Goal: Communication & Community: Ask a question

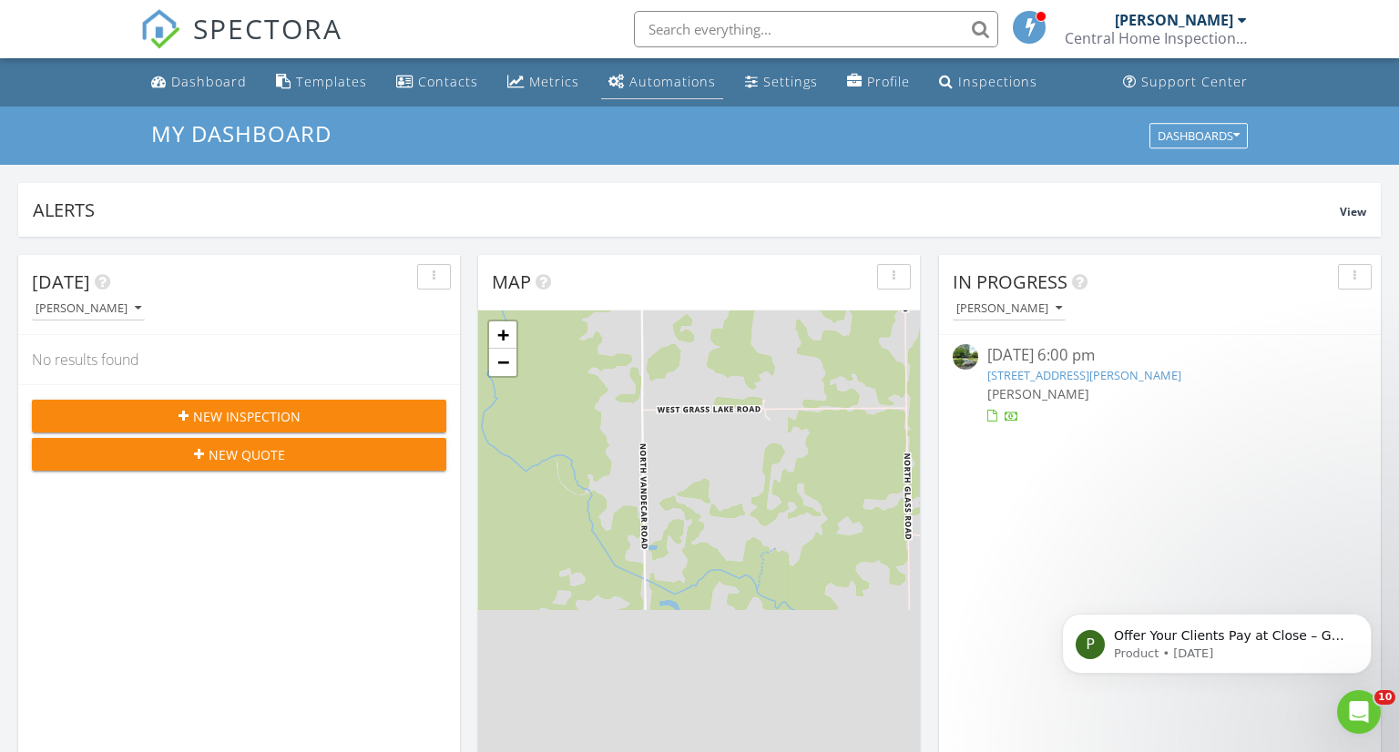
click at [687, 85] on div "Automations" at bounding box center [672, 81] width 87 height 17
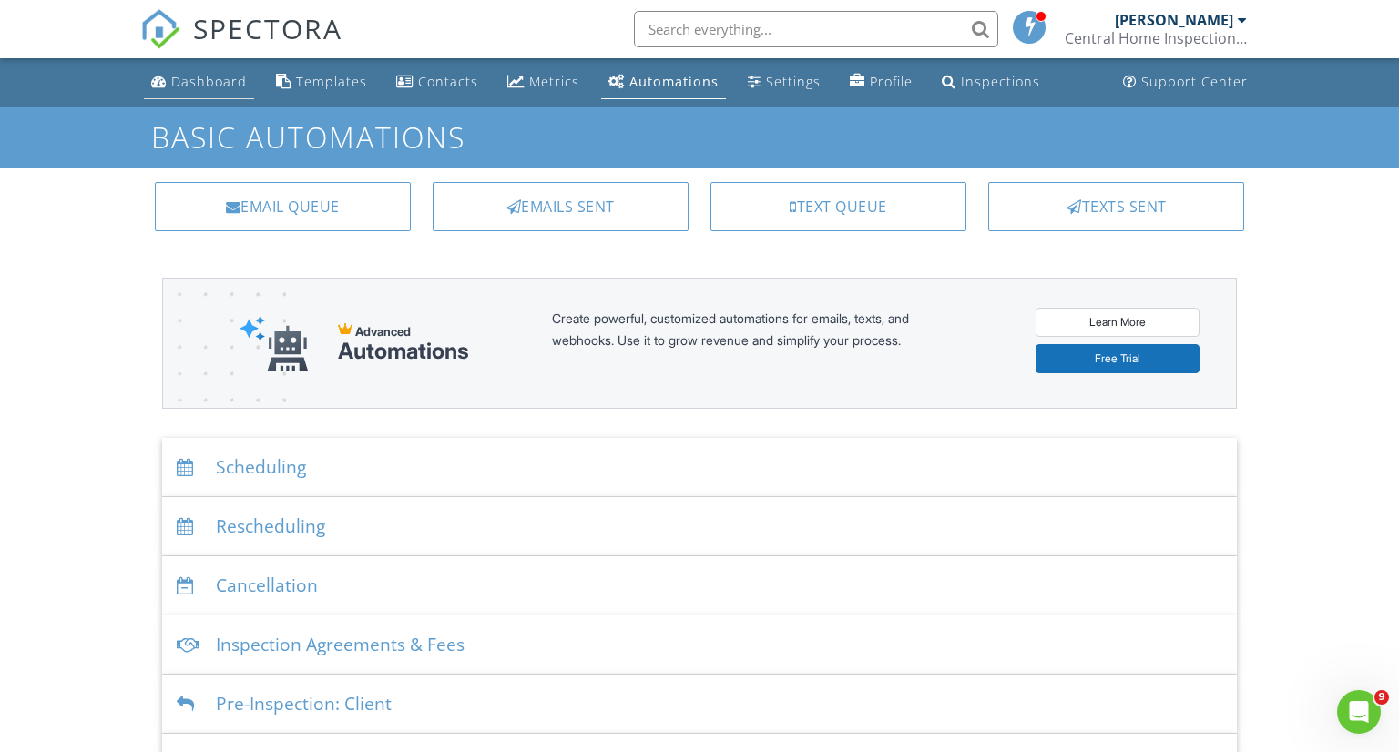
click at [212, 84] on div "Dashboard" at bounding box center [209, 81] width 76 height 17
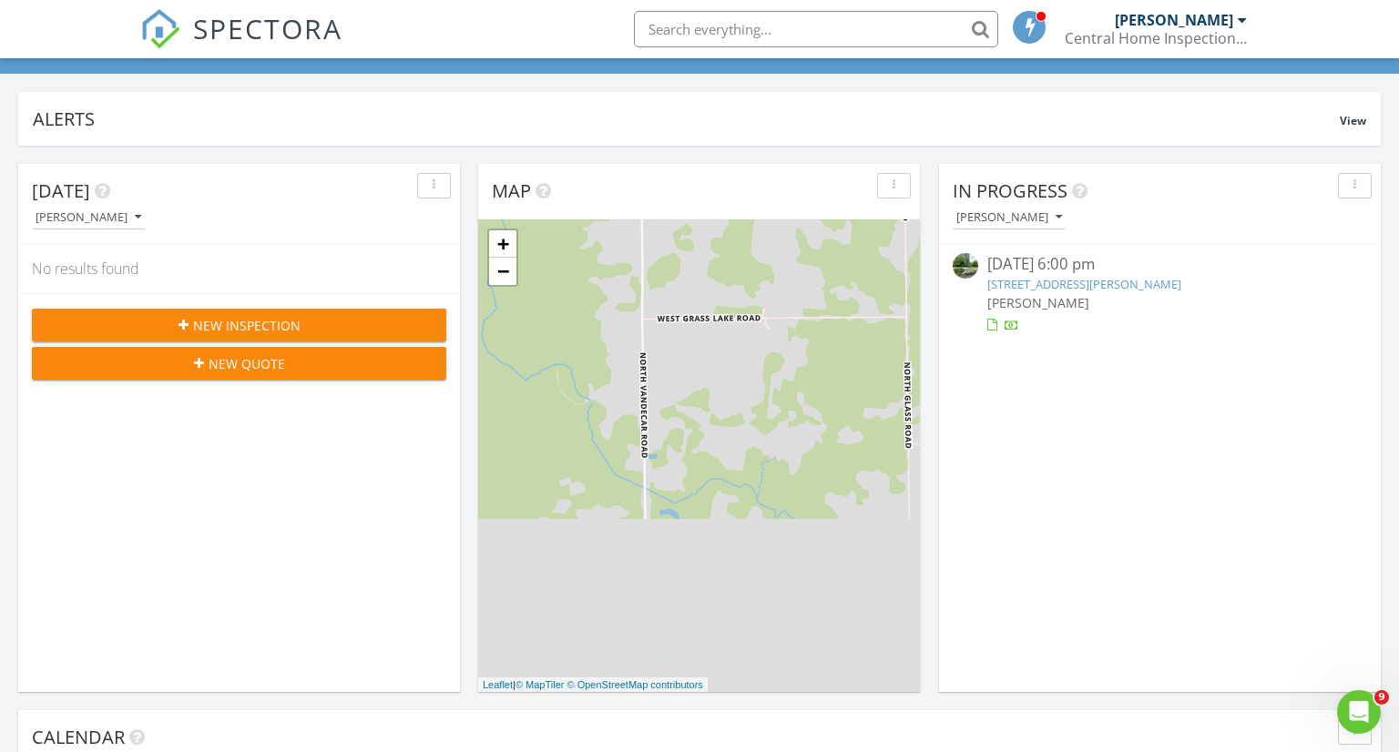
scroll to position [96, 0]
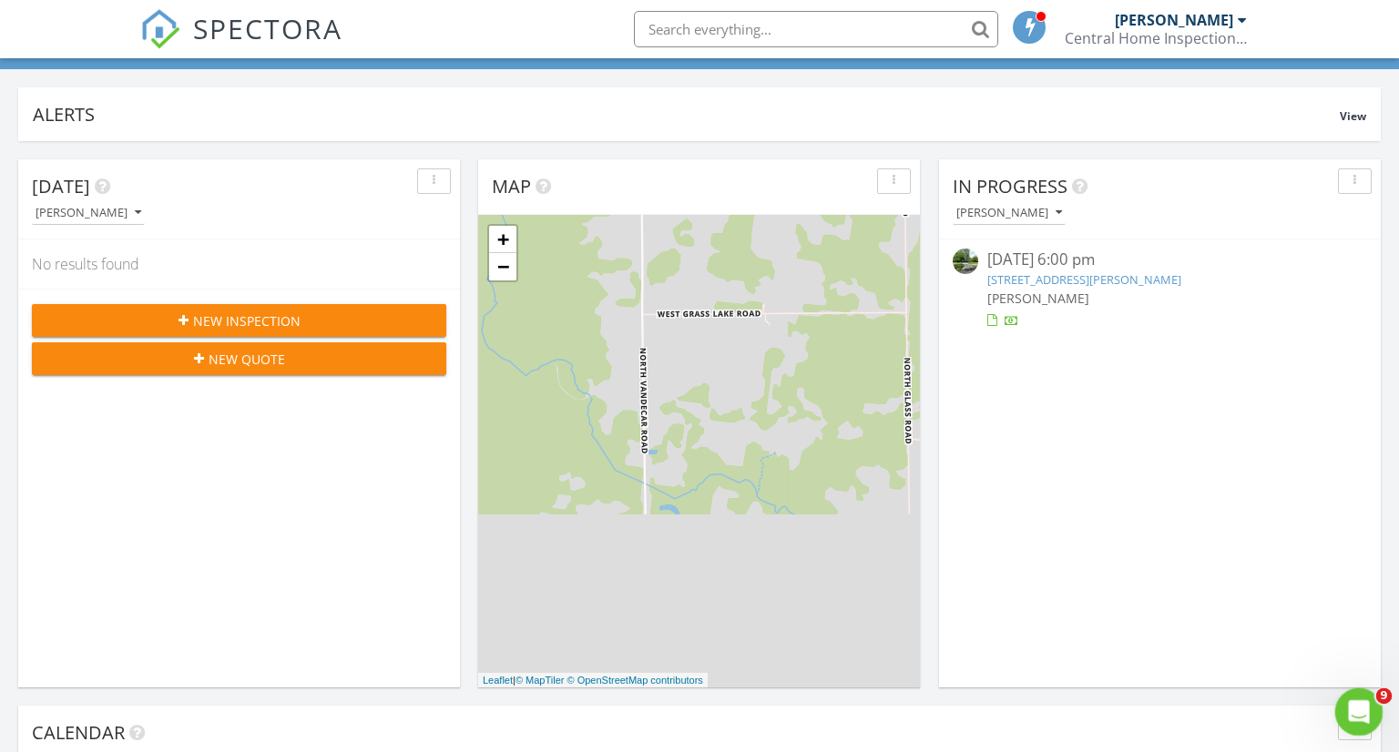
click at [1351, 704] on icon "Open Intercom Messenger" at bounding box center [1356, 710] width 30 height 30
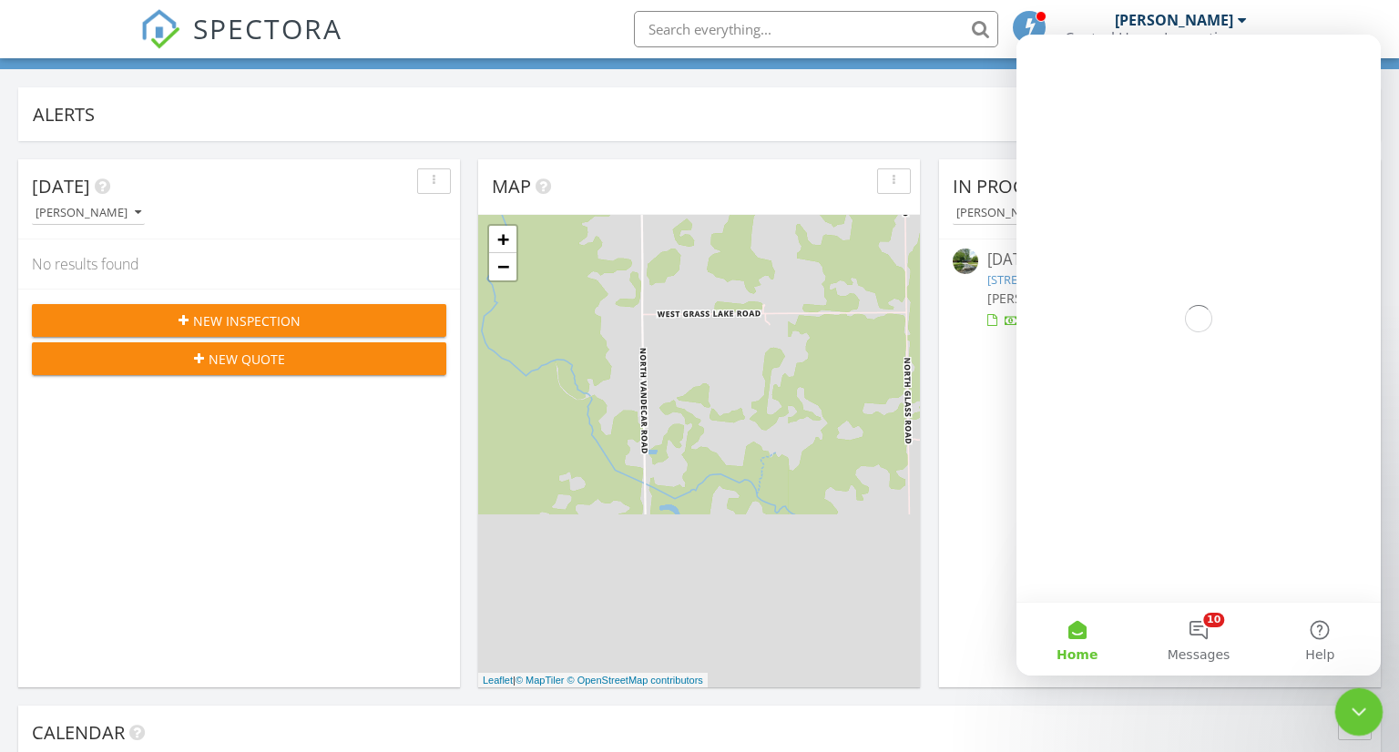
scroll to position [0, 0]
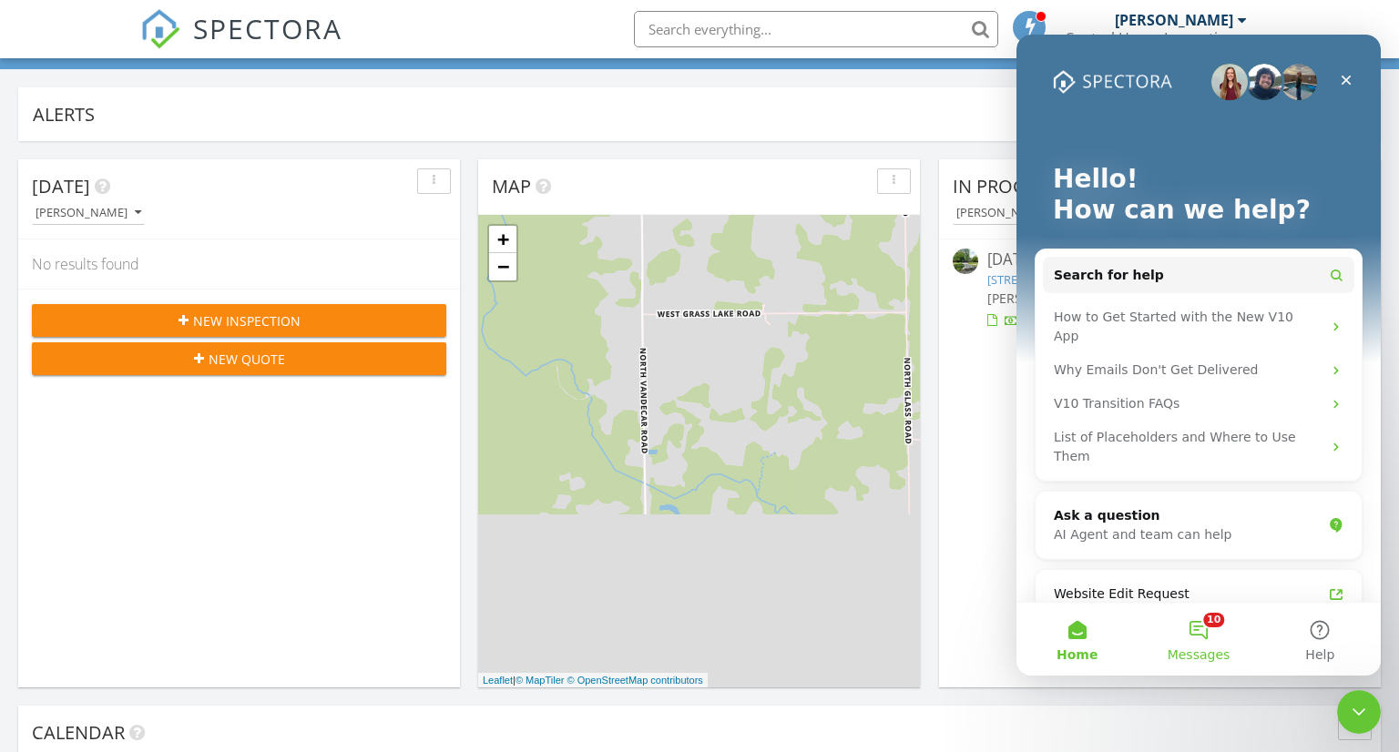
click at [1204, 630] on button "10 Messages" at bounding box center [1197, 639] width 121 height 73
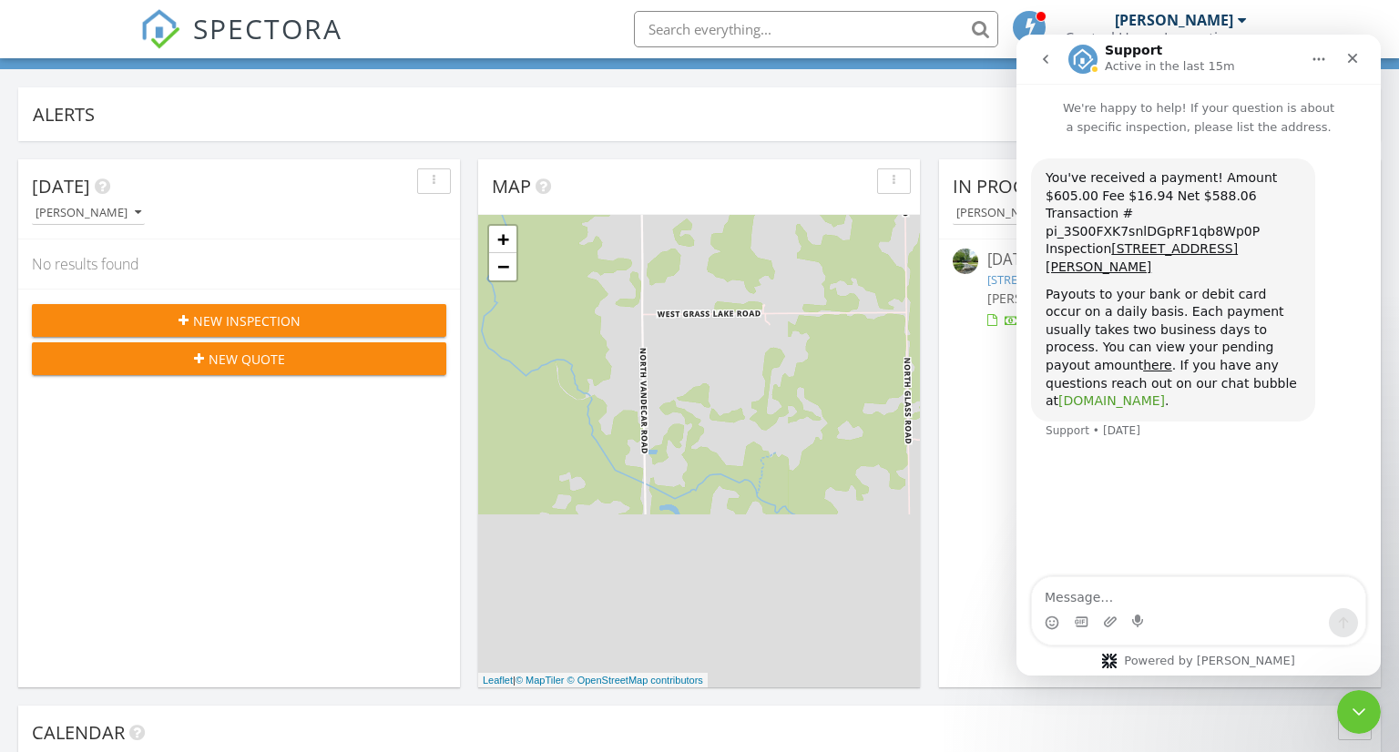
click at [1134, 393] on link "app.spectora.com" at bounding box center [1111, 400] width 107 height 15
drag, startPoint x: 1045, startPoint y: 175, endPoint x: 1315, endPoint y: 270, distance: 285.7
click at [1301, 234] on div "You've received a payment! Amount $605.00 Fee $16.94 Net $588.06 Transaction # …" at bounding box center [1173, 289] width 284 height 263
click at [1344, 340] on div "You've received a payment! Amount $605.00 Fee $16.94 Net $588.06 Transaction # …" at bounding box center [1198, 309] width 335 height 303
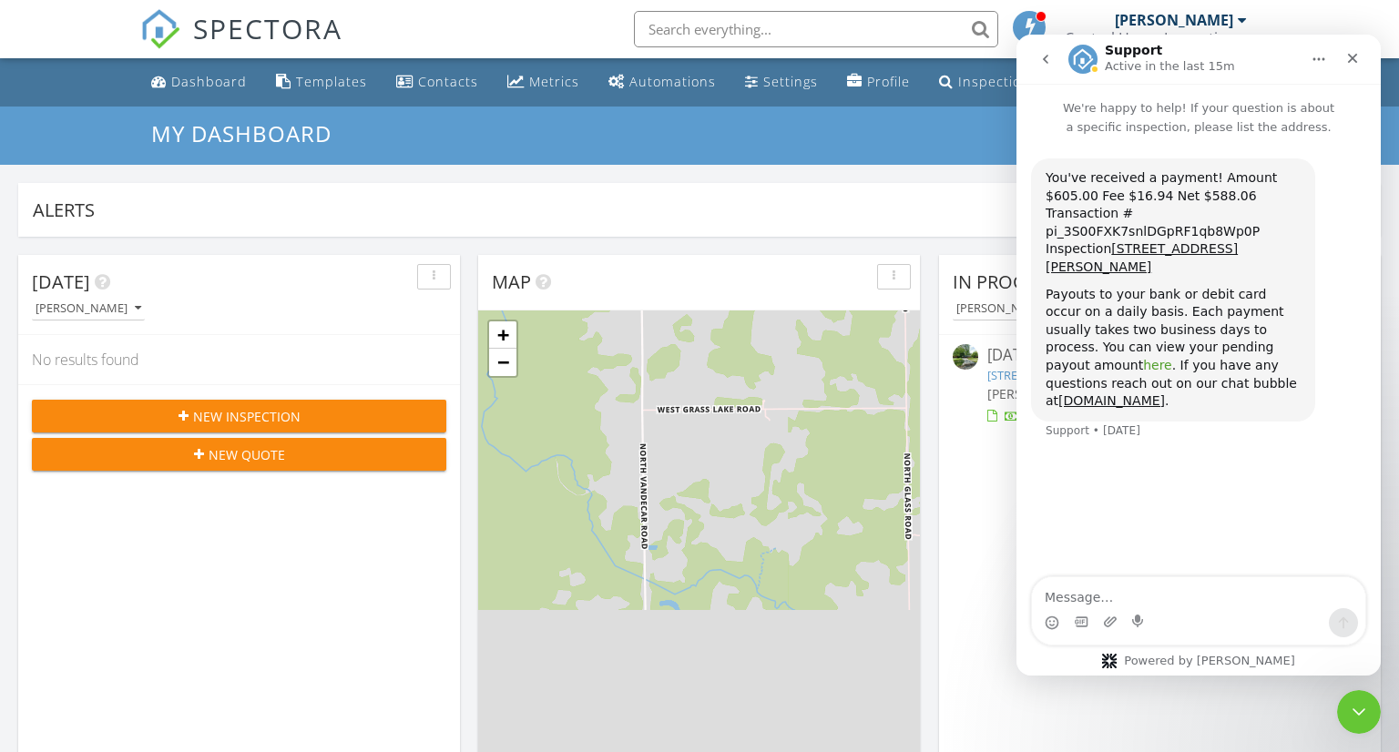
click at [1172, 358] on link "here" at bounding box center [1157, 365] width 29 height 15
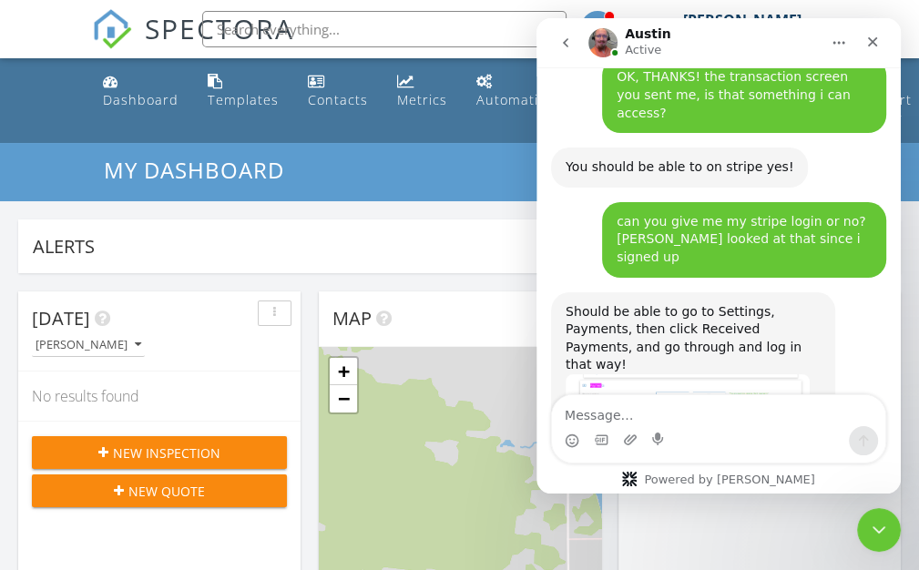
scroll to position [2051, 0]
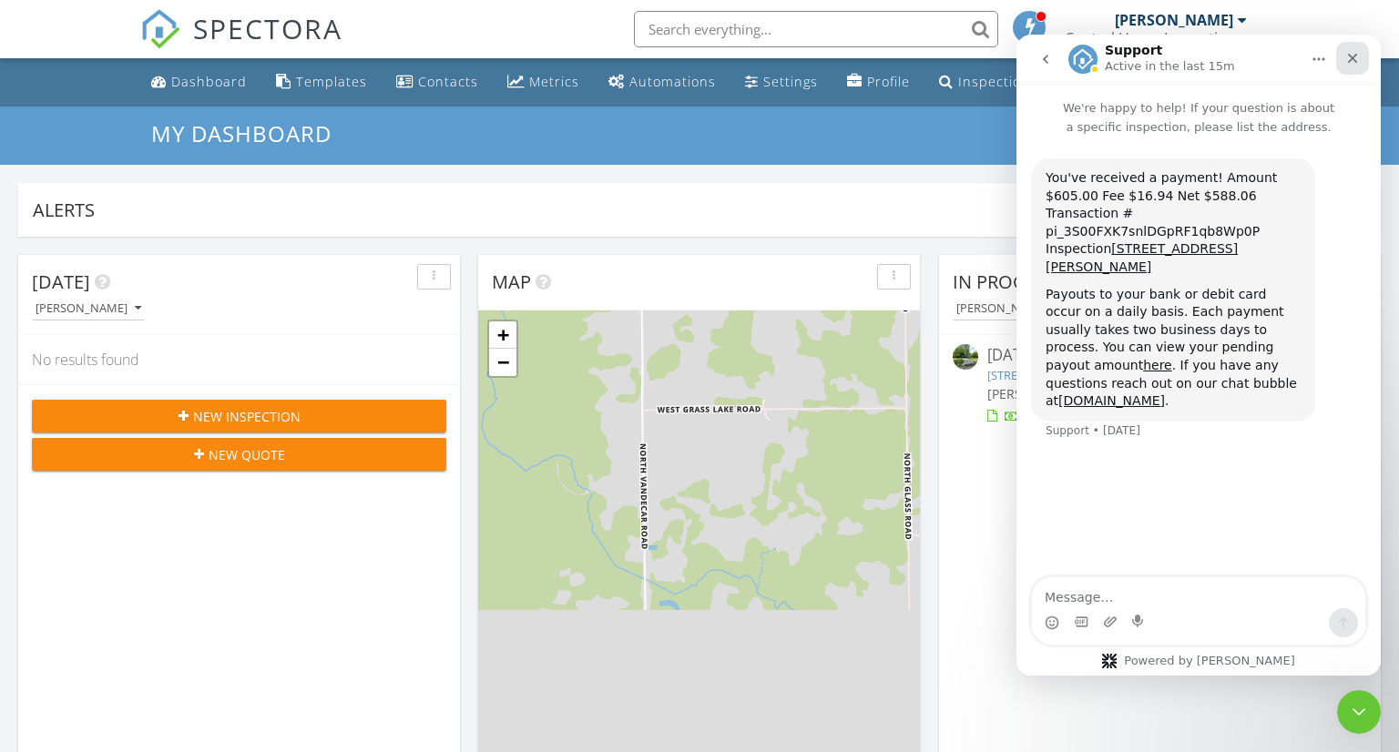
click at [1359, 59] on div "Close" at bounding box center [1352, 58] width 33 height 33
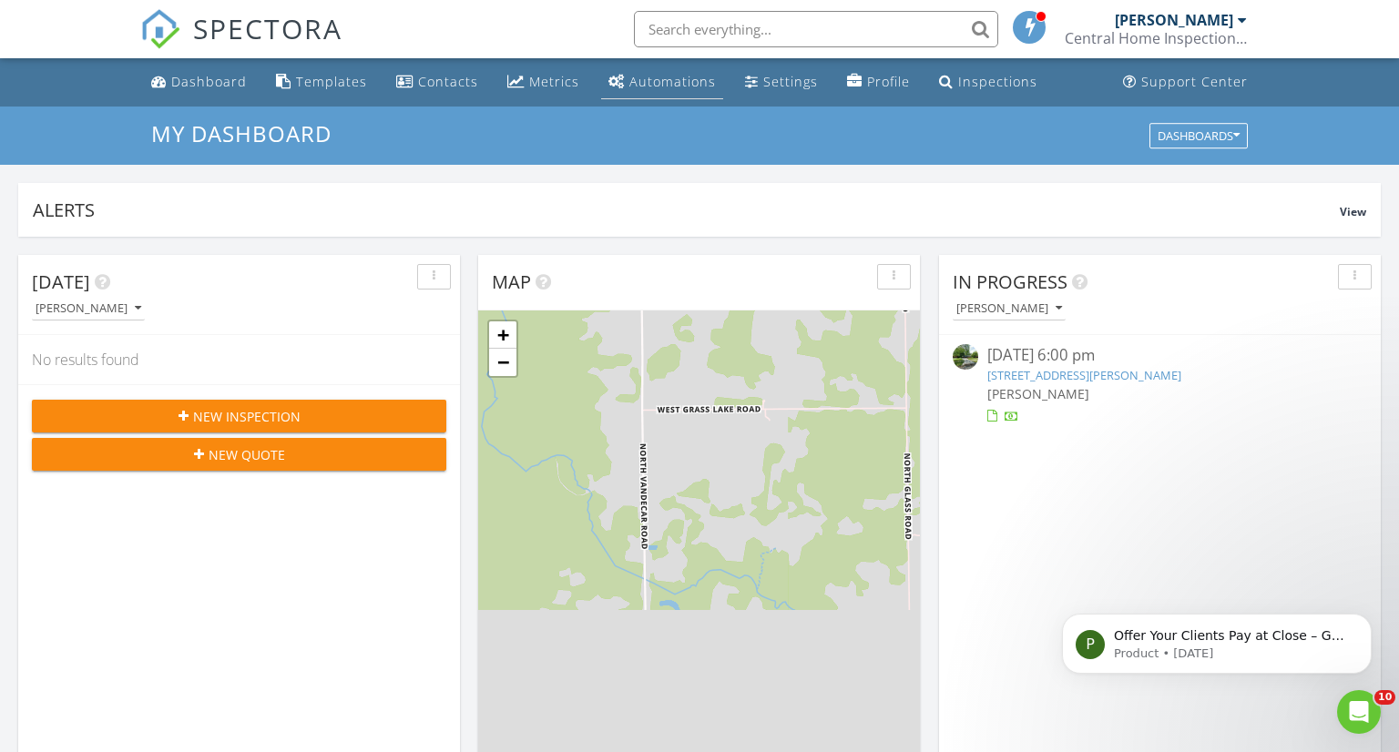
click at [688, 86] on div "Automations" at bounding box center [672, 81] width 87 height 17
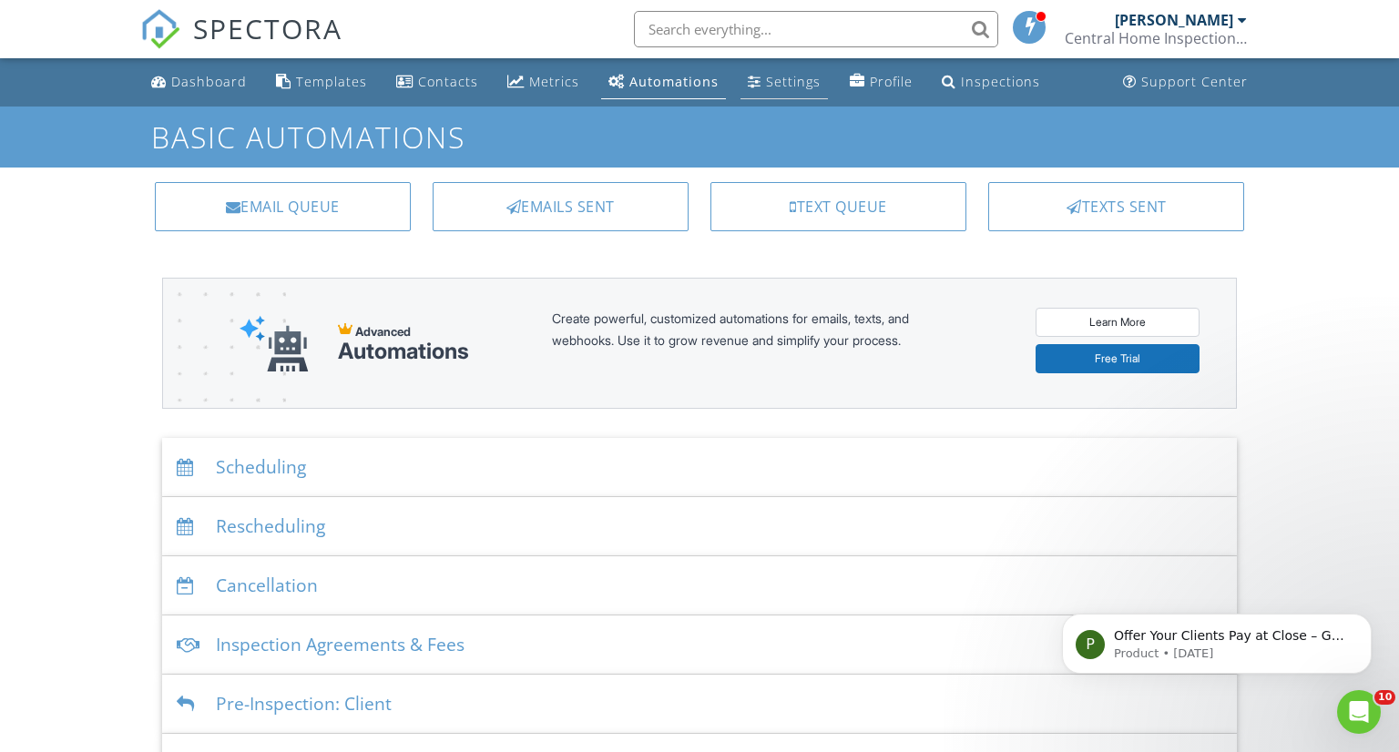
click at [774, 81] on div "Settings" at bounding box center [793, 81] width 55 height 17
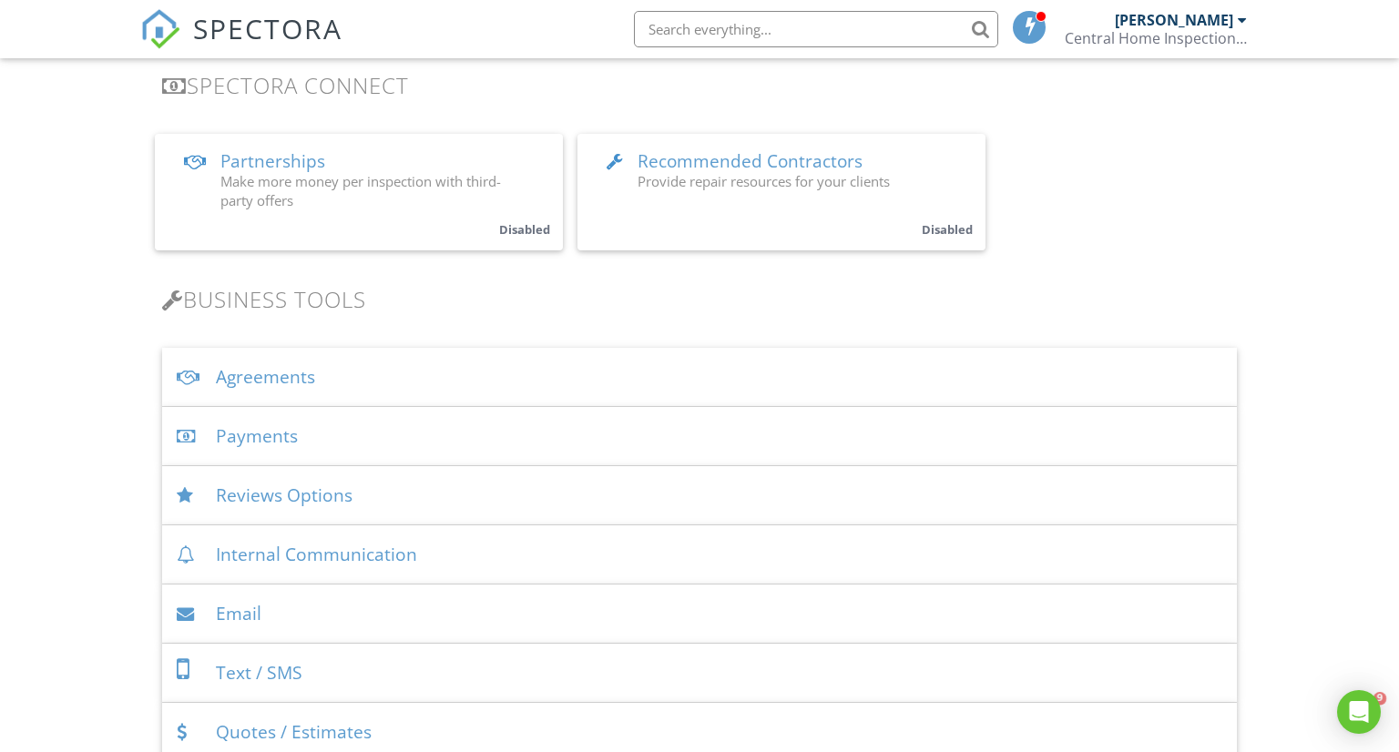
click at [293, 436] on div "Payments" at bounding box center [699, 436] width 1075 height 59
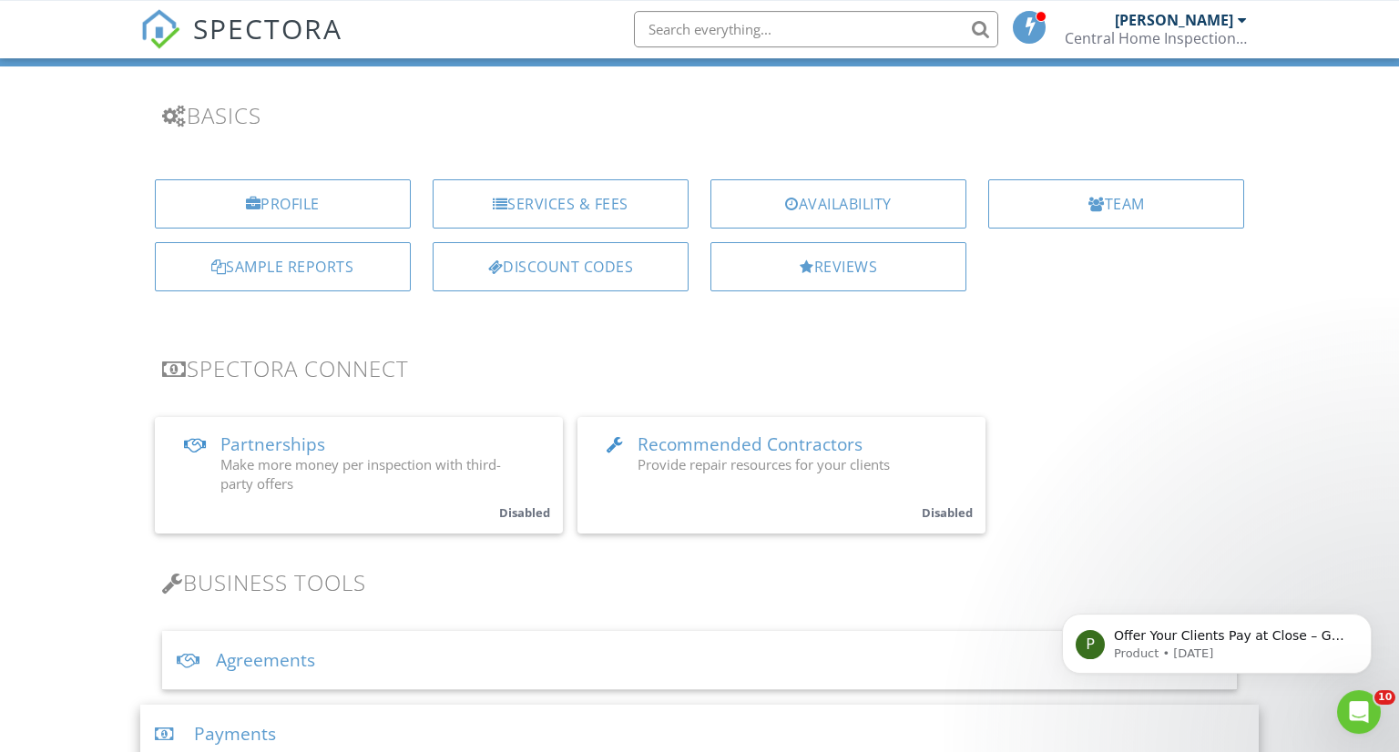
scroll to position [96, 0]
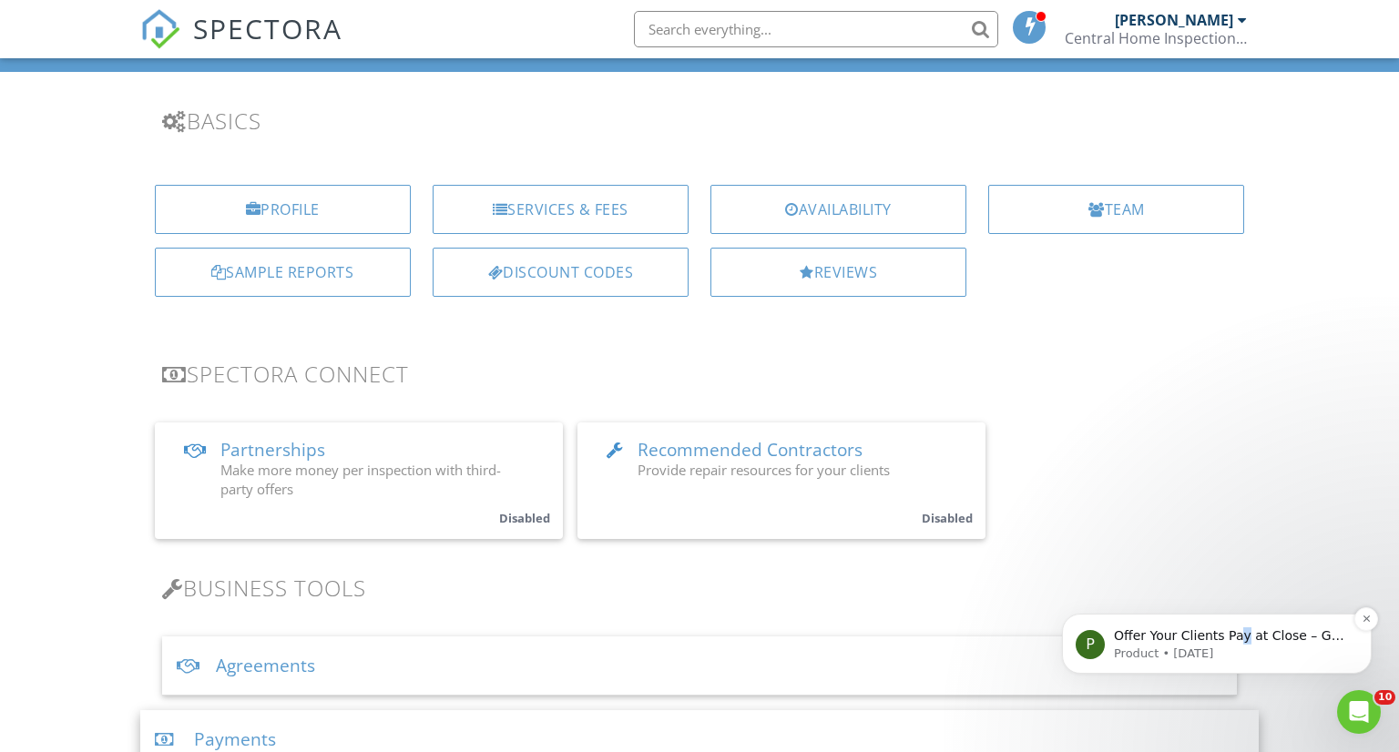
click at [1232, 641] on p "Offer Your Clients Pay at Close – Get Early Access Pay at Close (PAC) lets your…" at bounding box center [1231, 636] width 235 height 18
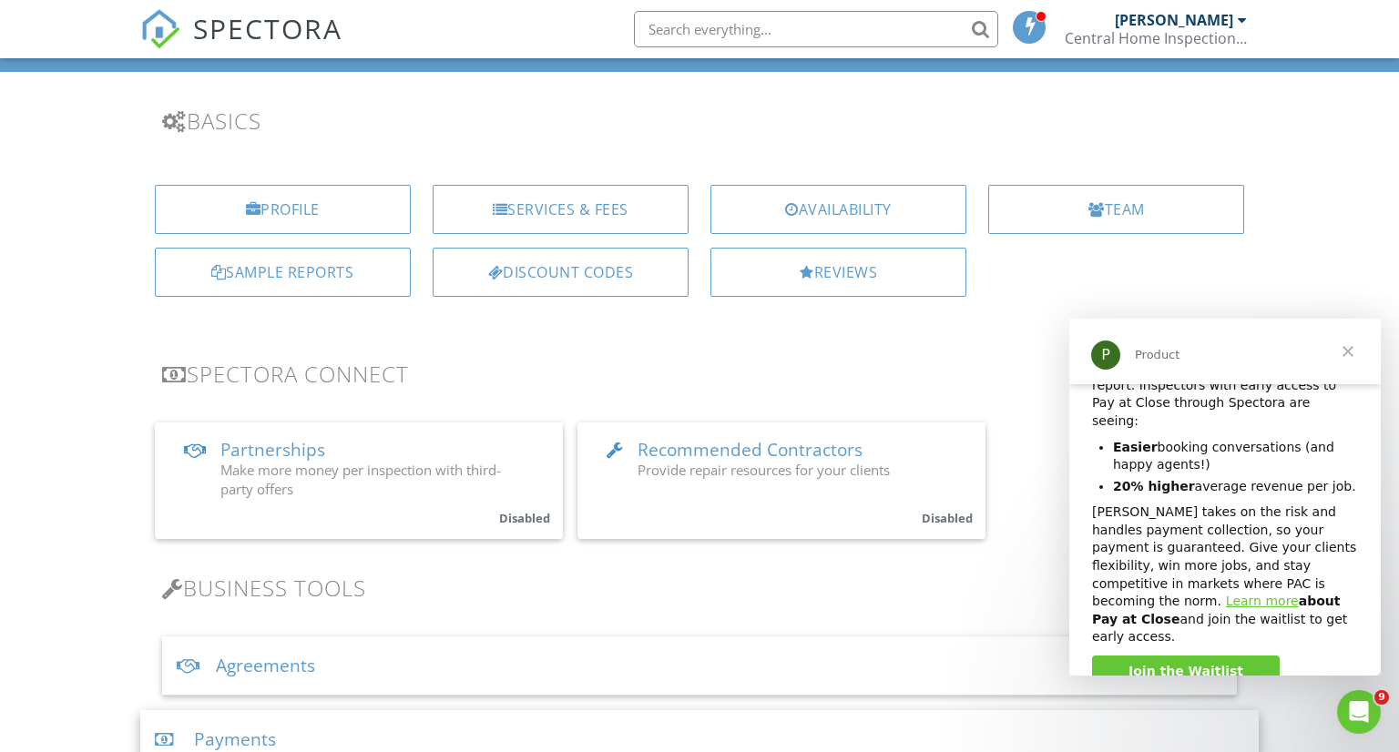
scroll to position [0, 0]
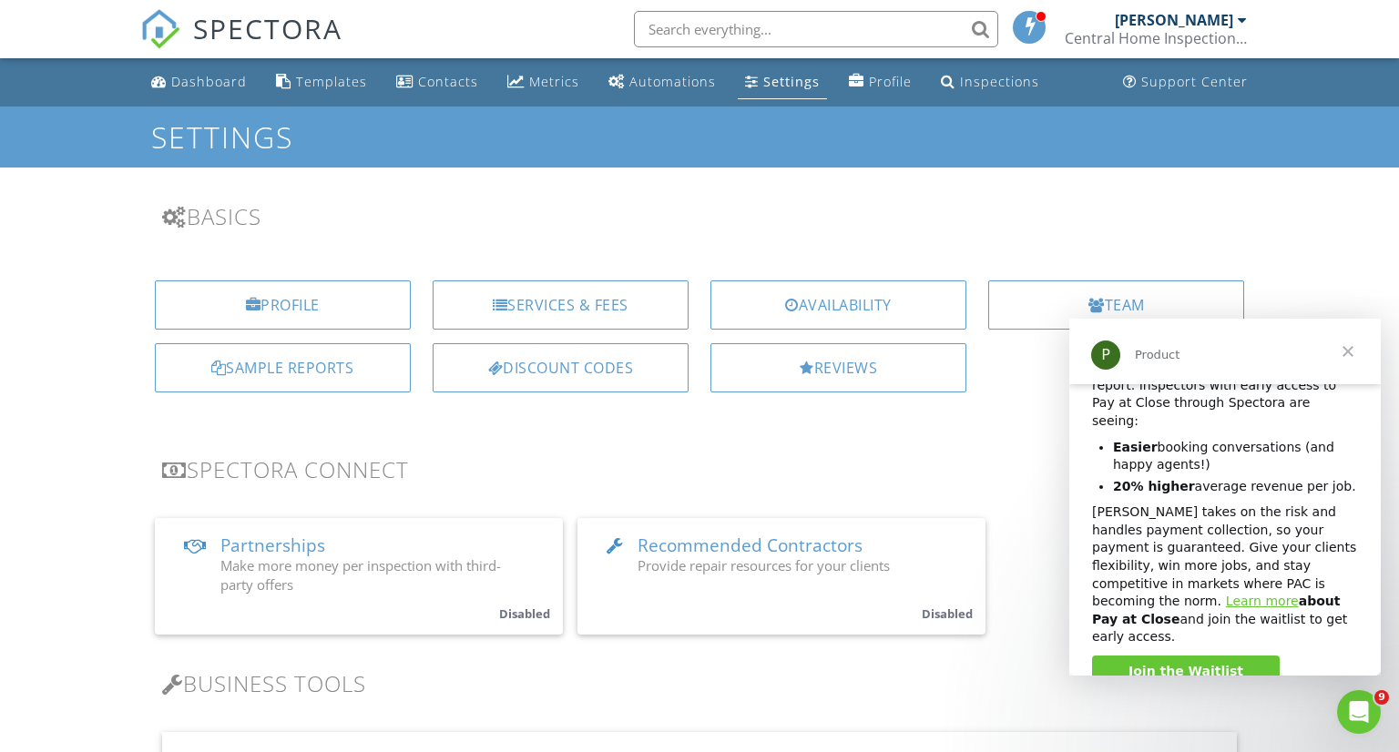
click at [1348, 355] on span "Close" at bounding box center [1348, 352] width 66 height 66
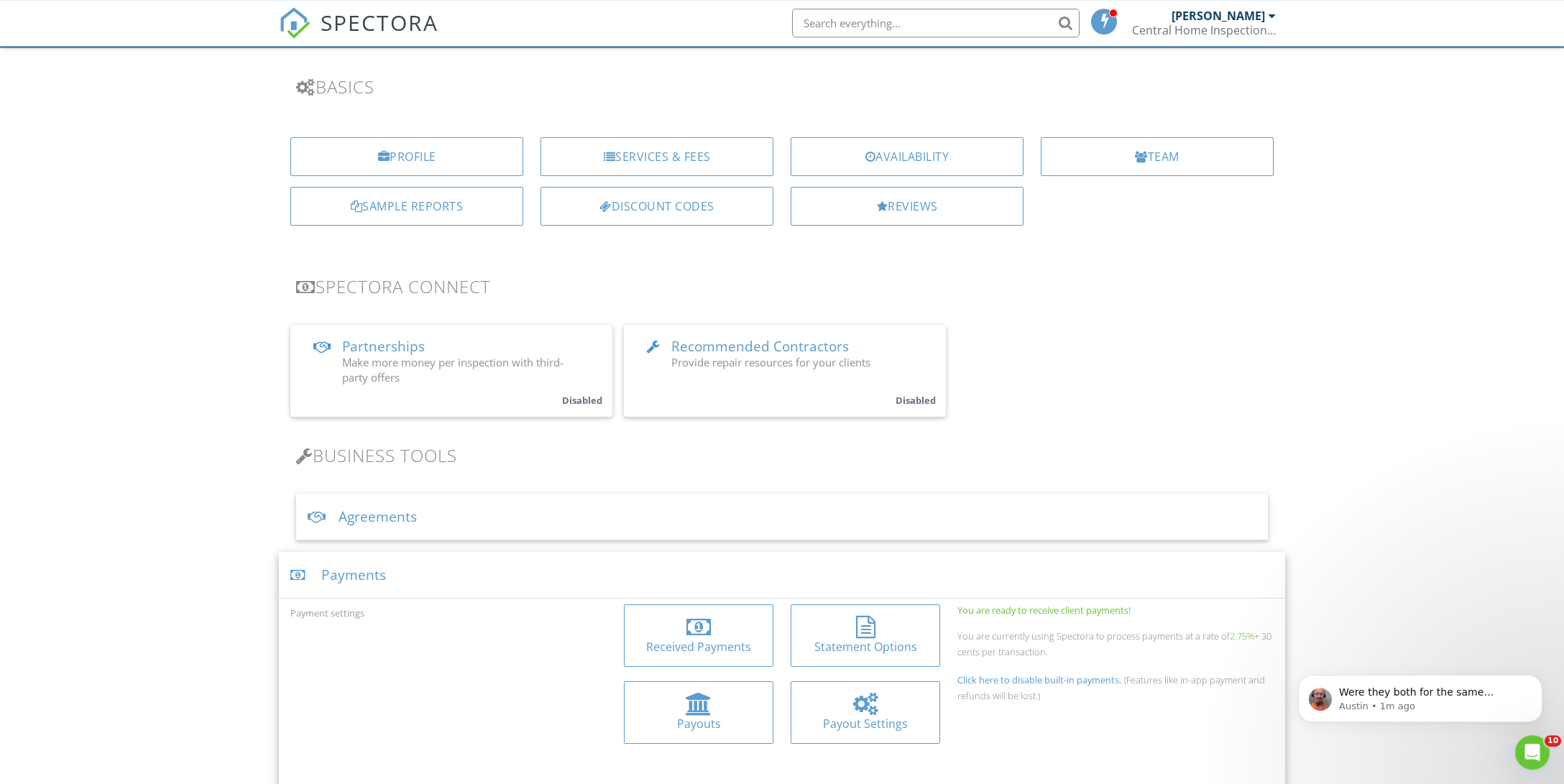
scroll to position [227, 0]
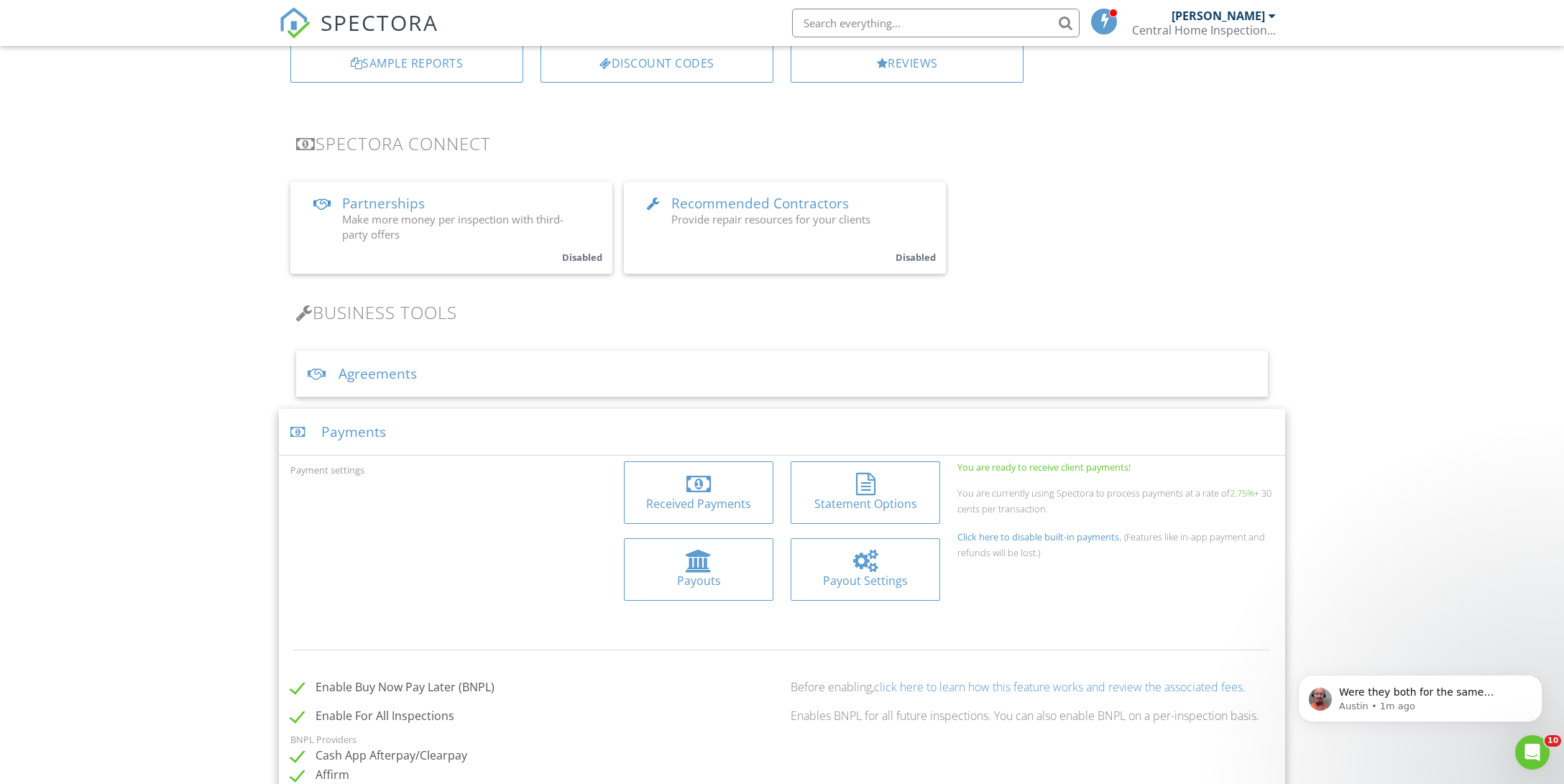
click at [860, 495] on div "Statement Options" at bounding box center [865, 503] width 126 height 16
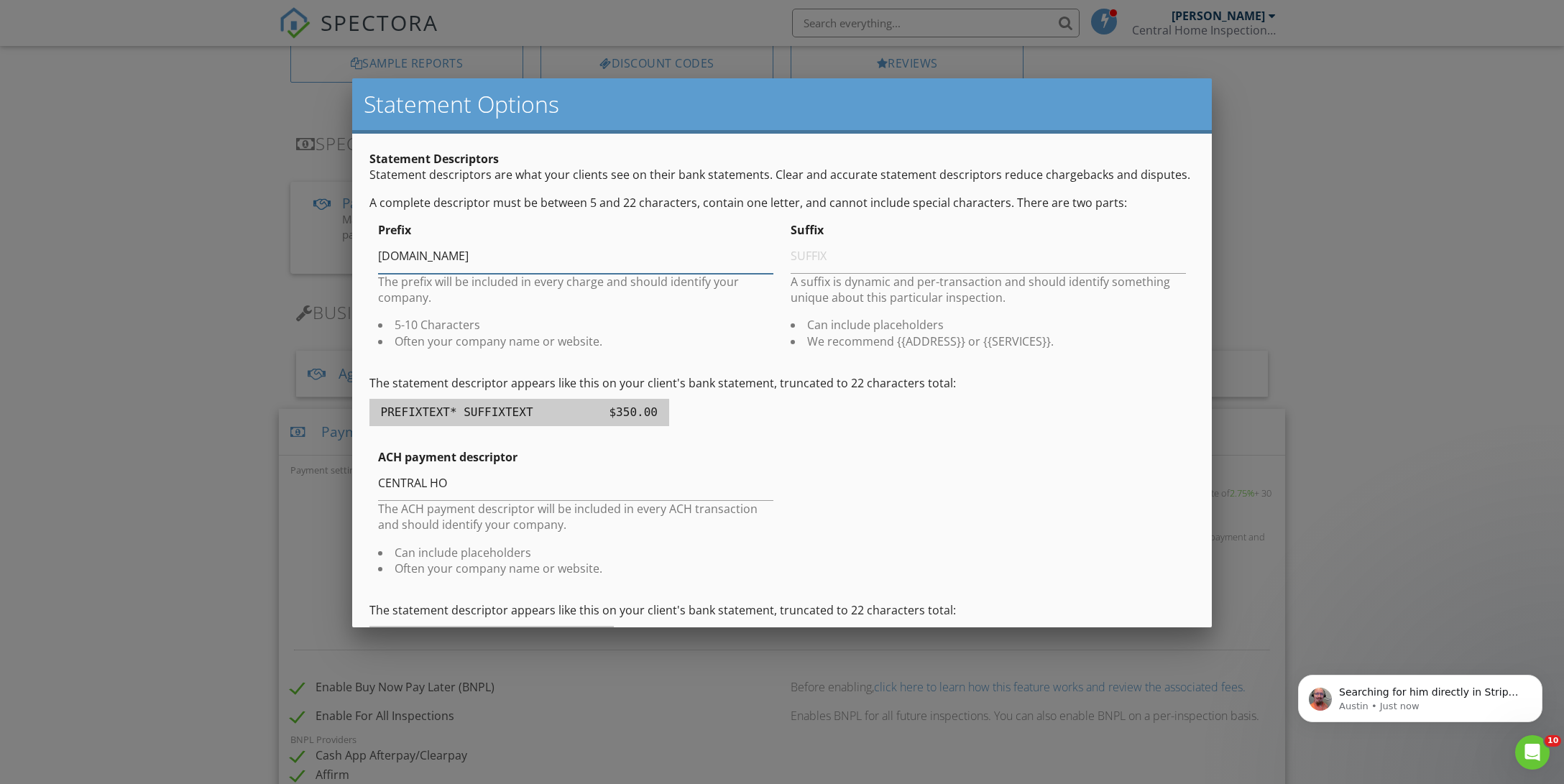
click at [647, 239] on input "WWW.CENTRALHOMEINSPECTIONSINC.COM" at bounding box center [575, 256] width 395 height 35
type input "CENTRALHOMEINSPECTIONSINC."
click at [548, 407] on p "PREFIXTEXT* SUFFIXTEXT $350.00" at bounding box center [519, 412] width 300 height 28
click at [514, 408] on p "PREFIXTEXT* SUFFIXTEXT $350.00" at bounding box center [519, 412] width 300 height 28
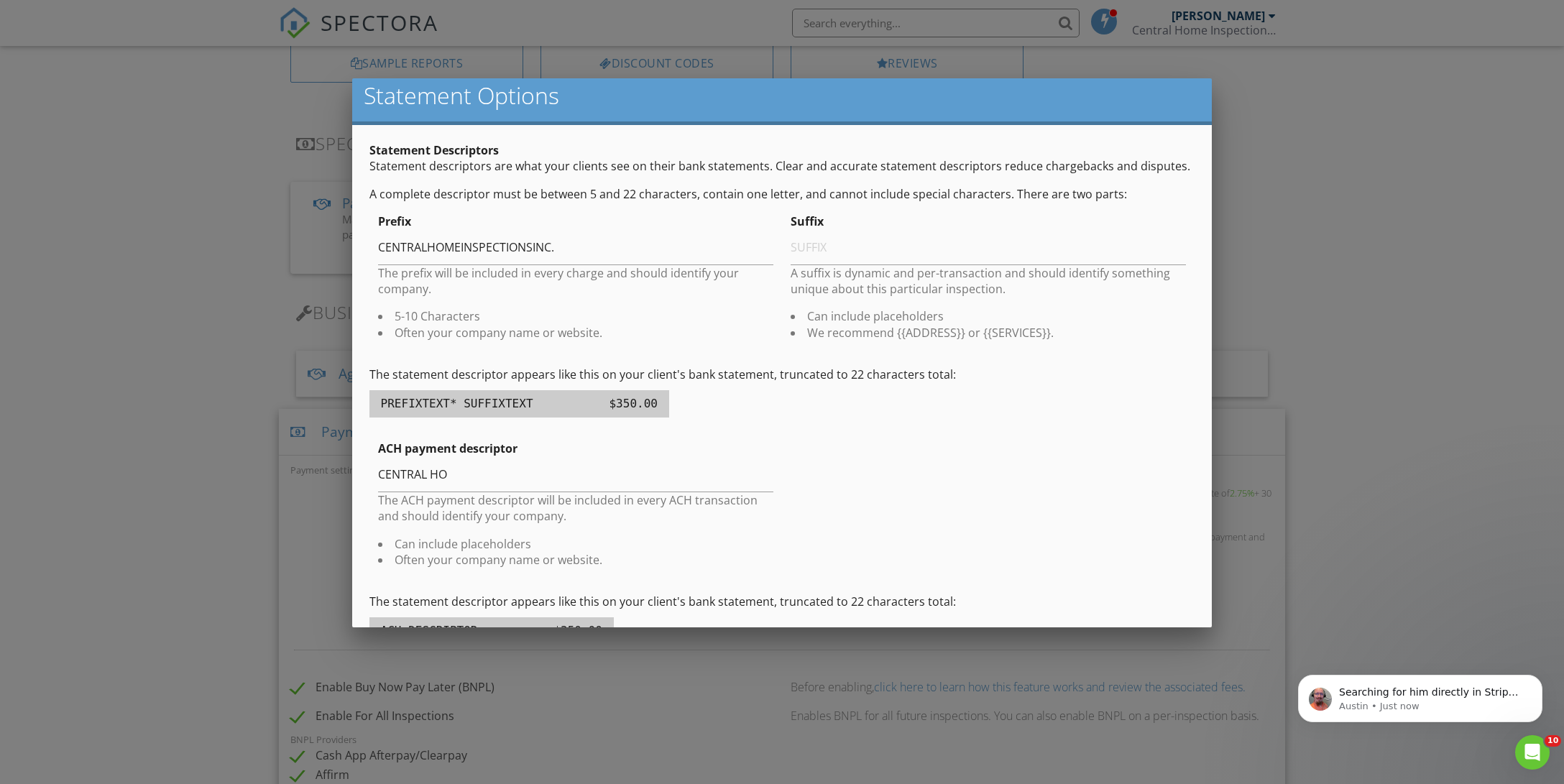
scroll to position [0, 0]
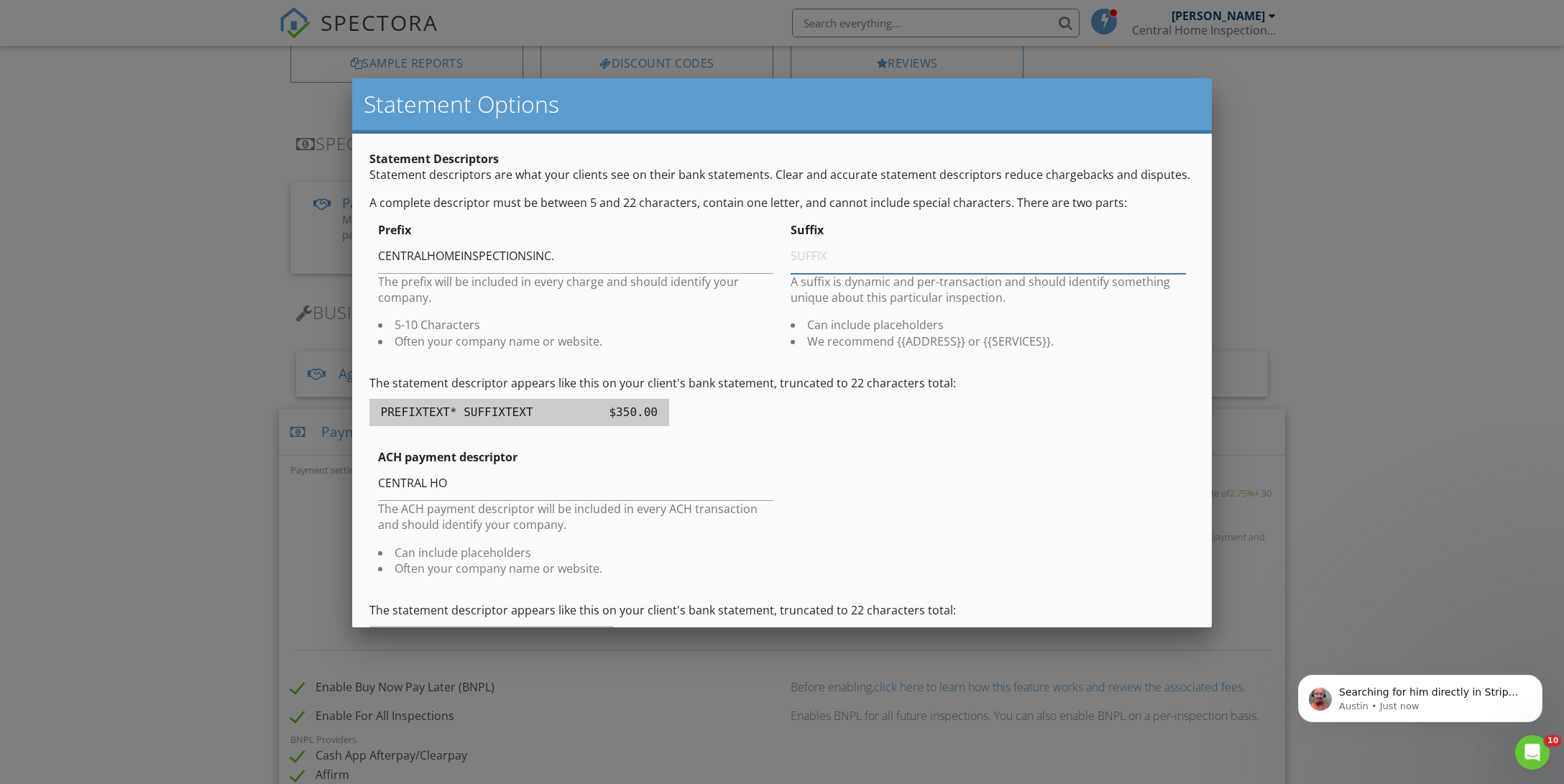
click at [810, 263] on input "text" at bounding box center [988, 256] width 395 height 35
click at [449, 481] on input "CENTRAL HO" at bounding box center [575, 483] width 395 height 35
type input "CENTRAL HOME INSPECTIONS"
click at [426, 256] on input "CENTRALHOMEINSPECTIONSINC." at bounding box center [575, 256] width 395 height 35
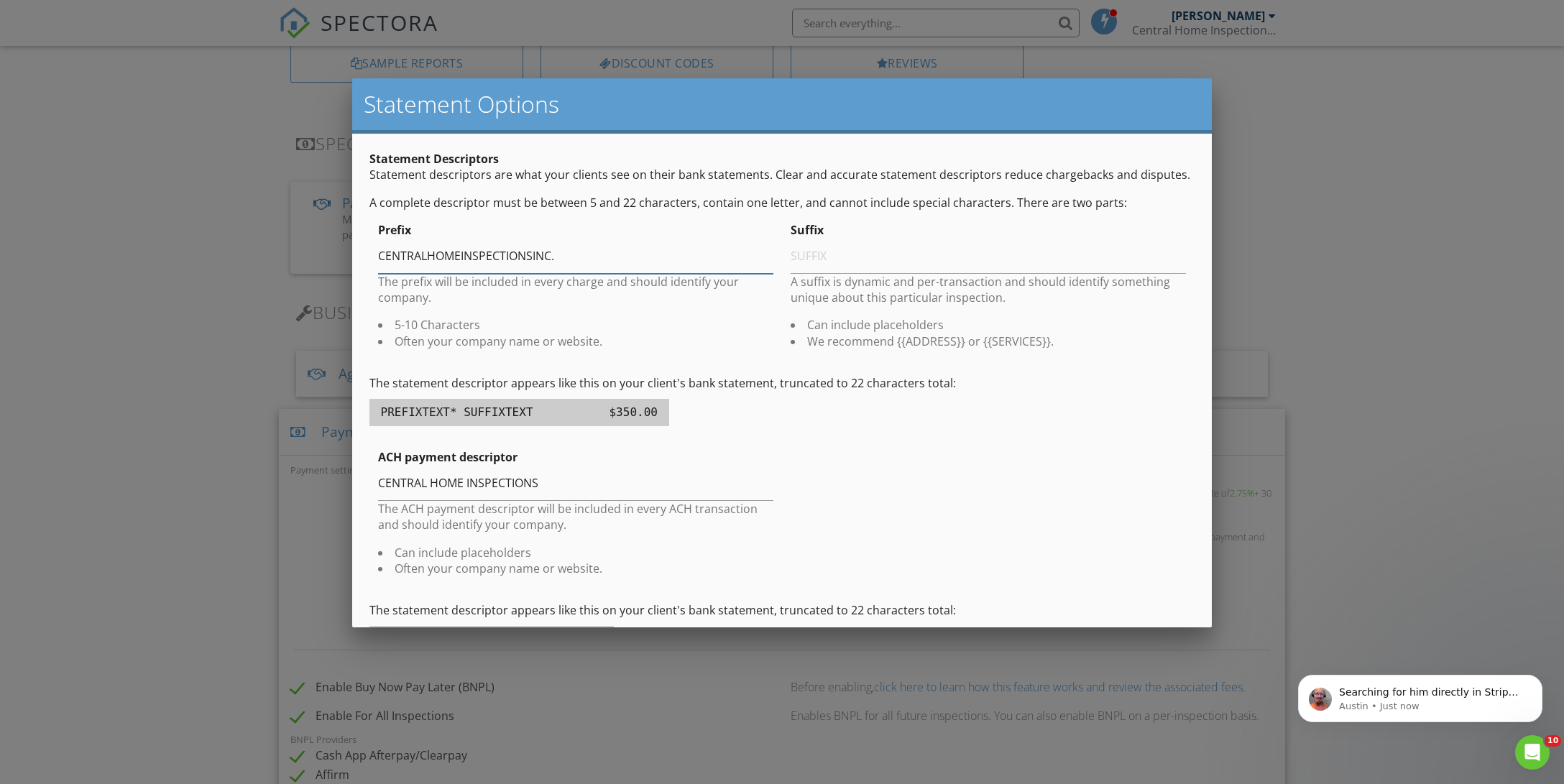
click at [567, 249] on input "CENTRALHOMEINSPECTIONSINC." at bounding box center [575, 256] width 395 height 35
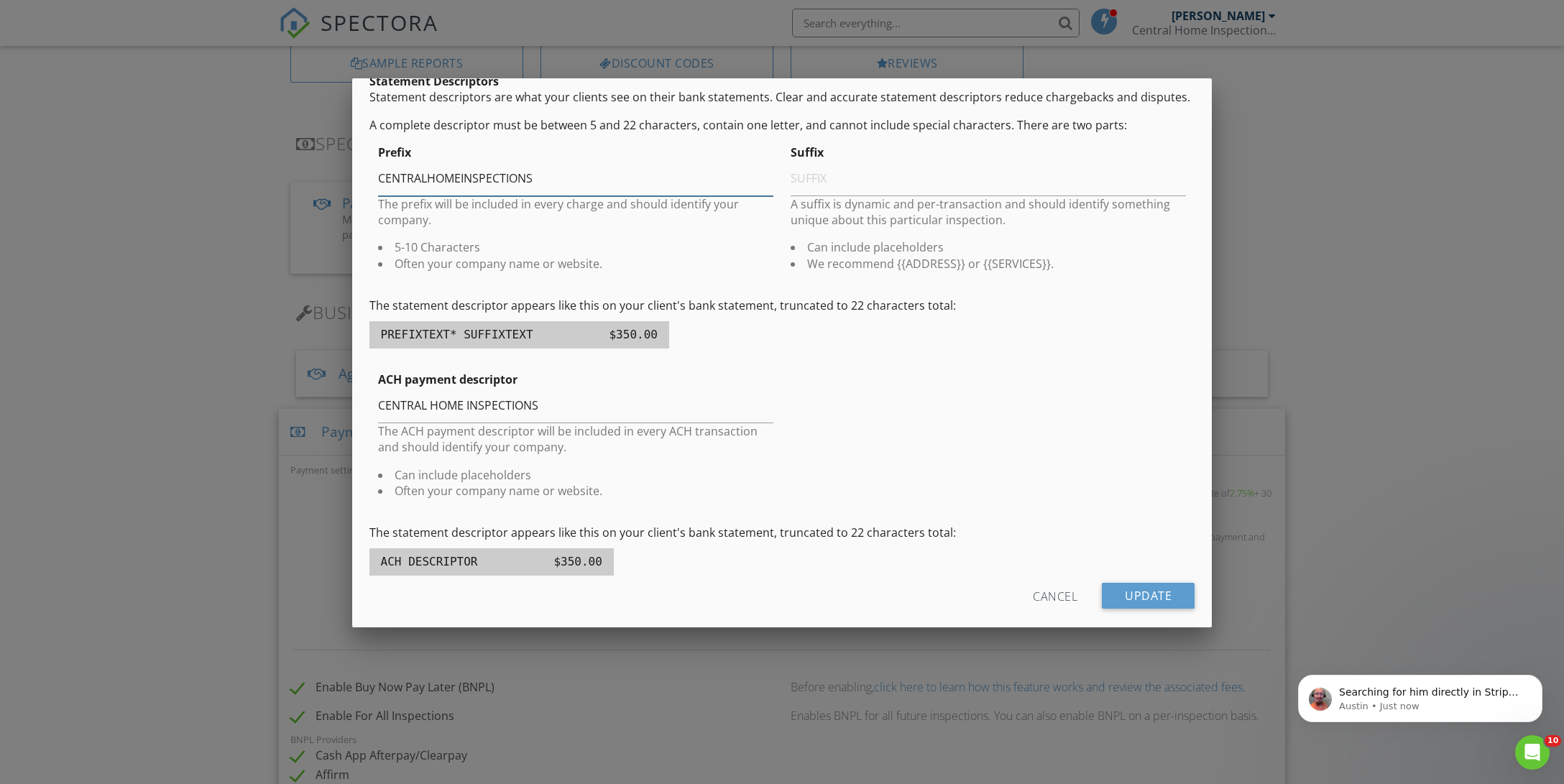
scroll to position [100, 0]
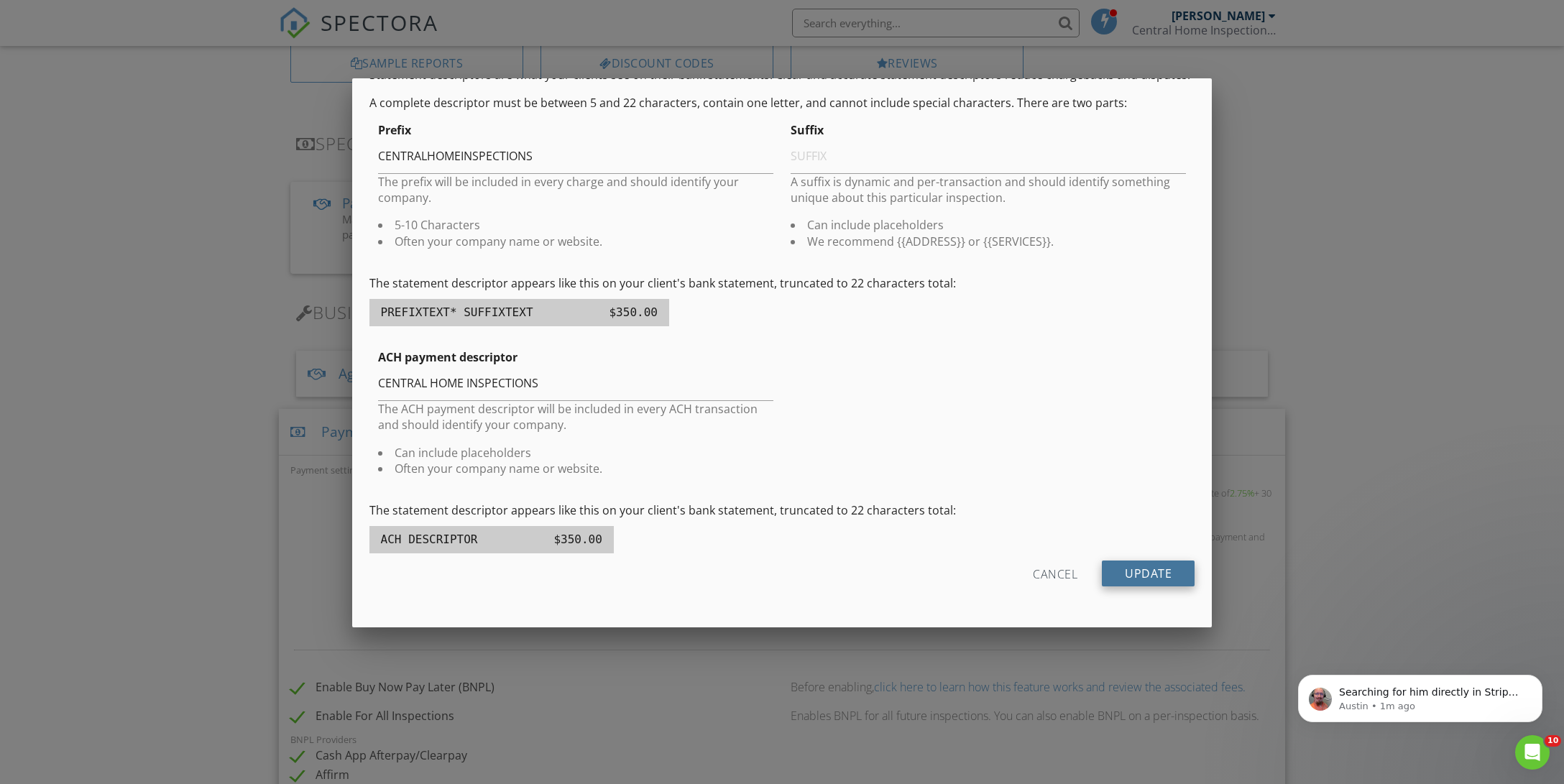
click at [1103, 573] on input "Update" at bounding box center [1147, 573] width 92 height 26
click at [390, 153] on input "CENTRALHOMEINSPECTIONS" at bounding box center [575, 156] width 395 height 35
click at [534, 160] on input "NTRALHOMEINSPECTIONS" at bounding box center [575, 156] width 395 height 35
type input "N"
type input "C"
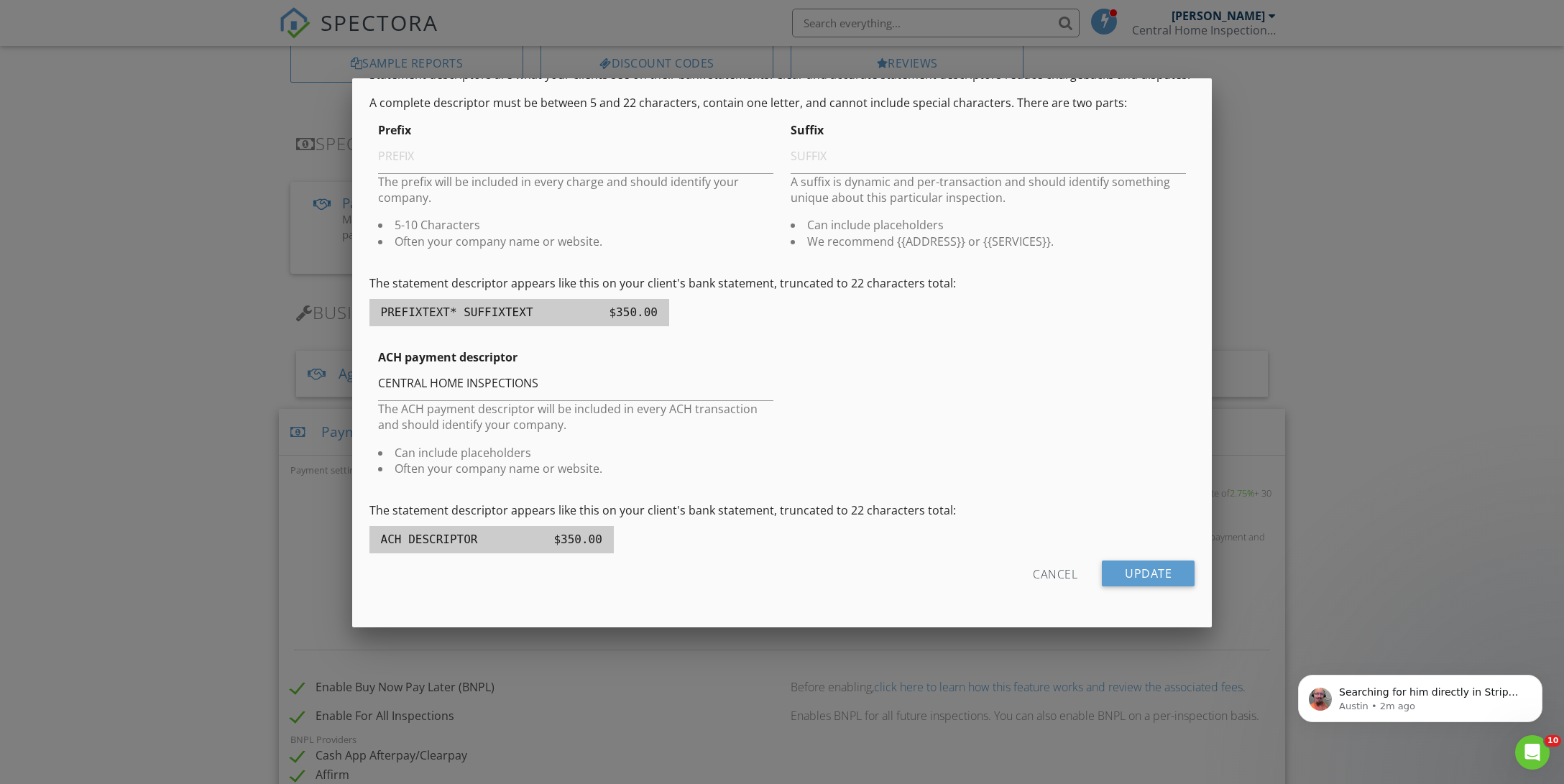
click at [1060, 569] on div "Cancel" at bounding box center [1055, 573] width 44 height 26
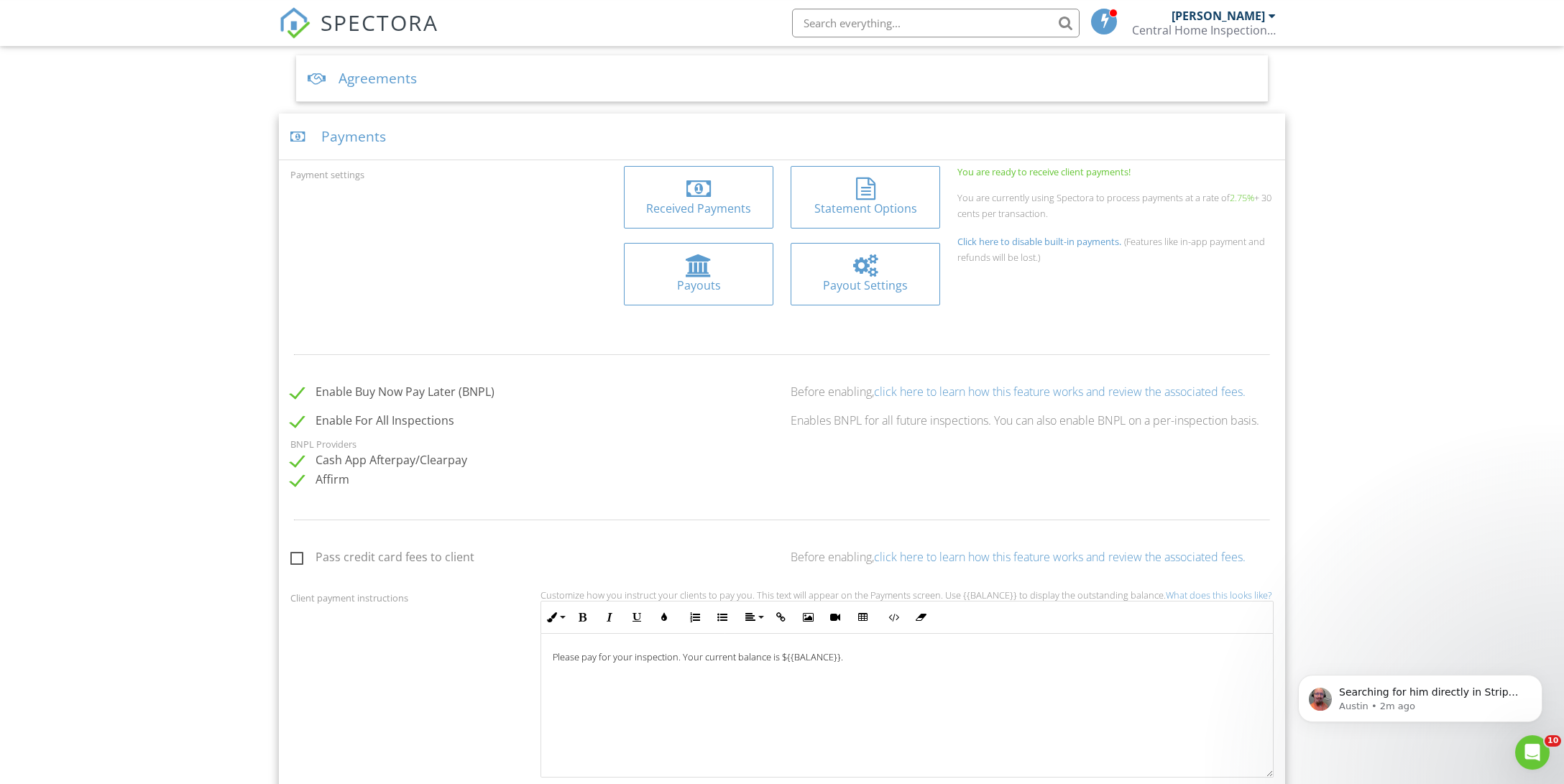
scroll to position [529, 0]
click at [689, 260] on div at bounding box center [699, 258] width 27 height 23
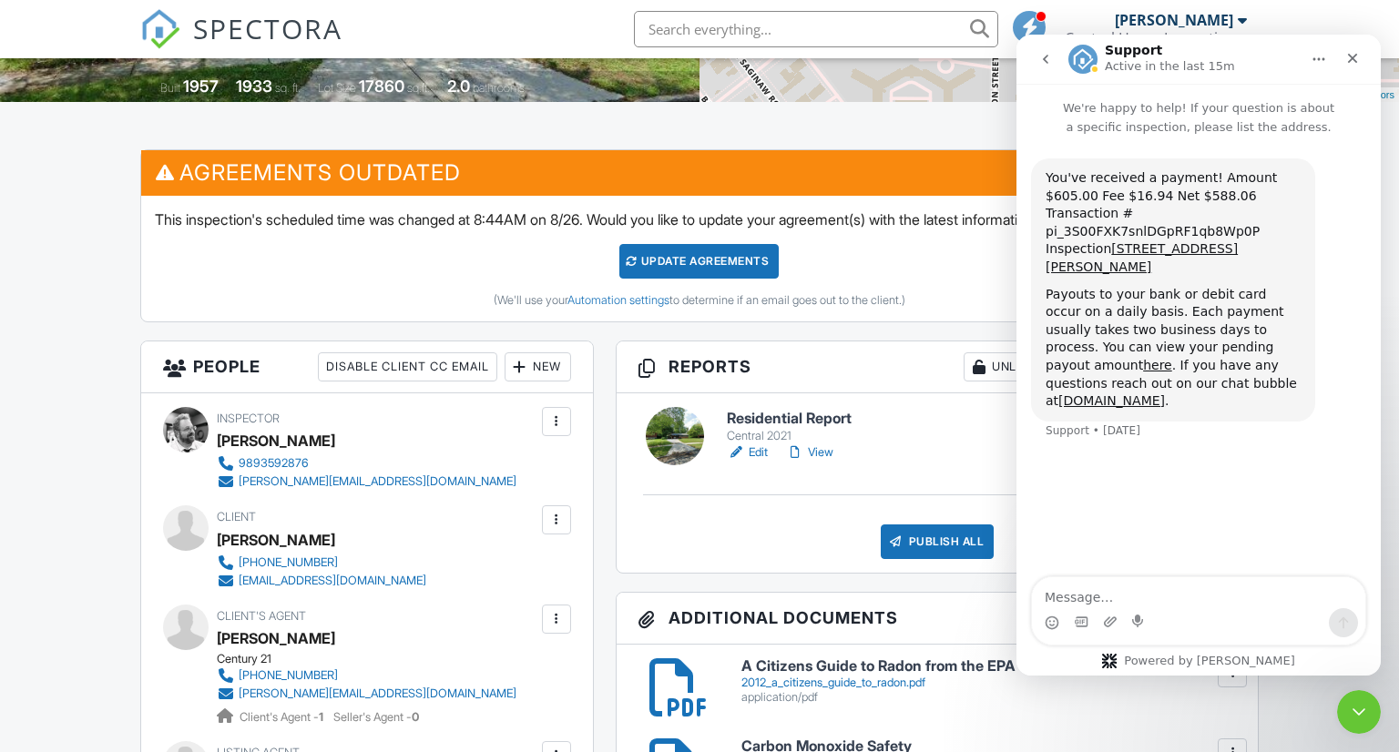
click at [1138, 586] on textarea "Message…" at bounding box center [1198, 592] width 333 height 31
click at [1106, 605] on textarea "Message…" at bounding box center [1198, 592] width 333 height 31
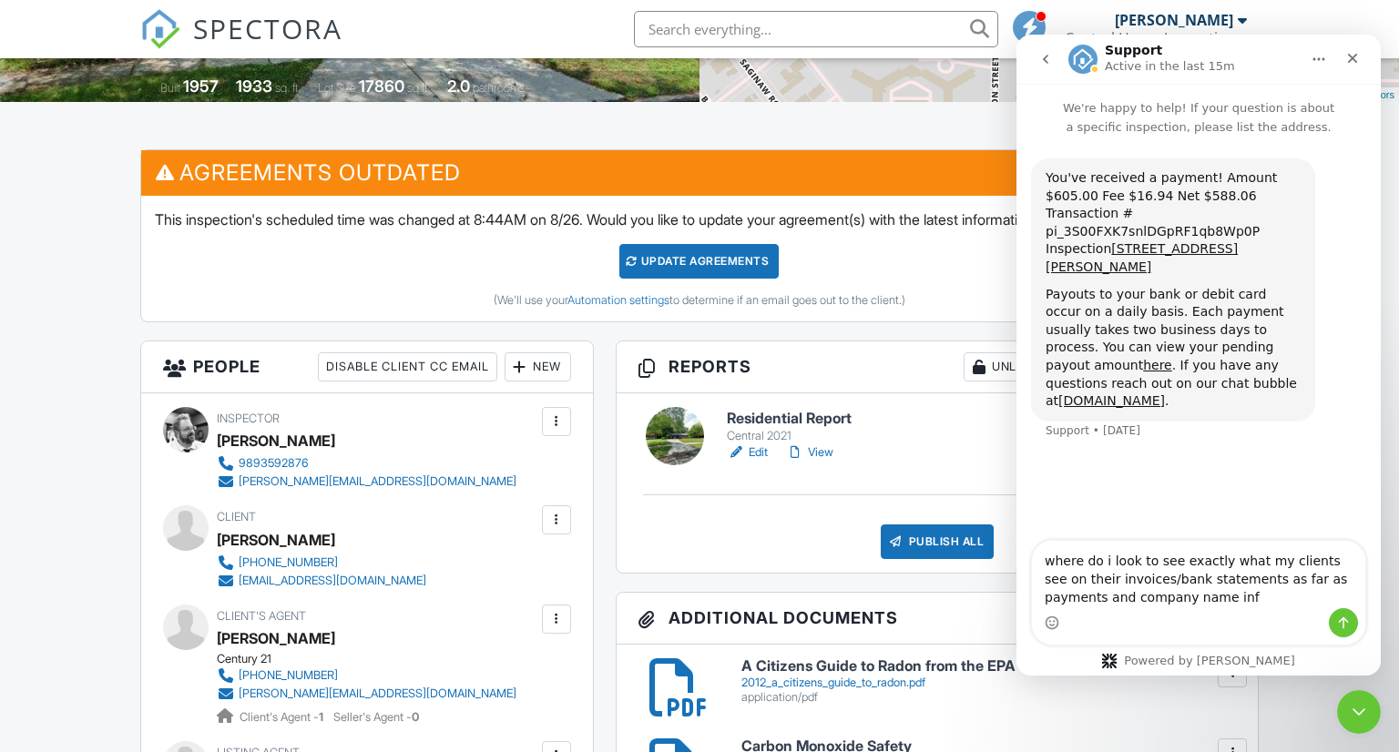
type textarea "where do i look to see exactly what my clients see on their invoices/bank state…"
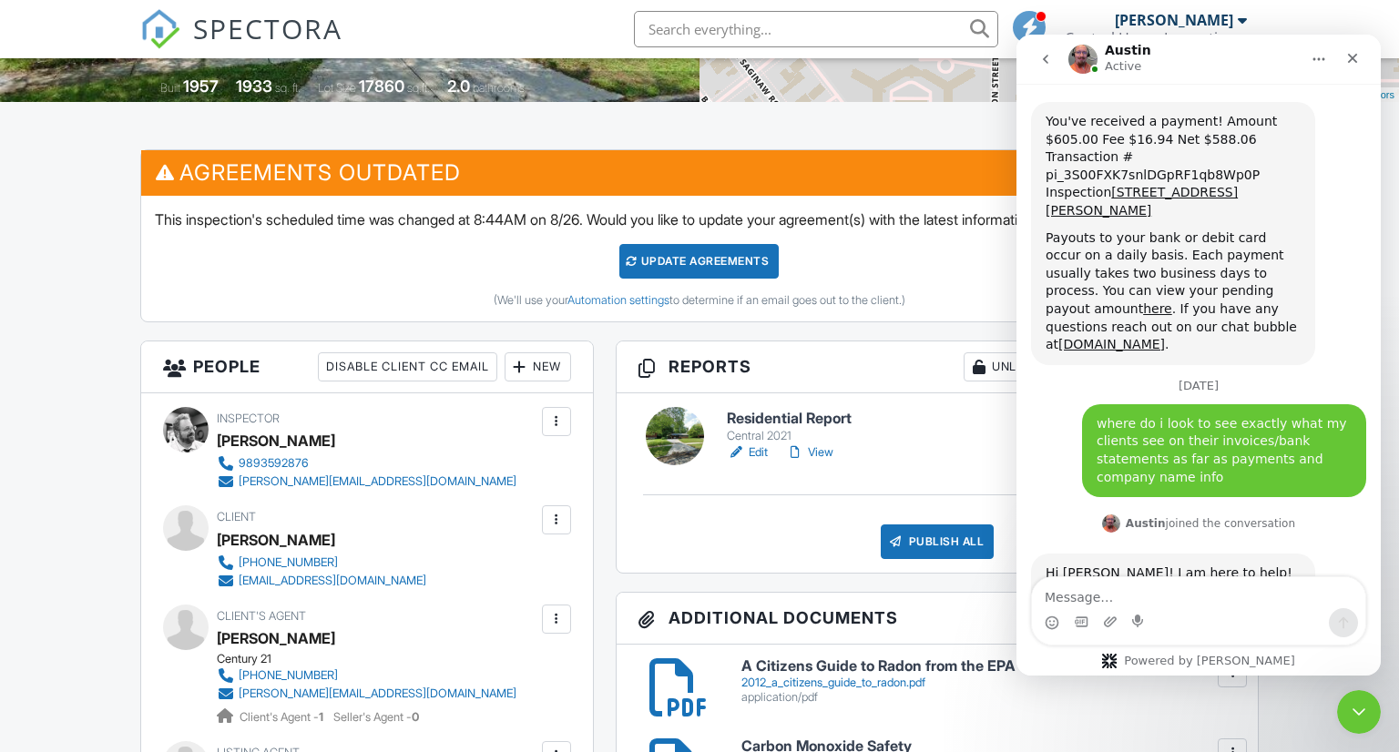
scroll to position [57, 0]
click at [1139, 595] on textarea "Message…" at bounding box center [1198, 592] width 333 height 31
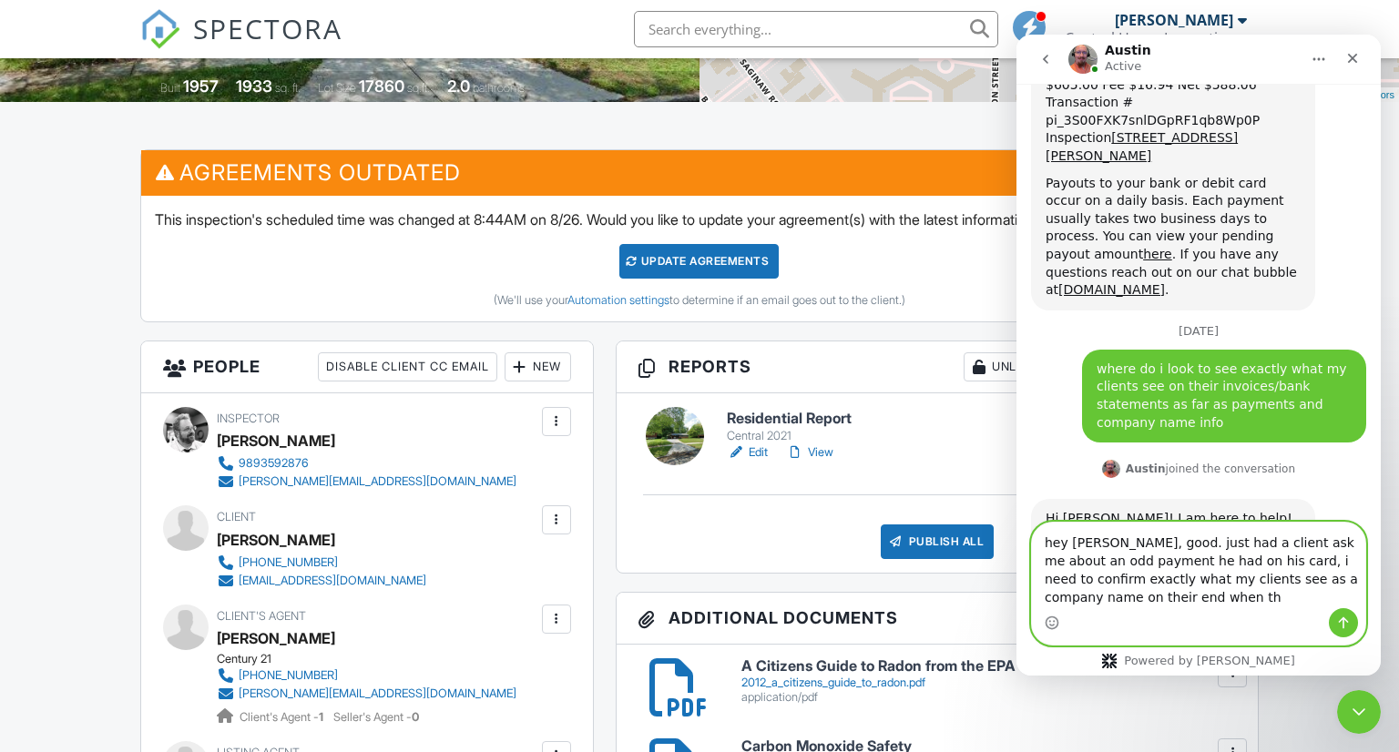
scroll to position [112, 0]
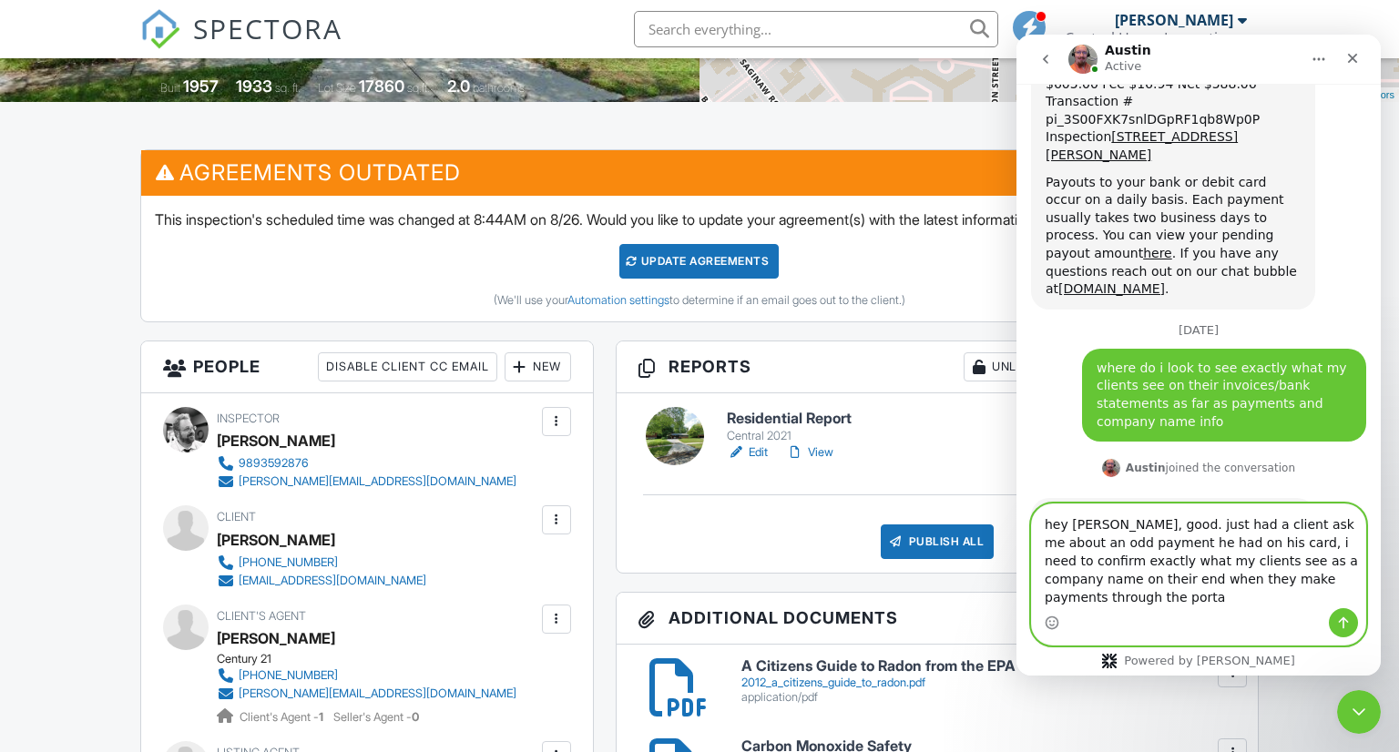
type textarea "hey Austin, good. just had a client ask me about an odd payment he had on his c…"
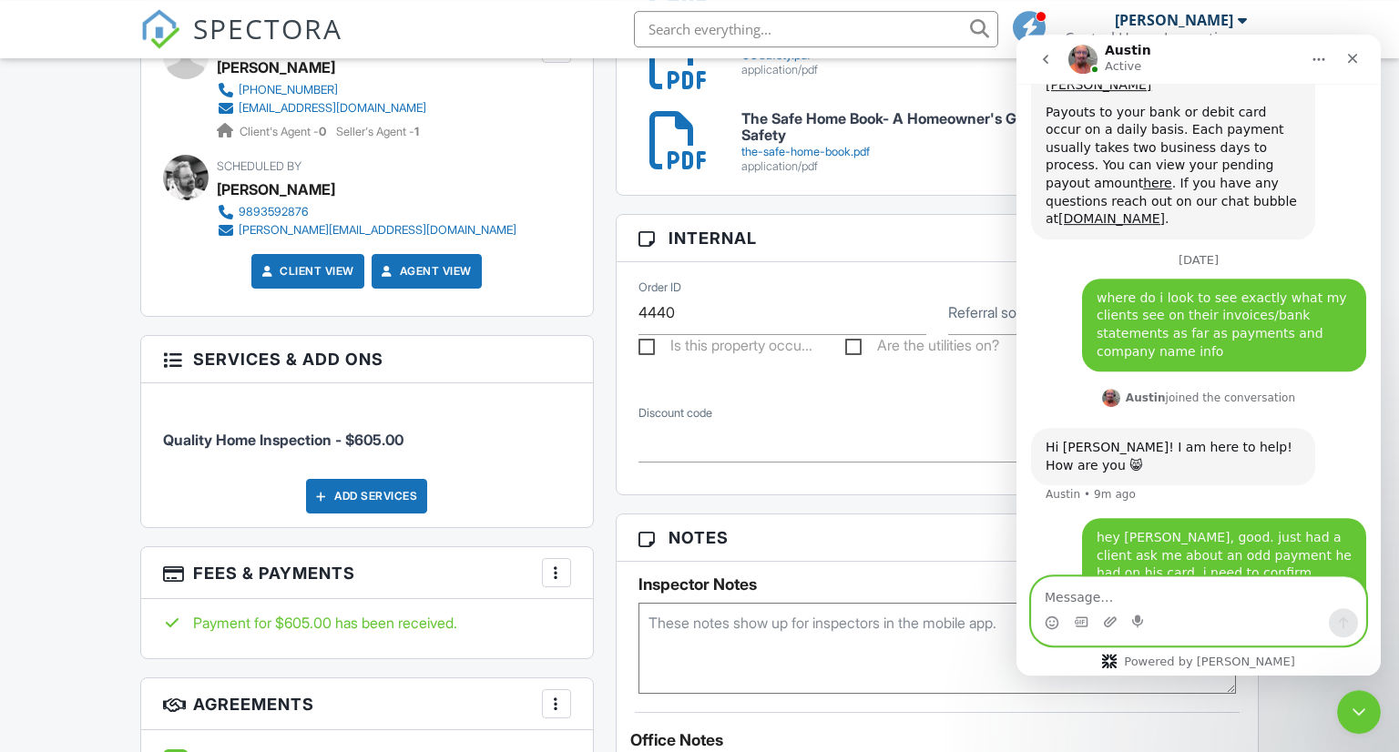
scroll to position [1249, 0]
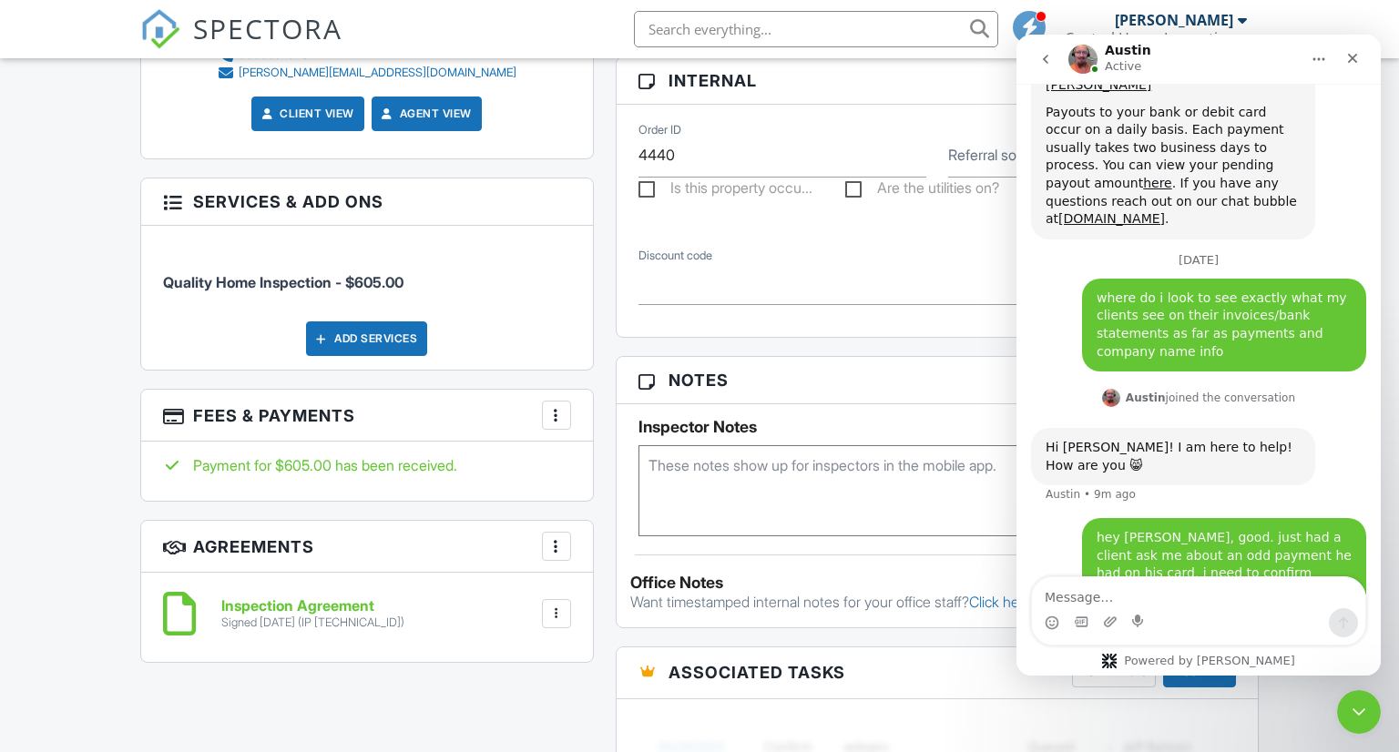
click at [561, 419] on div at bounding box center [556, 415] width 18 height 18
click at [605, 556] on li "View Invoice" at bounding box center [648, 562] width 190 height 46
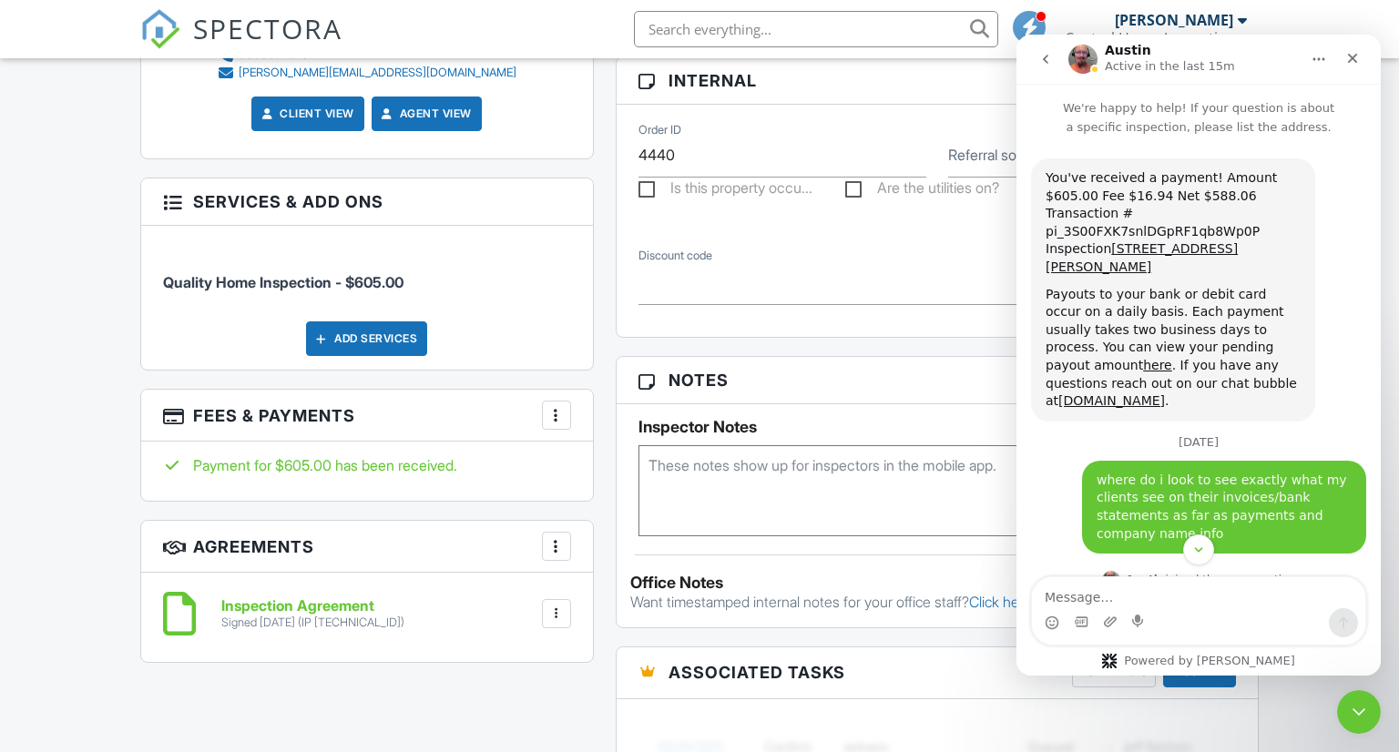
scroll to position [182, 0]
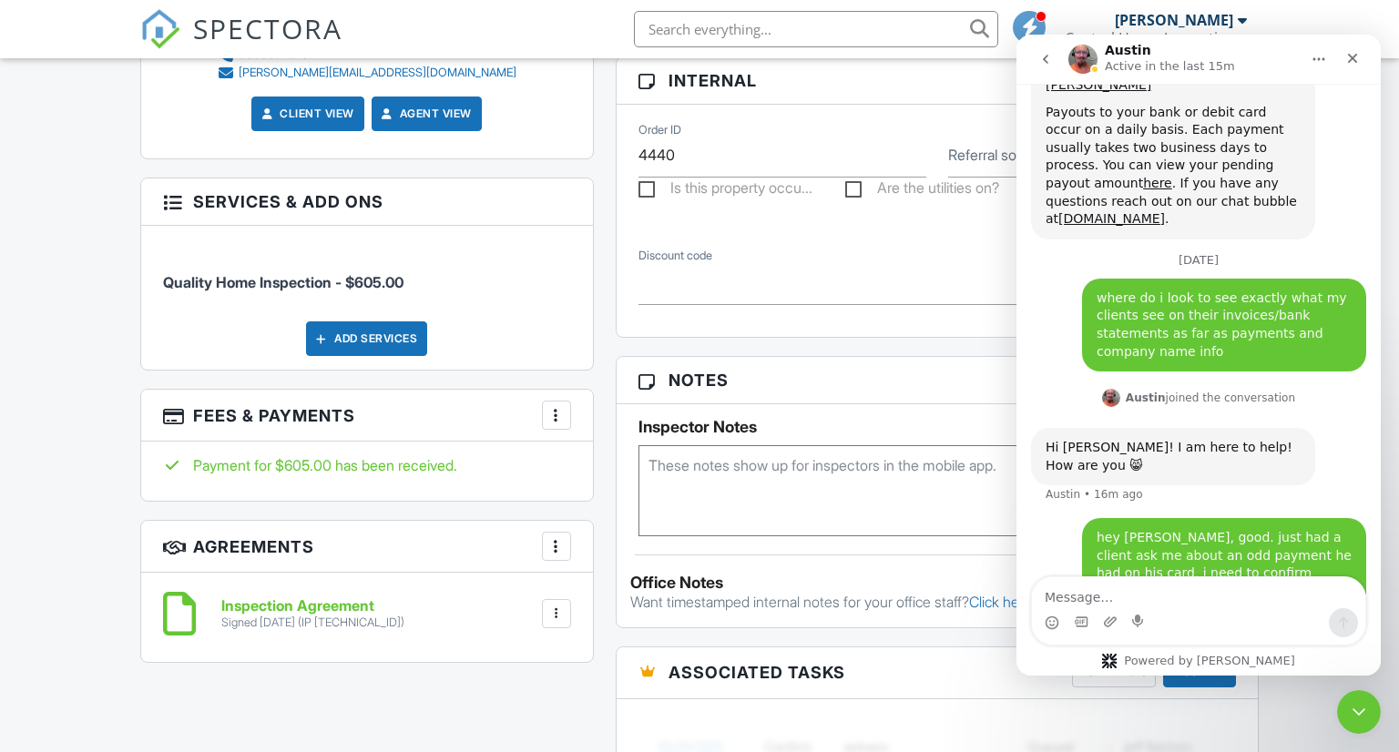
click at [1190, 529] on div "hey [PERSON_NAME], good. just had a client ask me about an odd payment he had o…" at bounding box center [1223, 582] width 255 height 107
click at [1111, 590] on textarea "Message…" at bounding box center [1198, 592] width 333 height 31
click at [1140, 586] on textarea "Message…" at bounding box center [1198, 592] width 333 height 31
type textarea "did i loose you?"
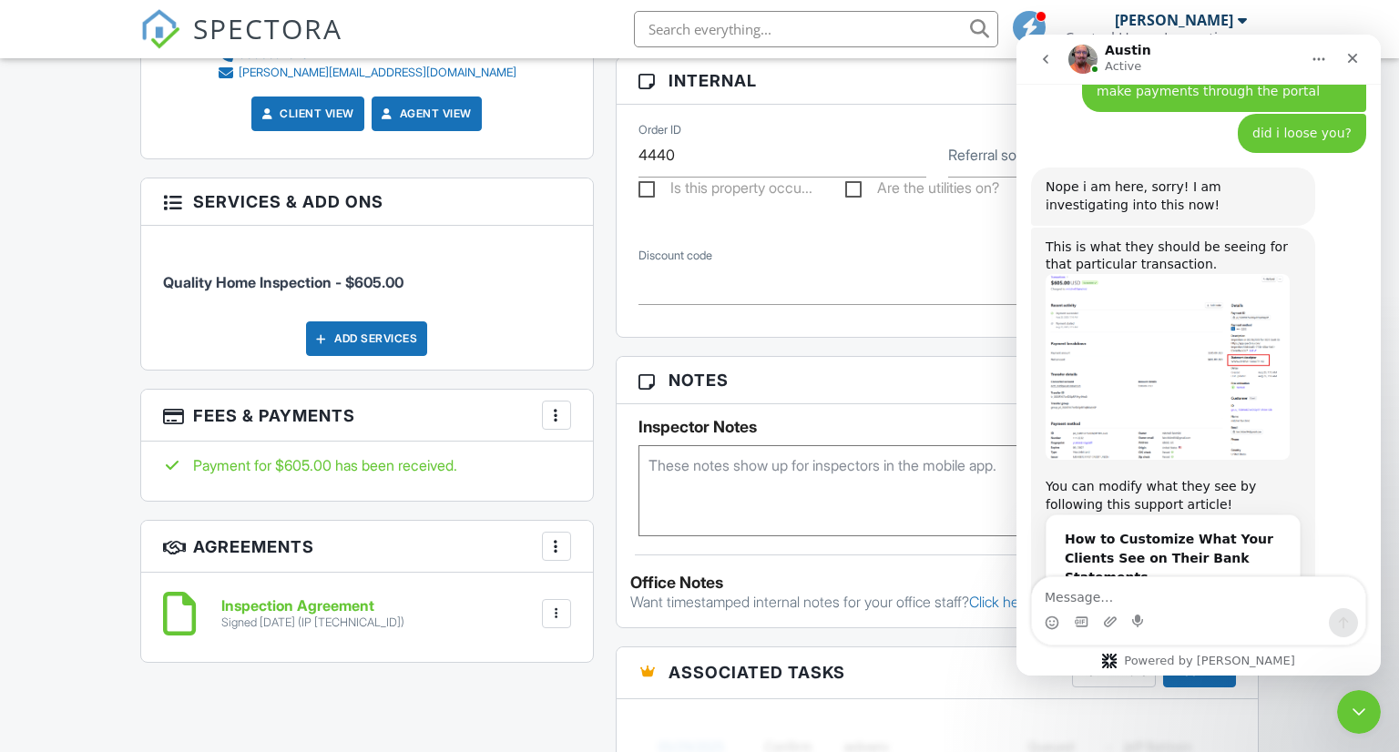
scroll to position [701, 0]
click at [1175, 272] on img "Austin says…" at bounding box center [1167, 365] width 244 height 187
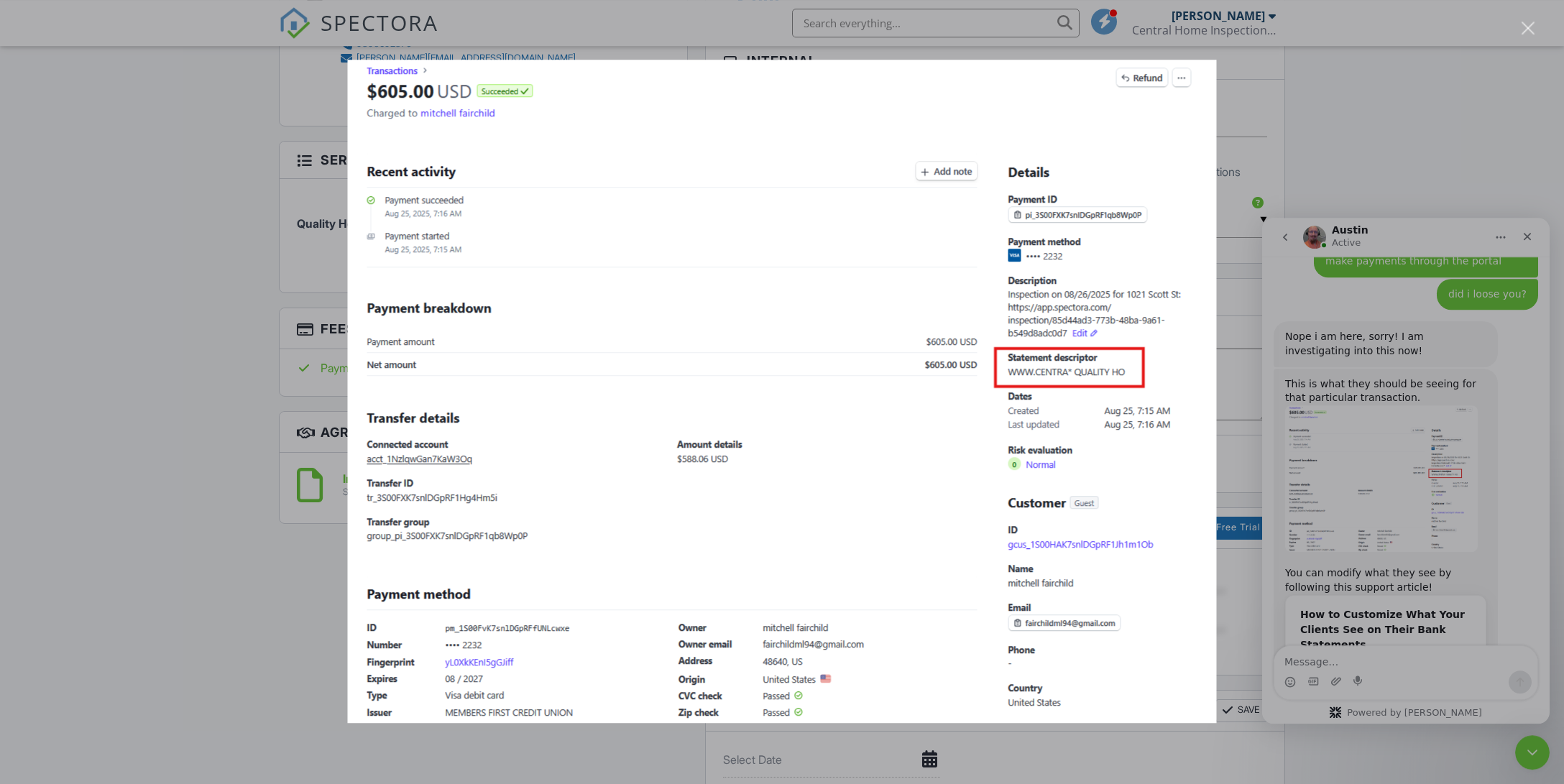
scroll to position [913, 0]
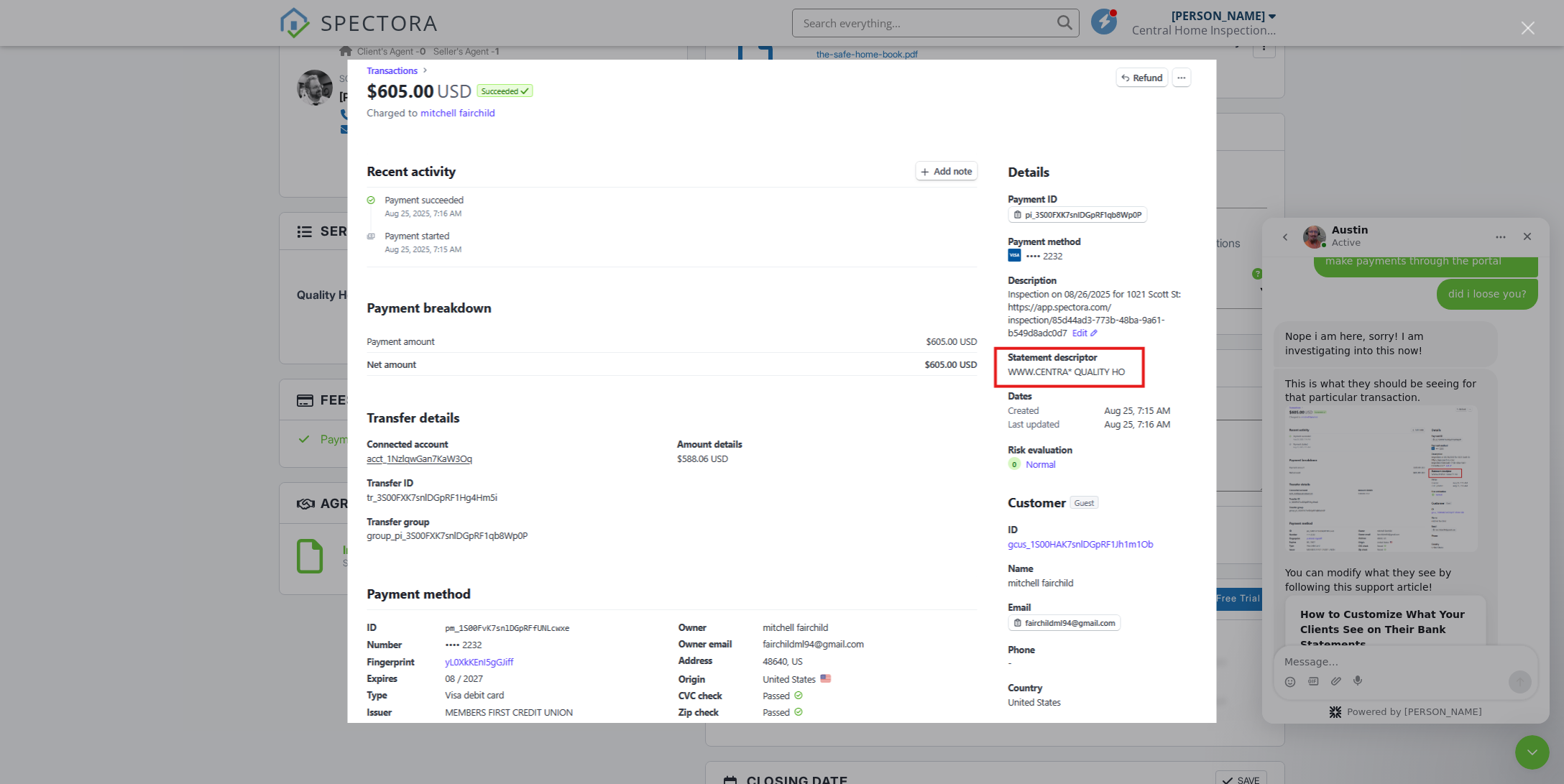
click at [1103, 132] on div "Intercom messenger" at bounding box center [782, 392] width 1564 height 784
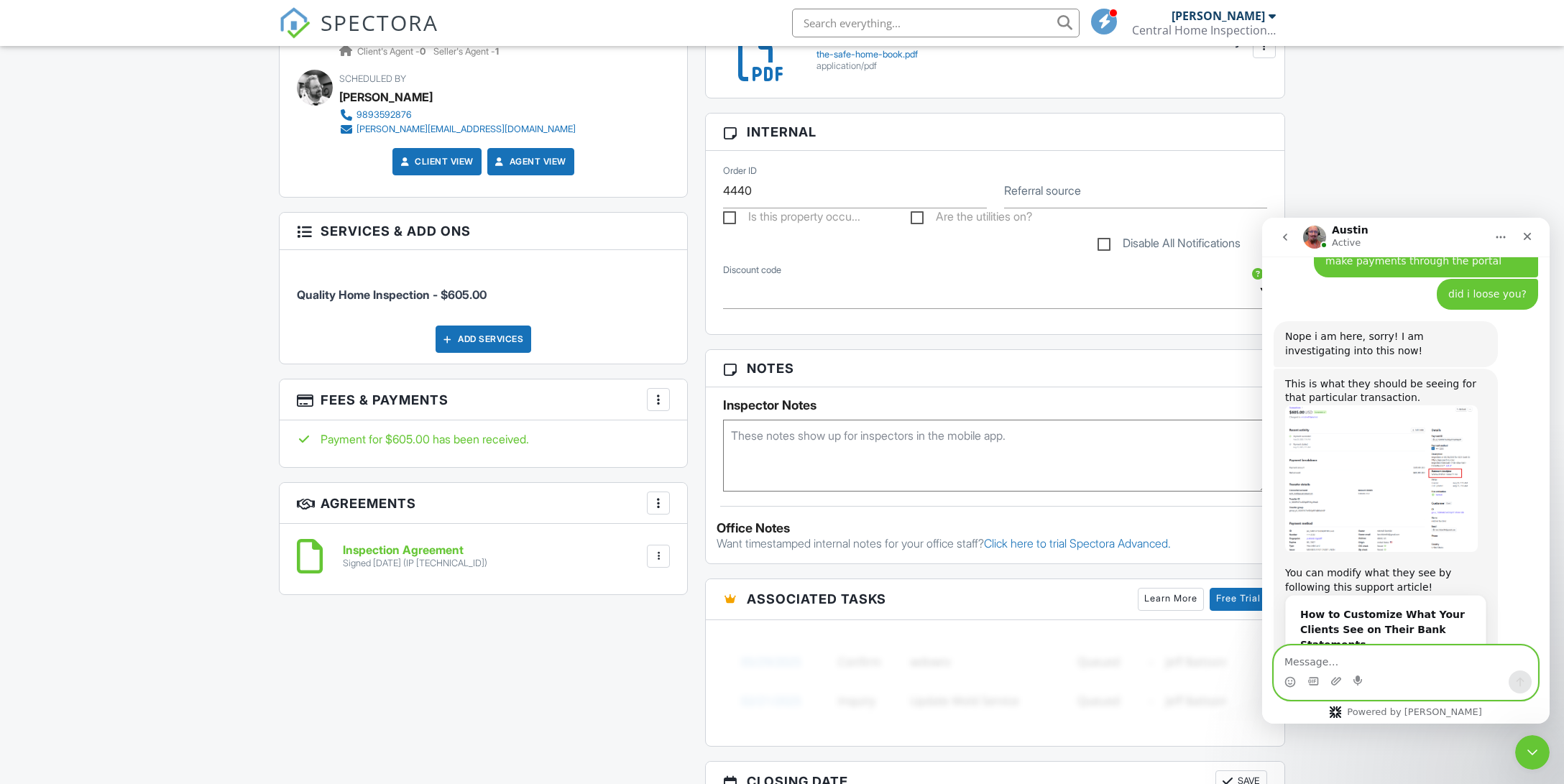
click at [1103, 592] on textarea "Message…" at bounding box center [1405, 658] width 263 height 24
type textarea "ok, can you check into a second payment from them?"
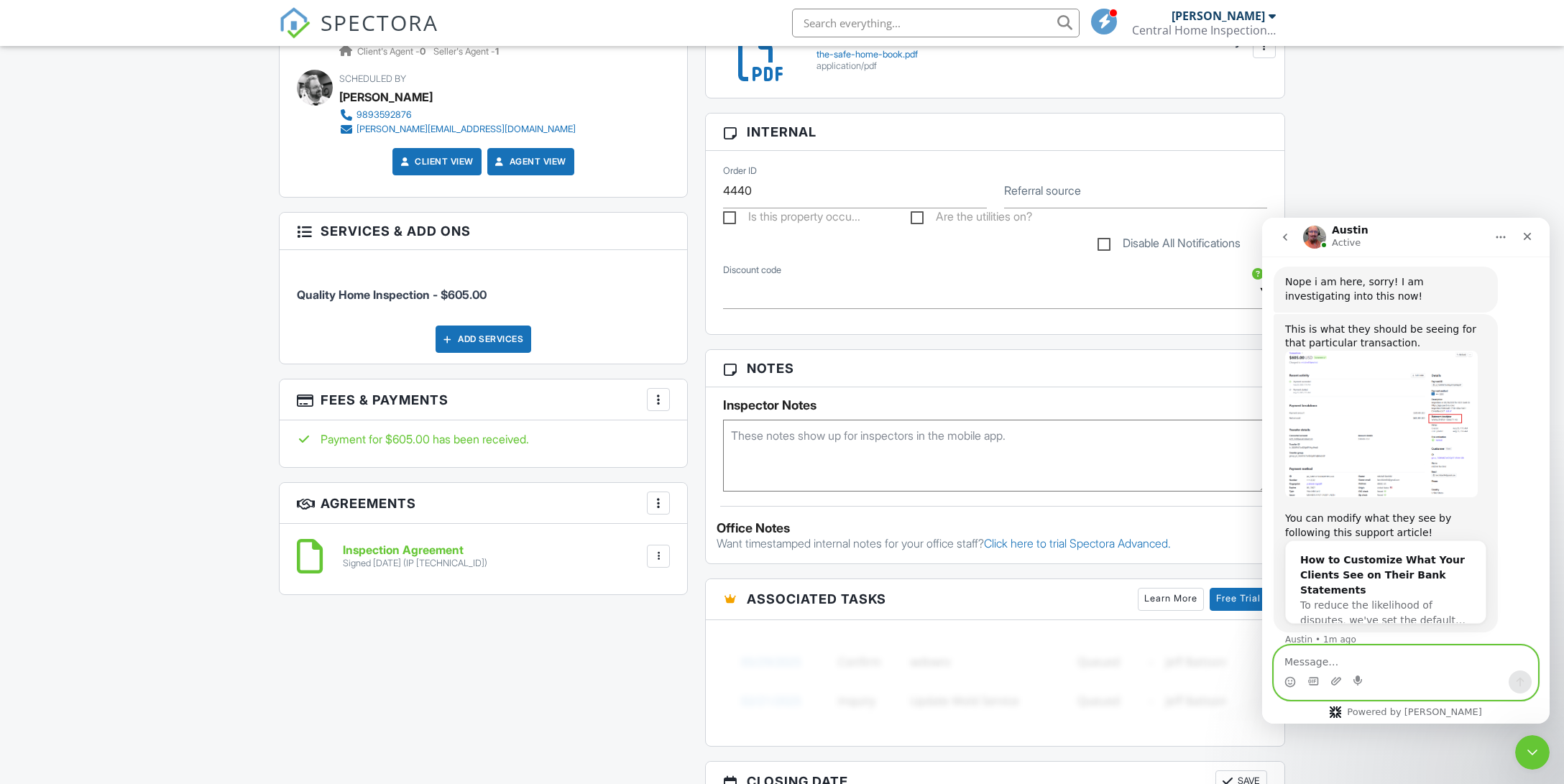
scroll to position [610, 0]
click at [1103, 349] on img "Austin says…" at bounding box center [1381, 422] width 193 height 147
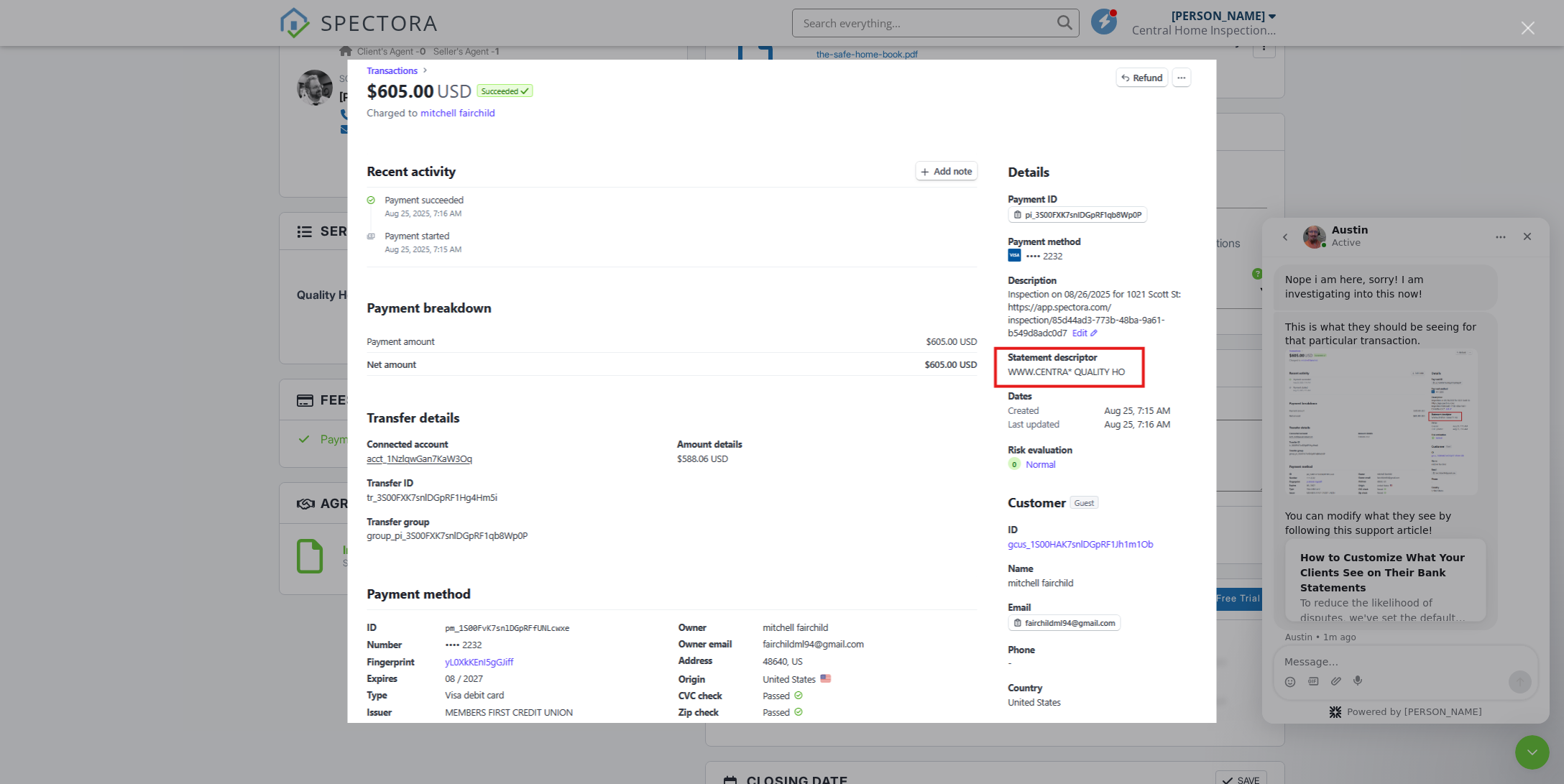
scroll to position [0, 0]
click at [1103, 497] on div "Intercom messenger" at bounding box center [782, 392] width 1564 height 784
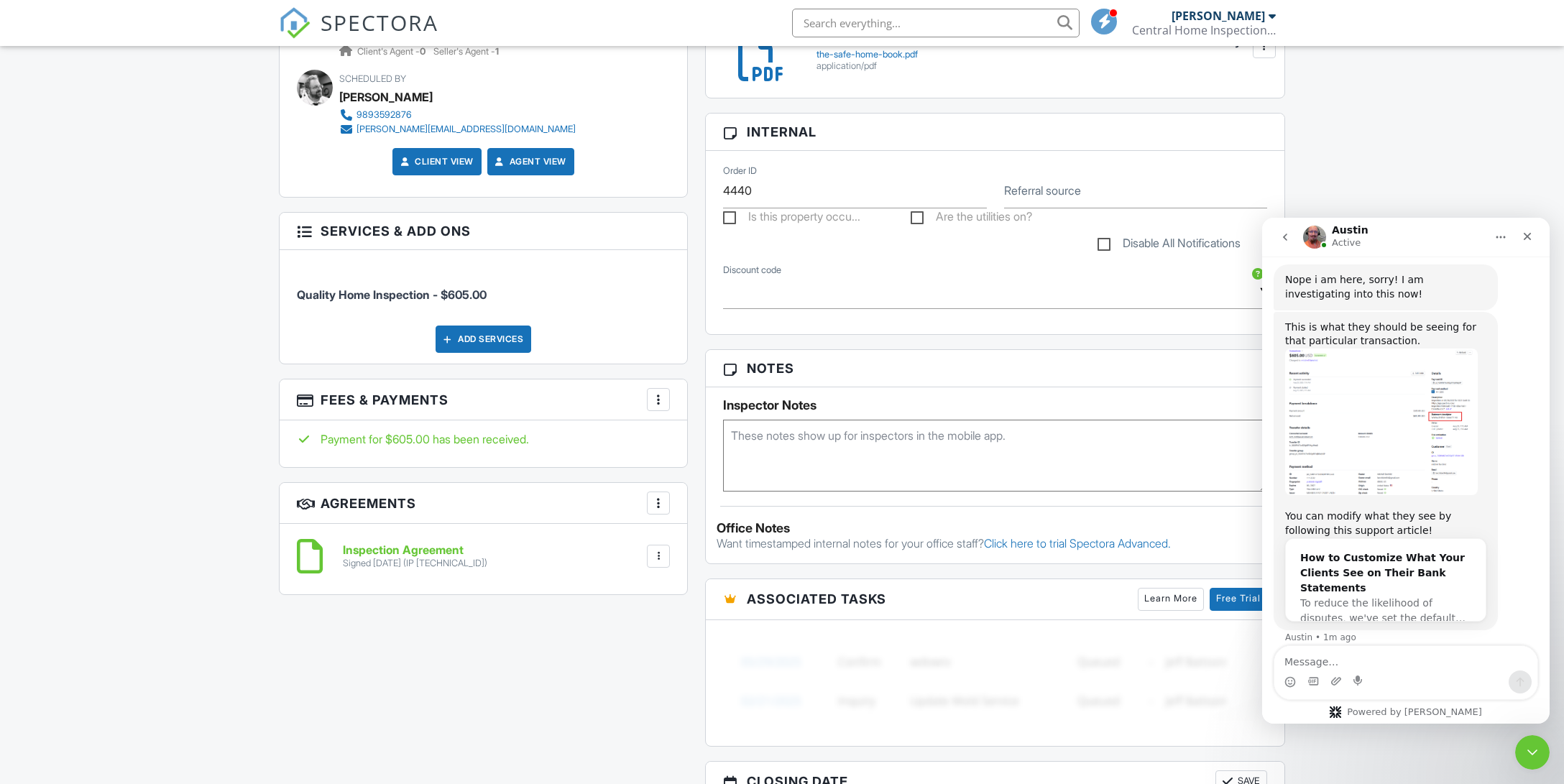
click at [1103, 551] on div "How to Customize What Your Clients See on Their Bank Statements" at bounding box center [1385, 573] width 171 height 45
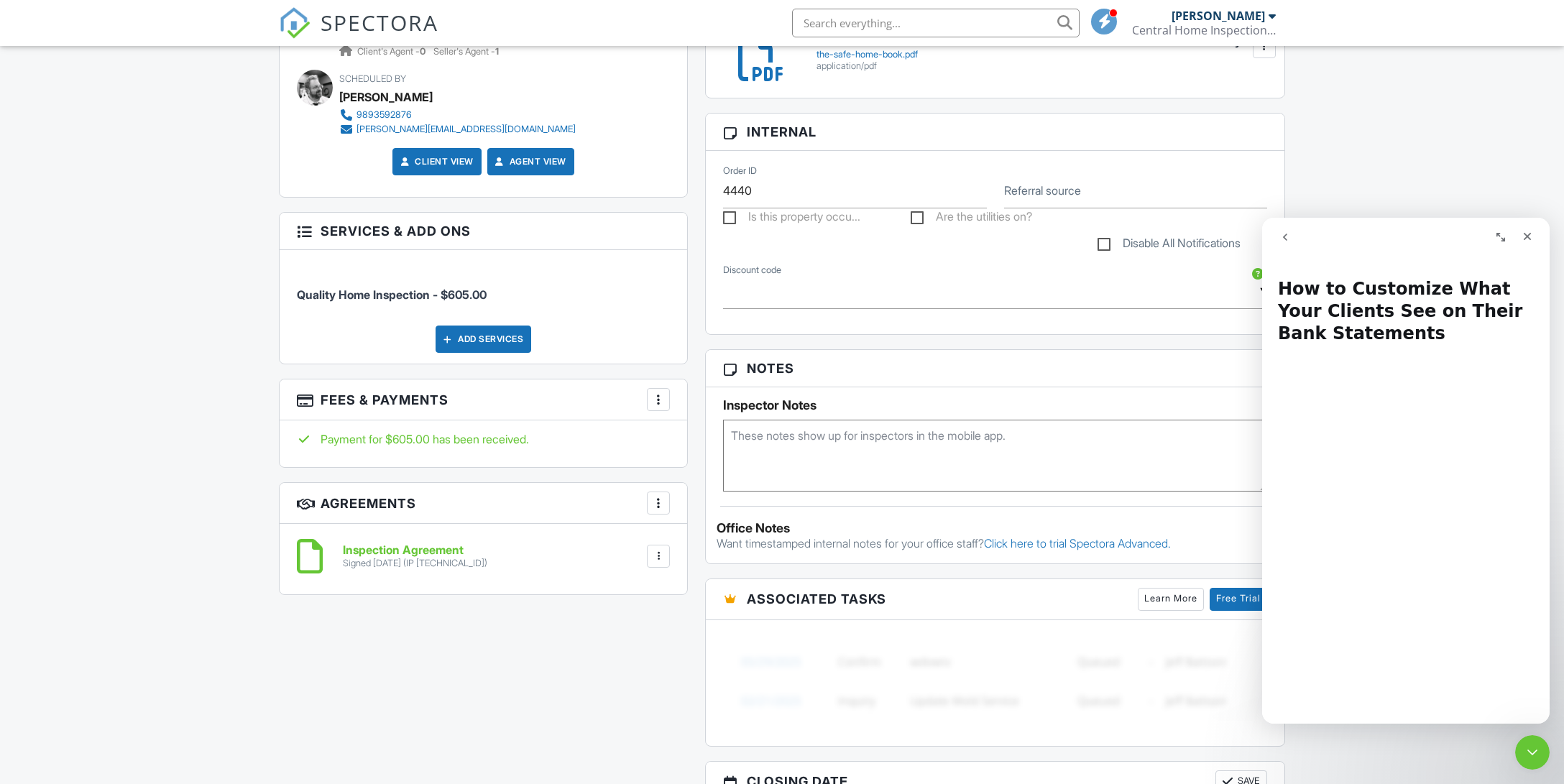
click at [1103, 237] on icon "go back" at bounding box center [1285, 237] width 12 height 12
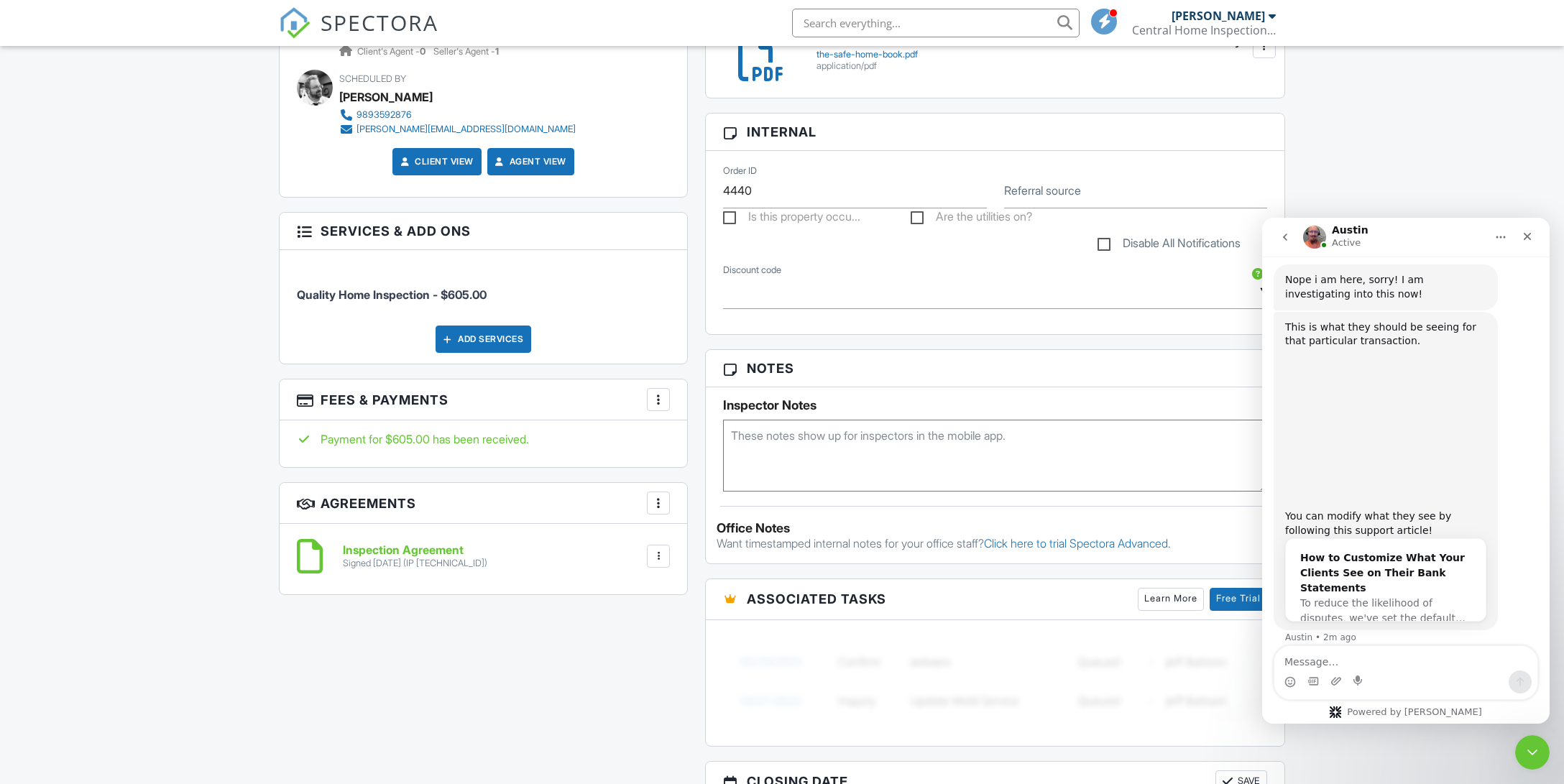
scroll to position [610, 0]
click at [1103, 376] on img "Austin says…" at bounding box center [1381, 422] width 193 height 147
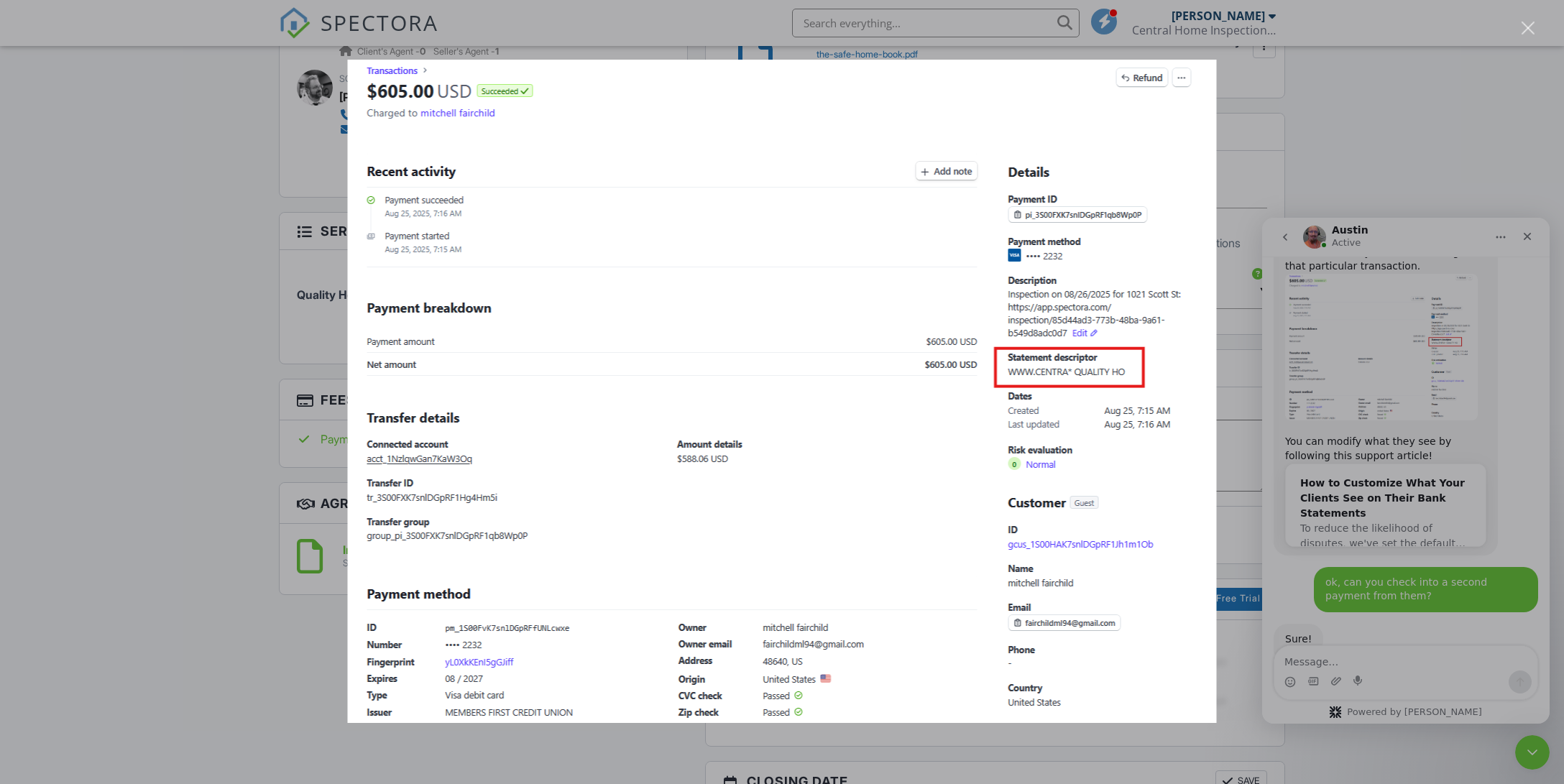
scroll to position [685, 0]
click at [1103, 592] on div "Intercom messenger" at bounding box center [782, 392] width 1564 height 784
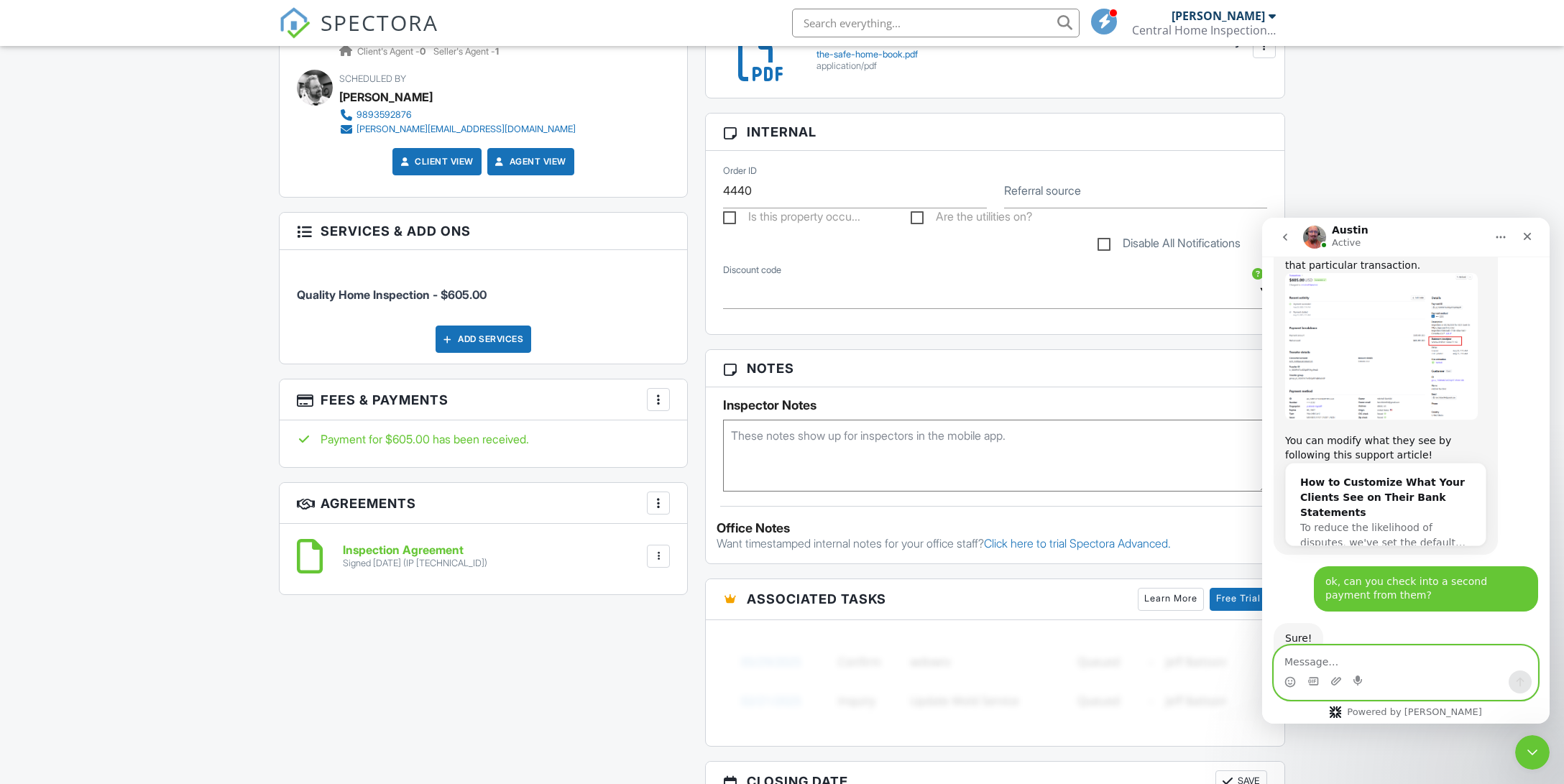
click at [1103, 592] on textarea "Message…" at bounding box center [1405, 658] width 263 height 24
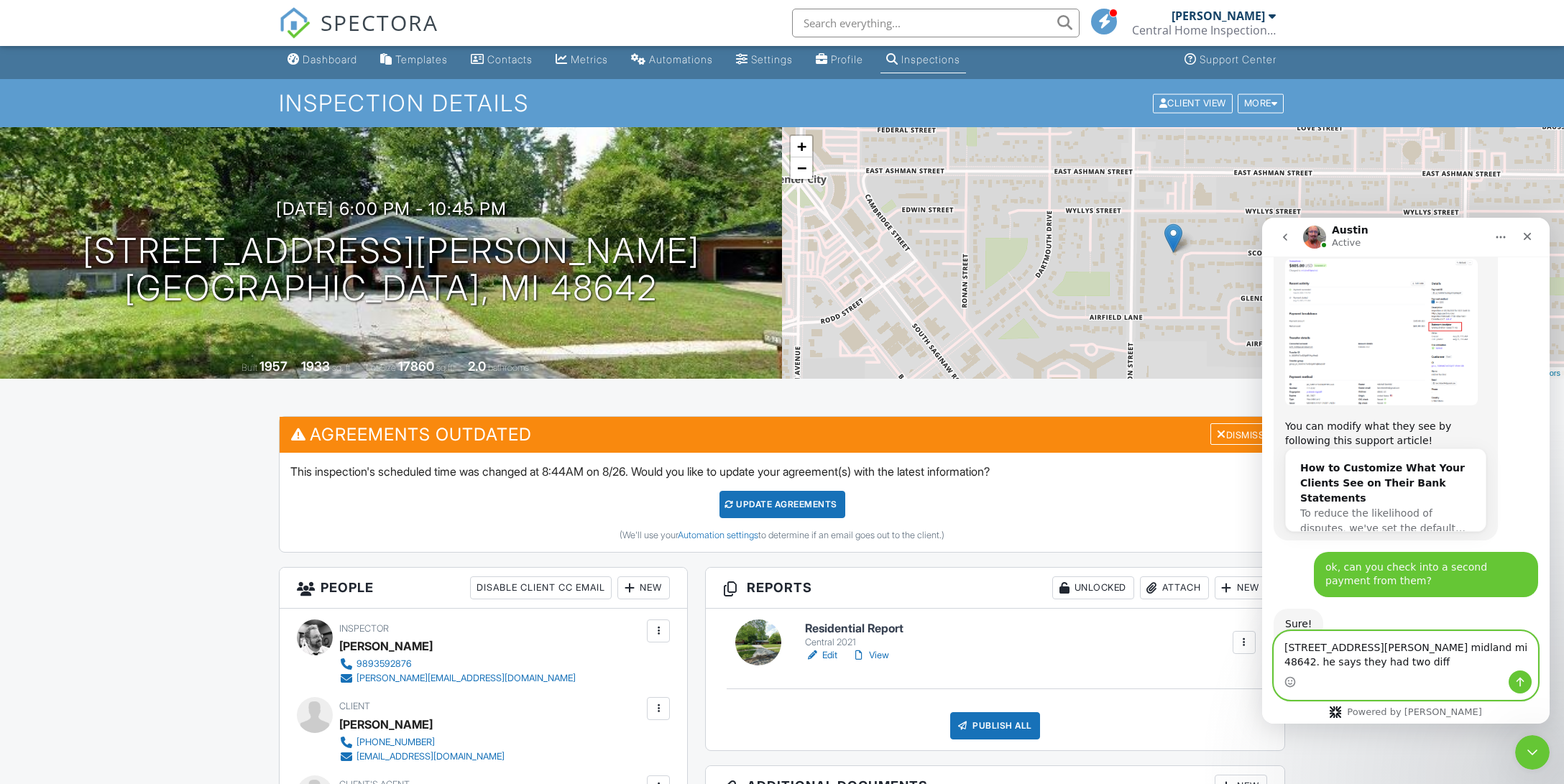
scroll to position [700, 0]
type textarea "[STREET_ADDRESS][PERSON_NAME] midland mi 48642. he says they had two different …"
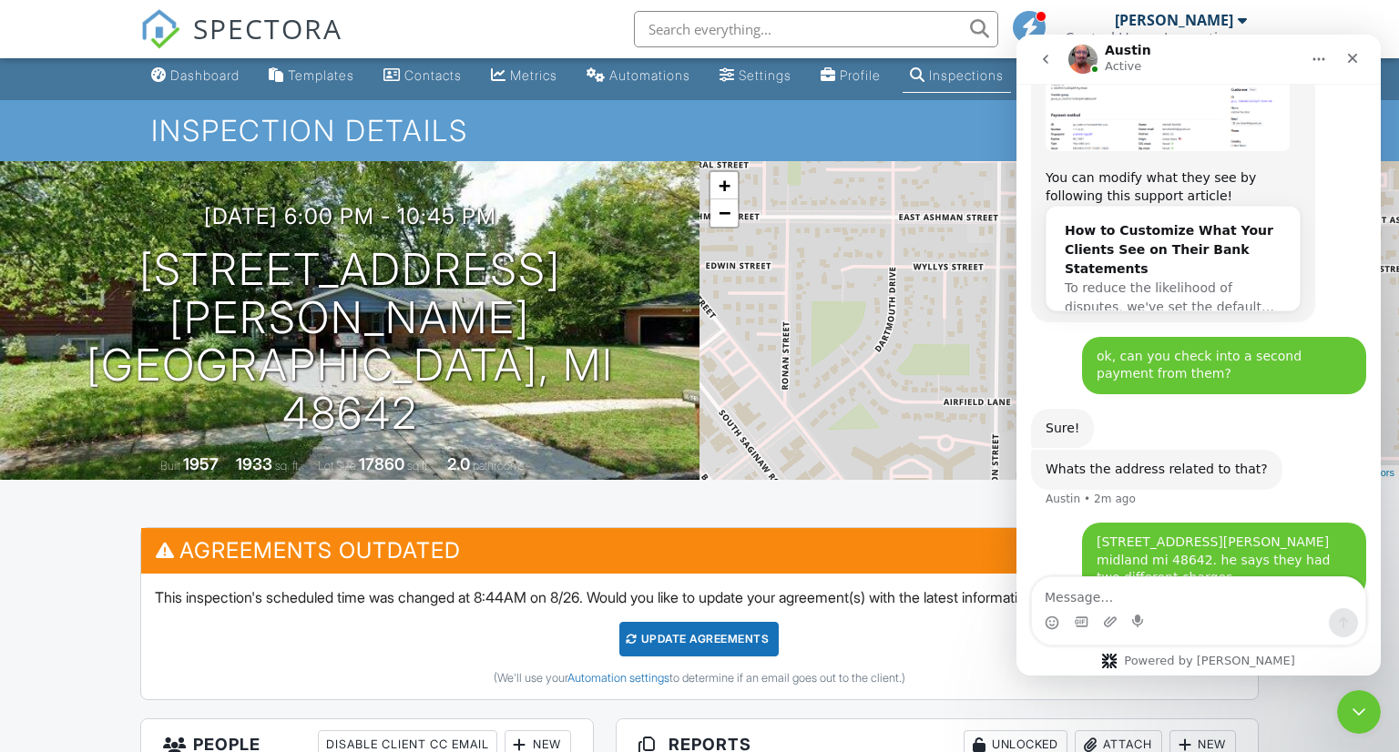
scroll to position [1012, 0]
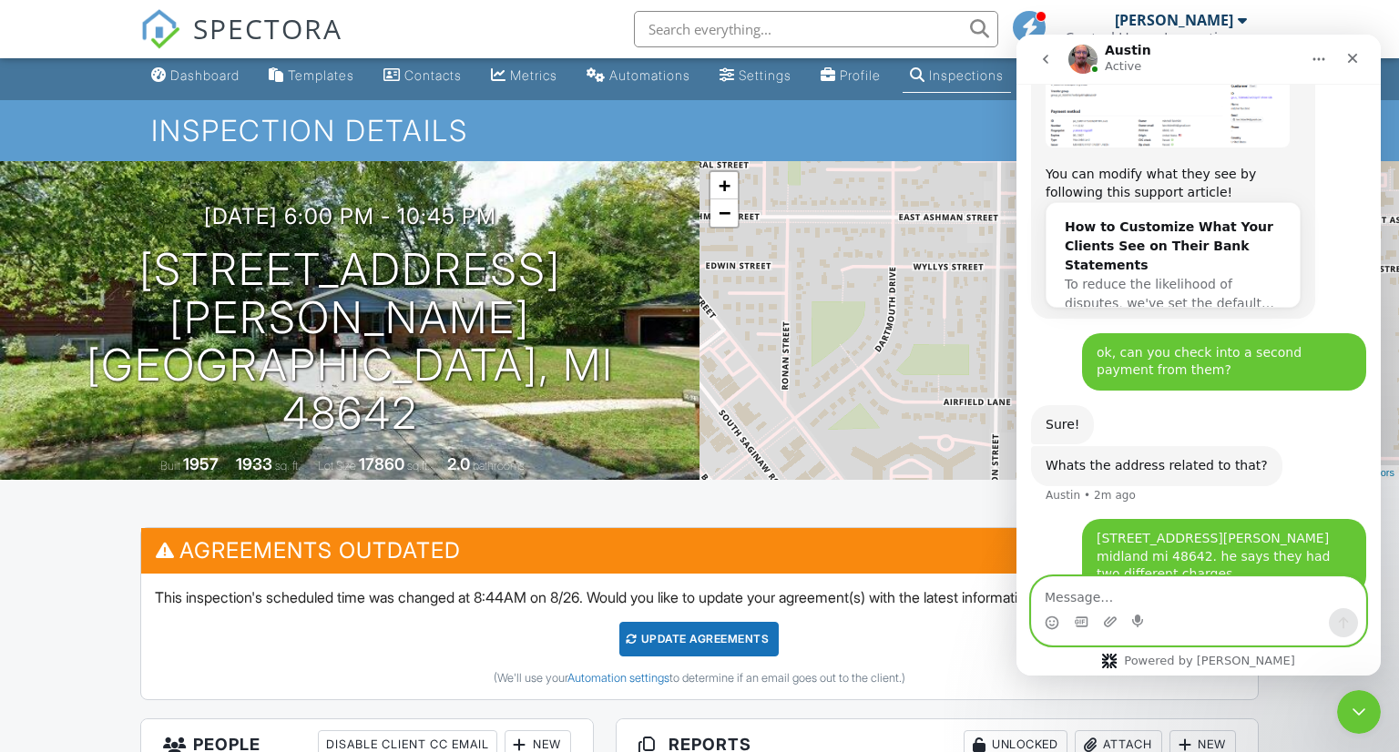
click at [1075, 596] on textarea "Message…" at bounding box center [1198, 592] width 333 height 31
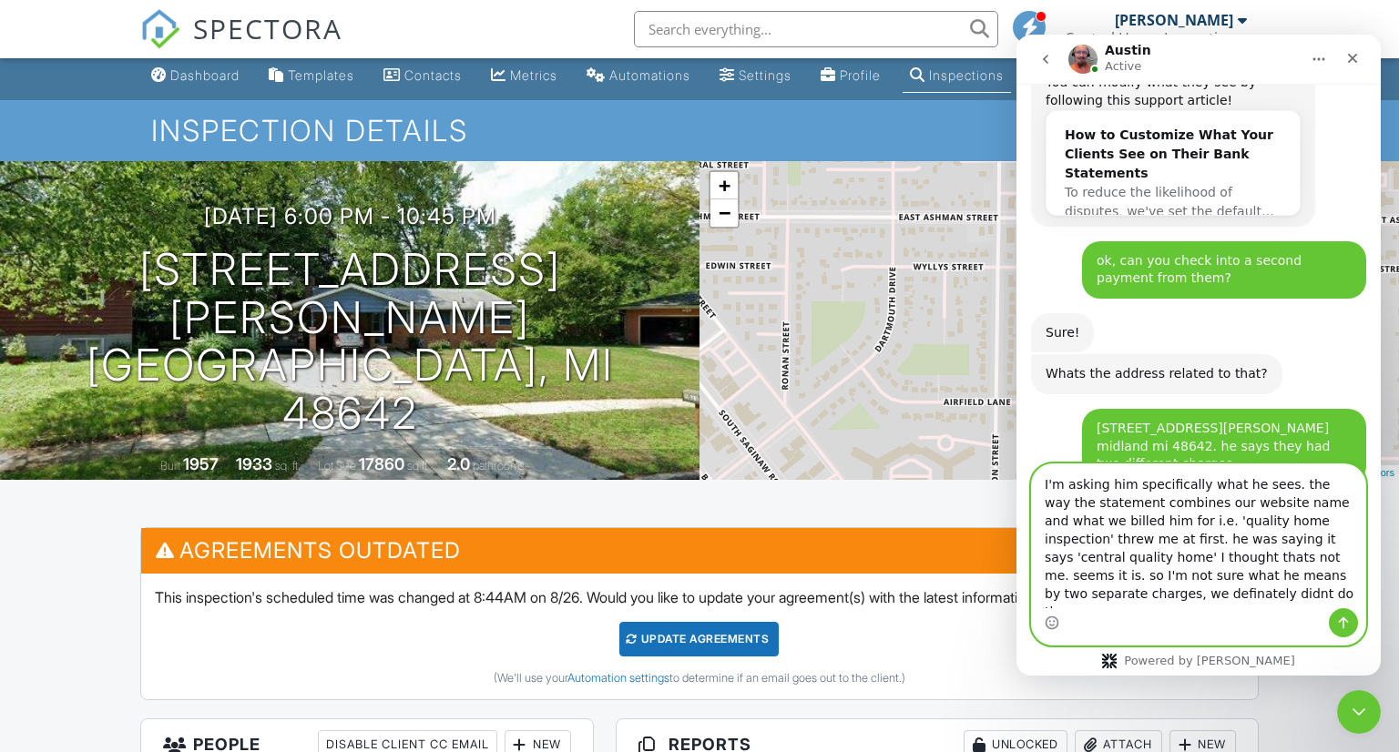
scroll to position [1105, 0]
type textarea "I'm asking him specifically what he sees. the way the statement combines our we…"
click at [1355, 622] on button "Send a message…" at bounding box center [1343, 622] width 29 height 29
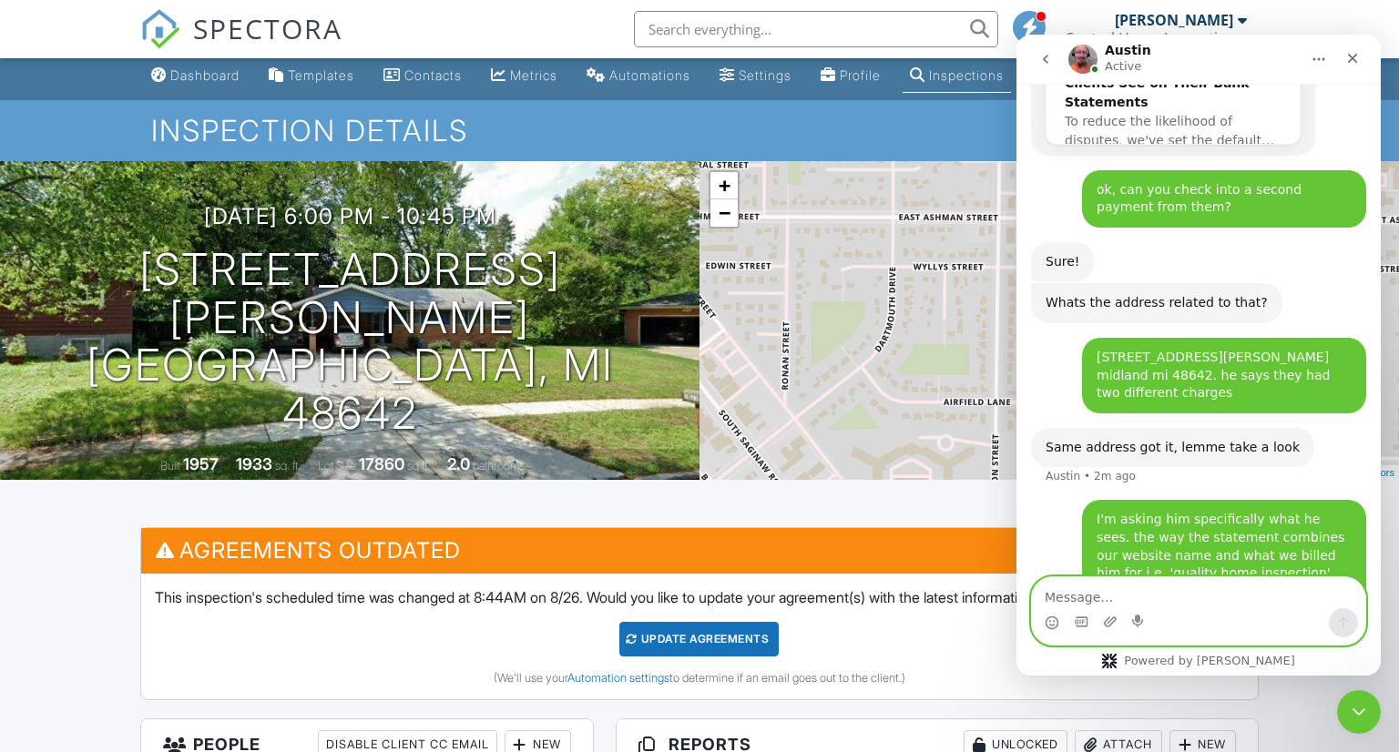
scroll to position [703, 0]
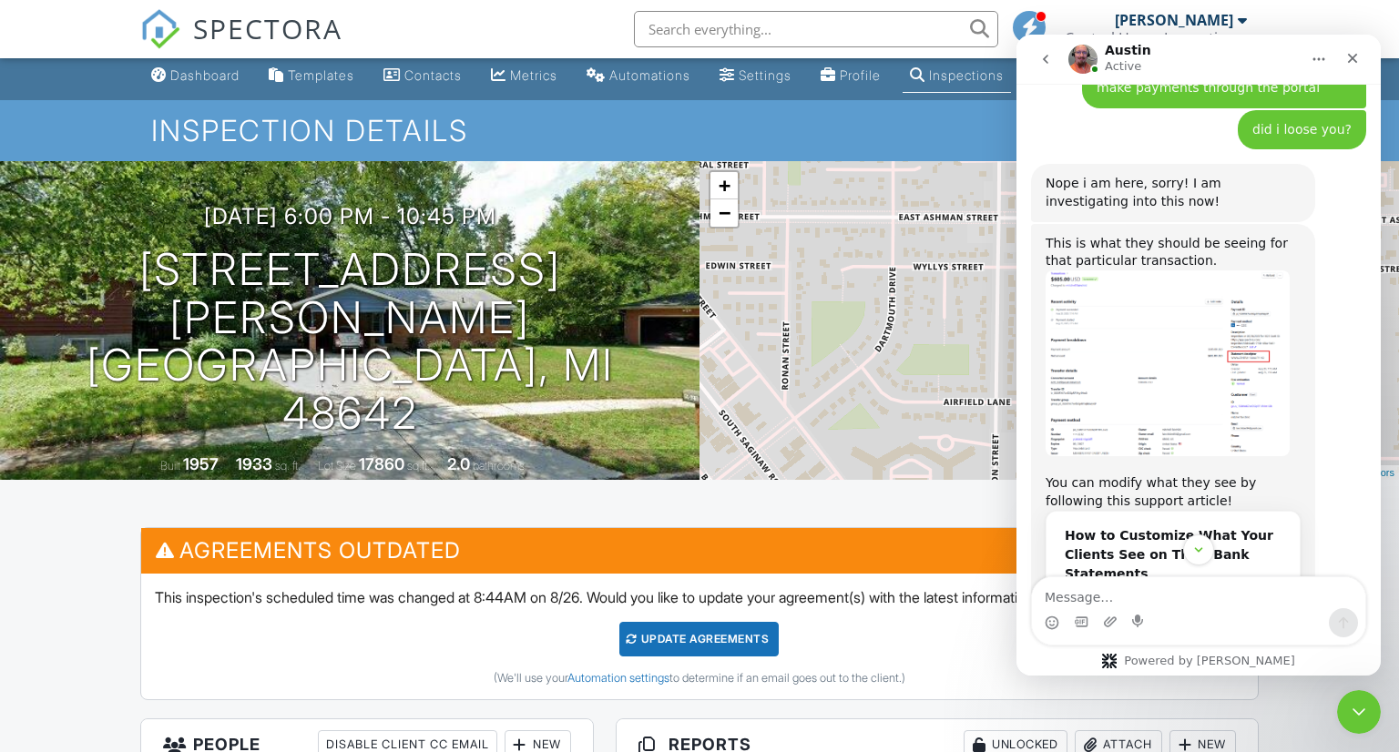
click at [1195, 311] on img "Austin says…" at bounding box center [1167, 363] width 244 height 187
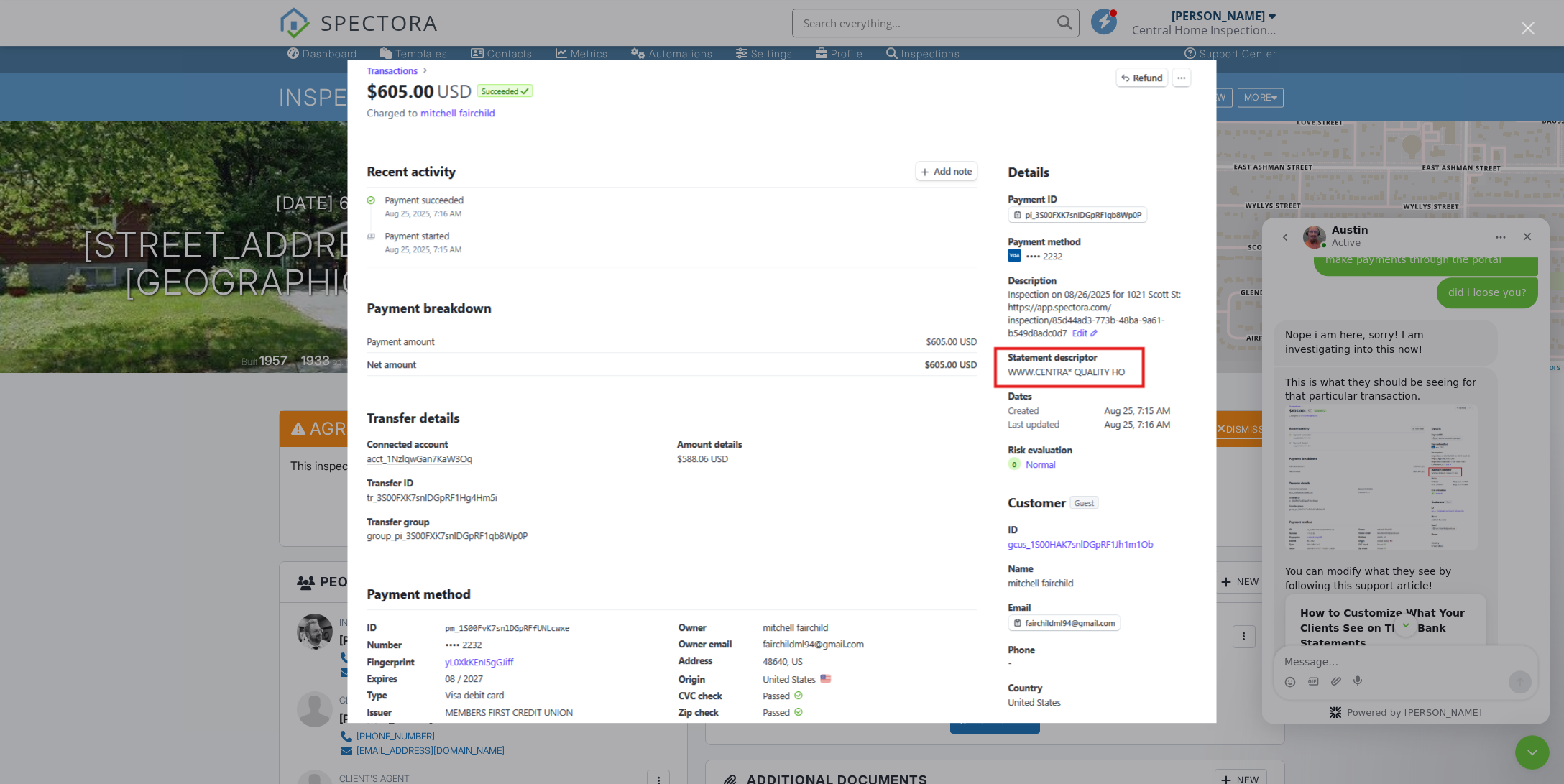
scroll to position [0, 0]
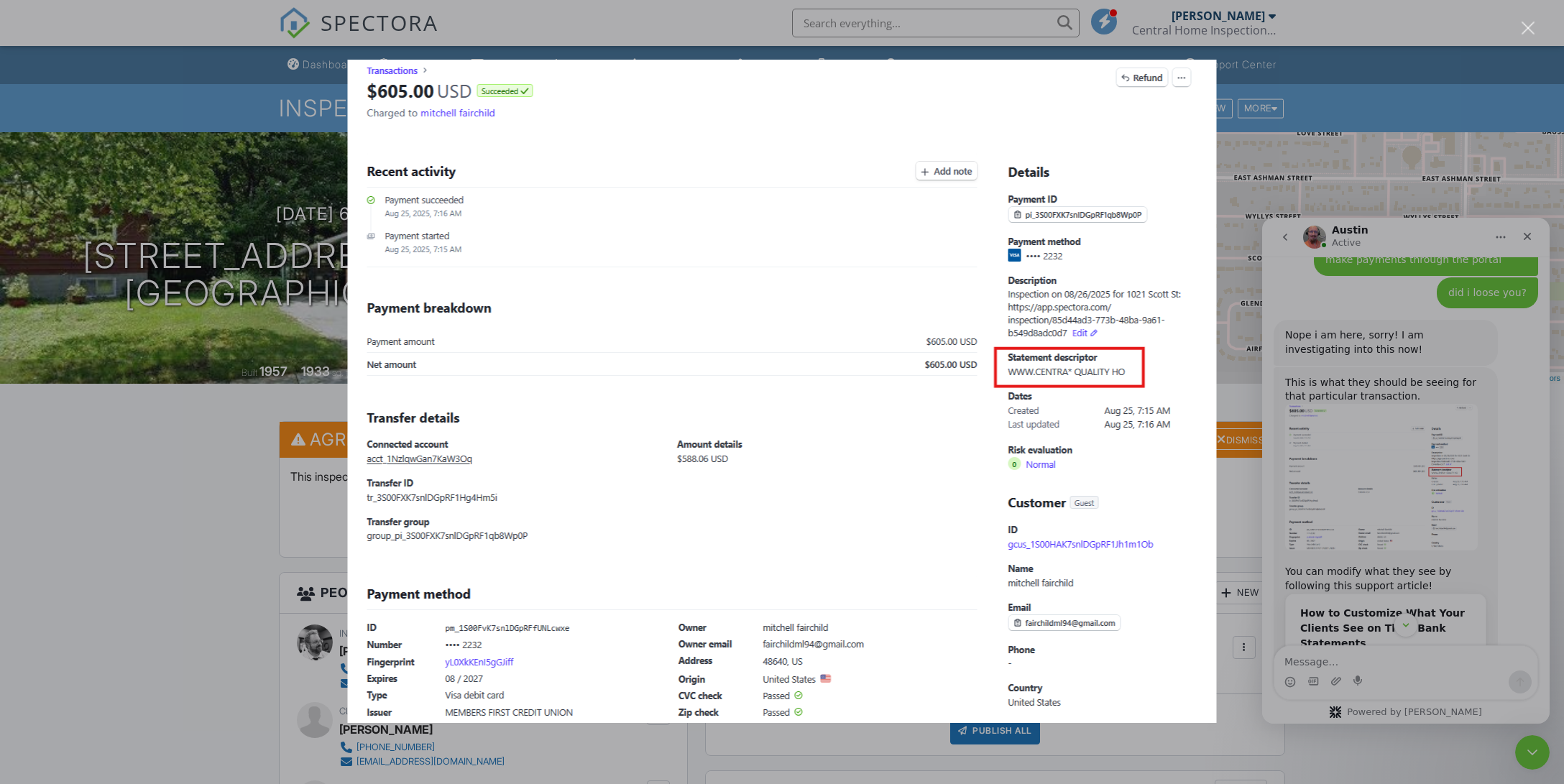
click at [1103, 248] on div "Intercom messenger" at bounding box center [782, 392] width 1564 height 784
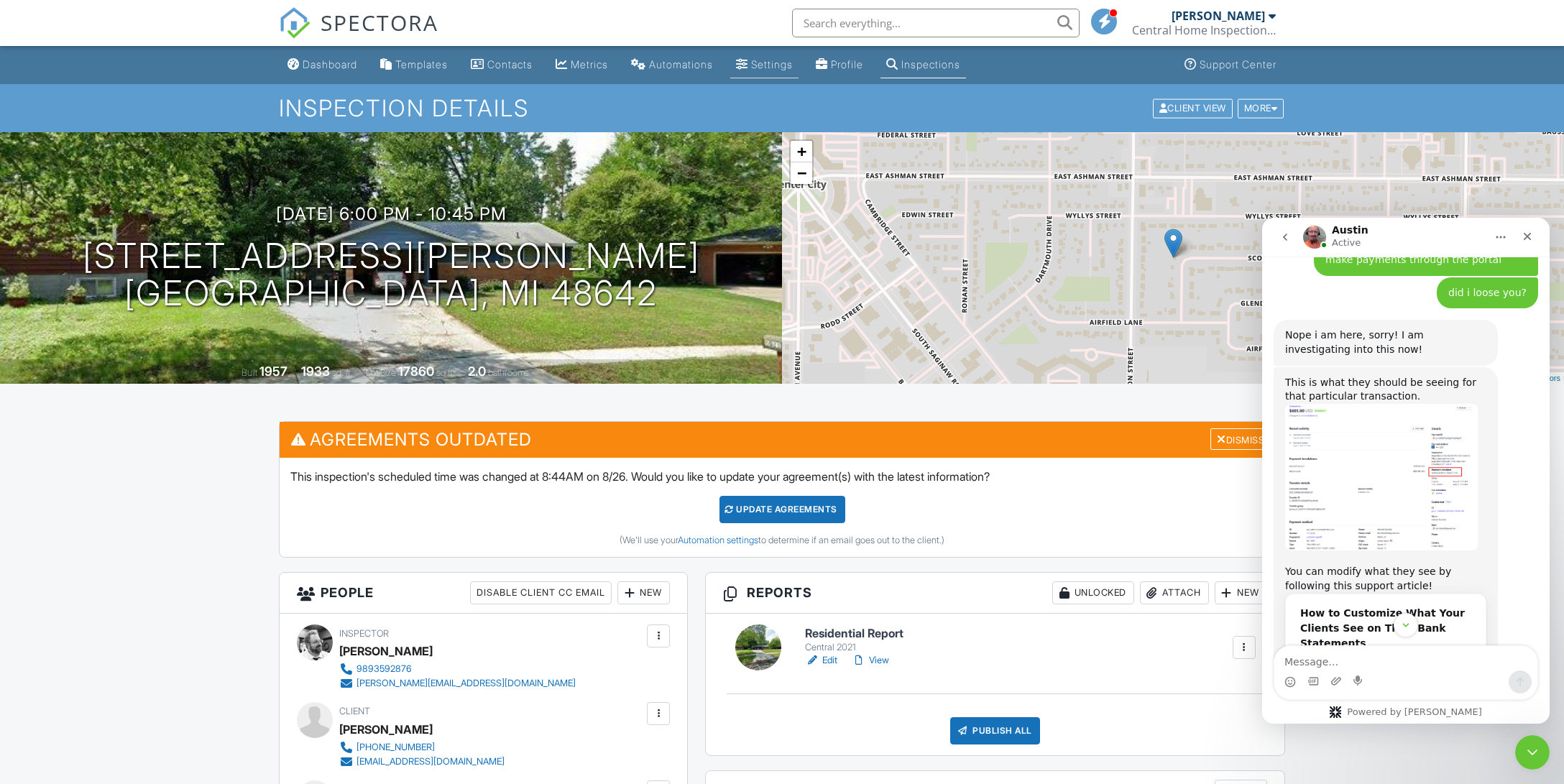
click at [784, 66] on div "Settings" at bounding box center [772, 64] width 42 height 12
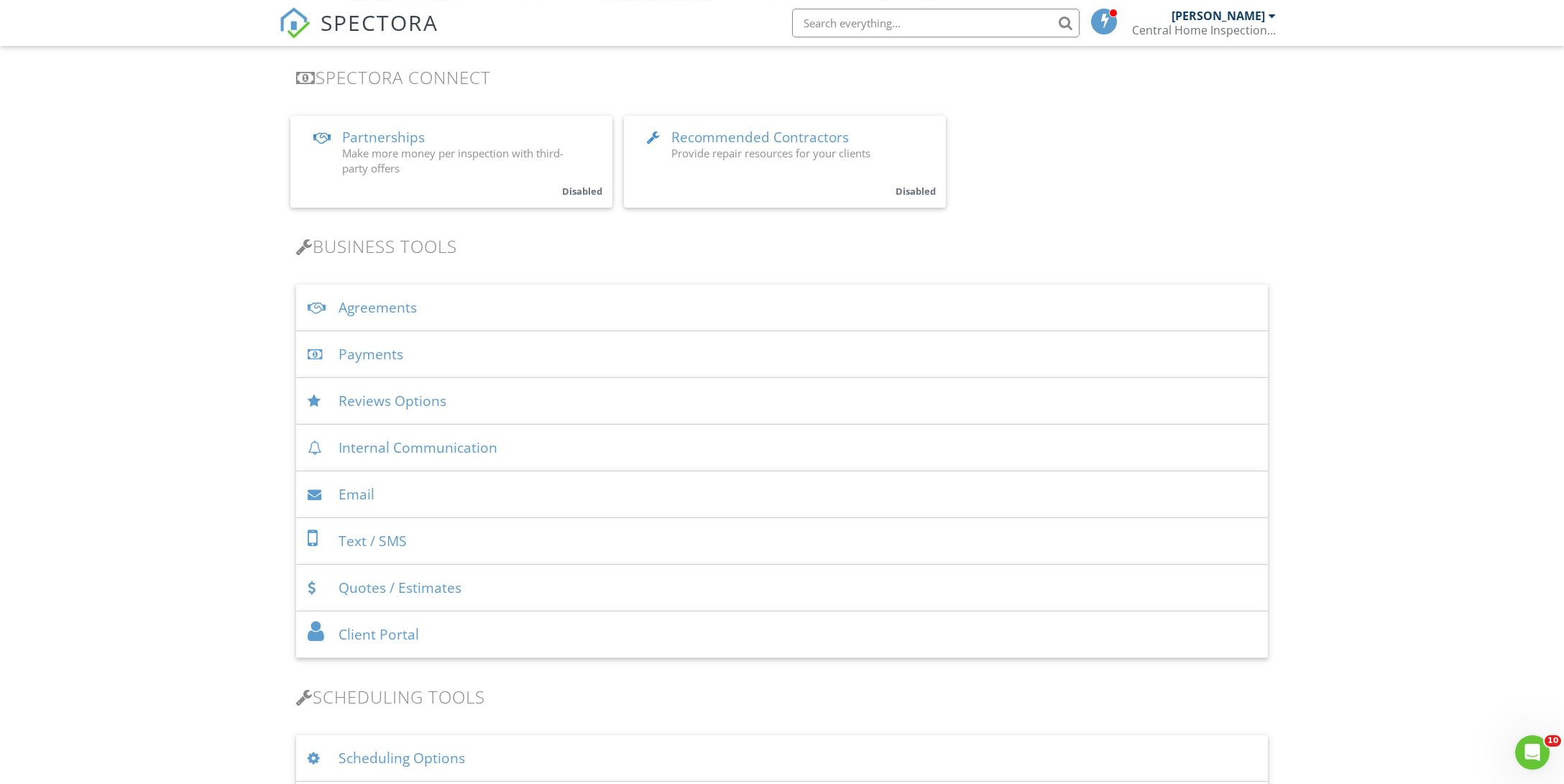
scroll to position [302, 0]
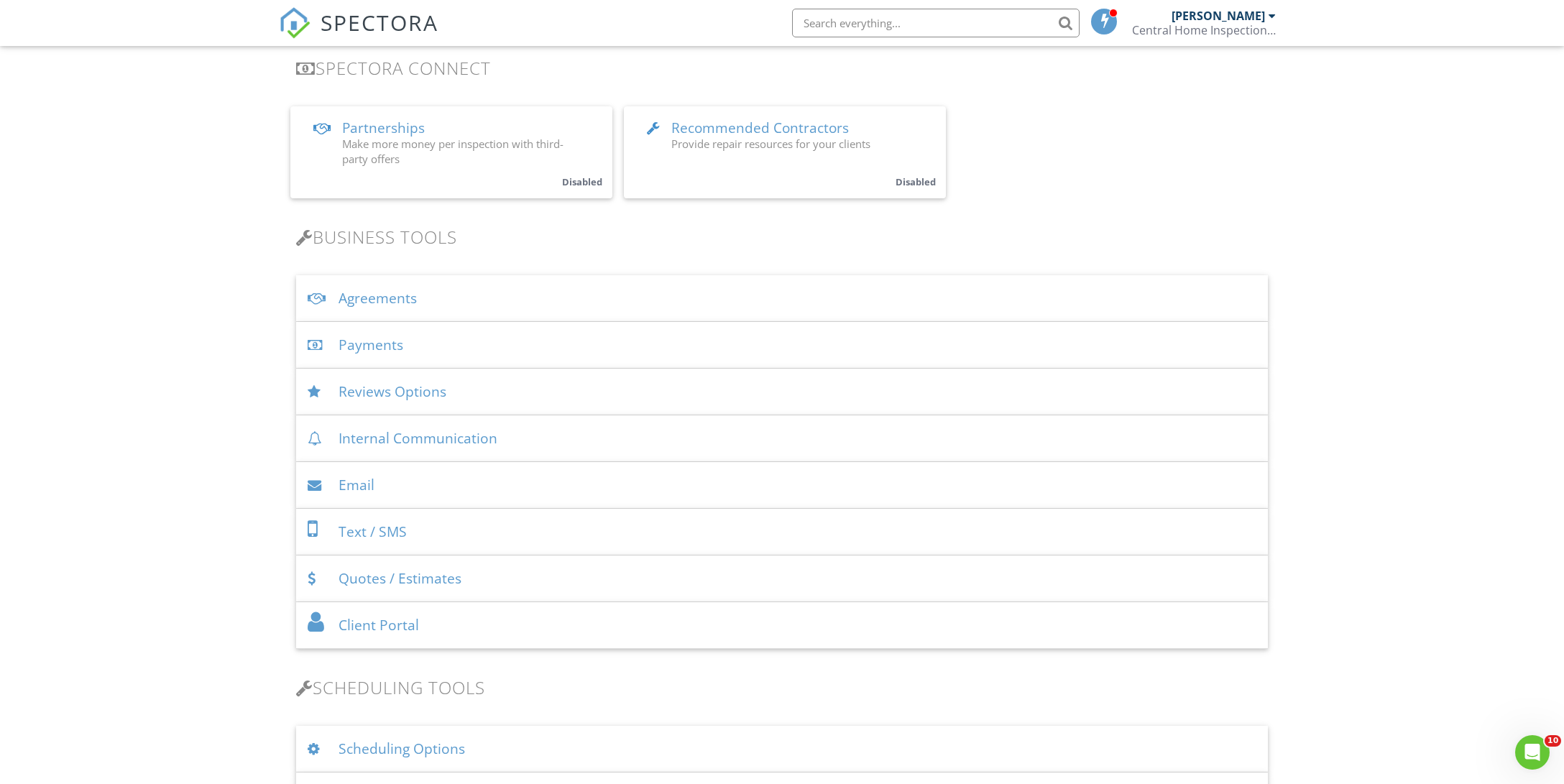
click at [439, 344] on div "Payments" at bounding box center [781, 345] width 971 height 47
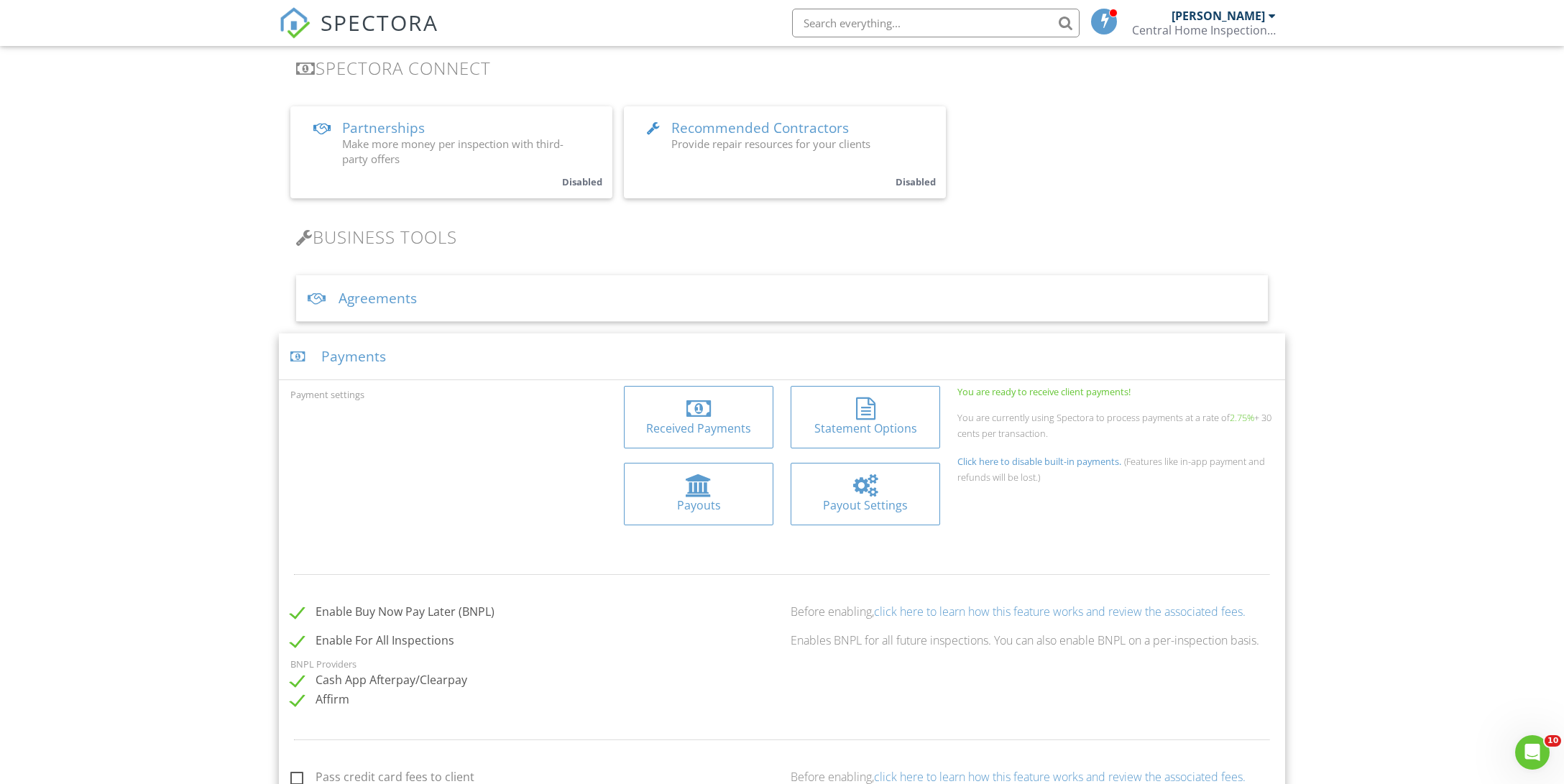
click at [660, 433] on div "Received Payments" at bounding box center [698, 428] width 126 height 16
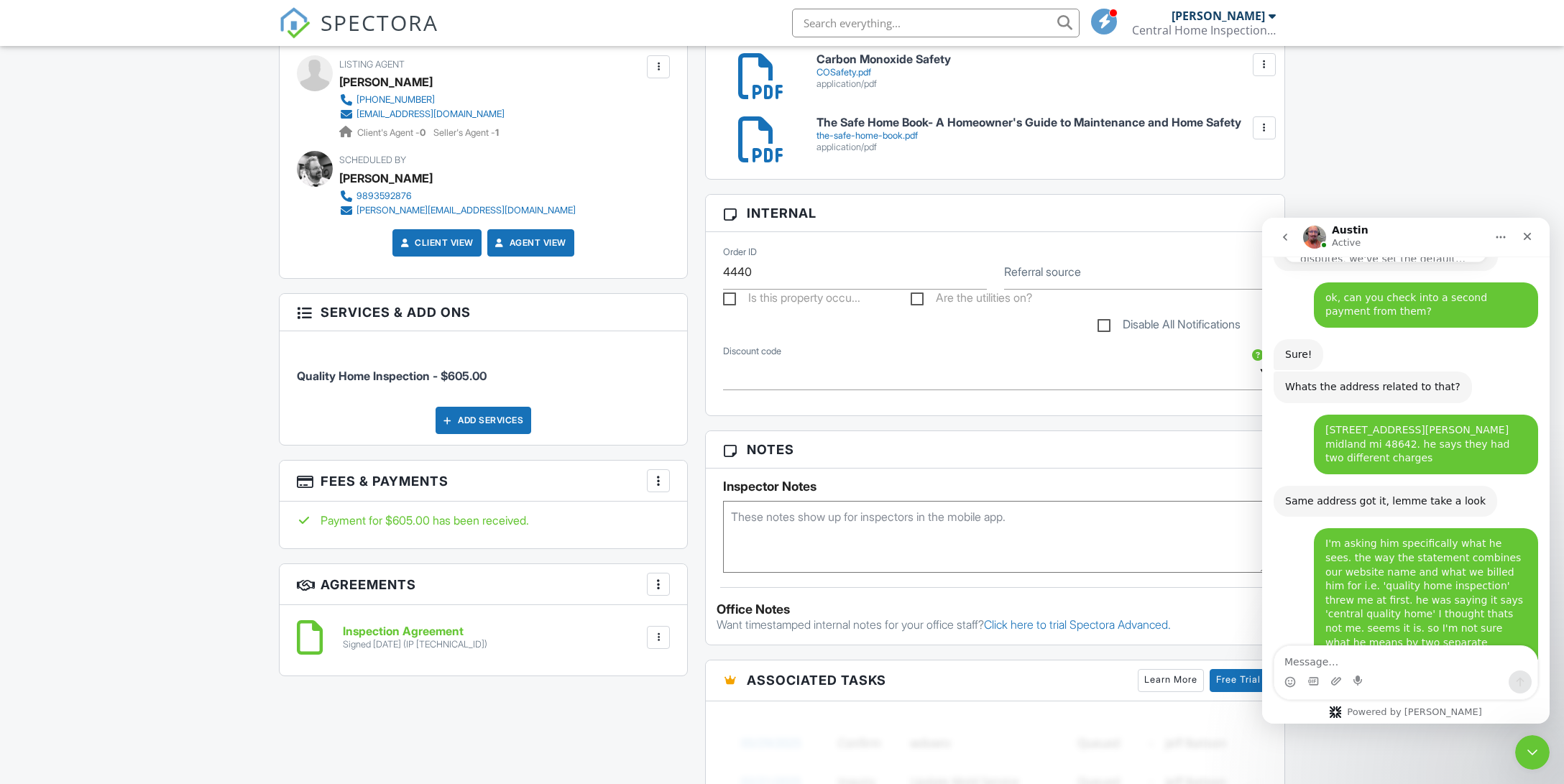
scroll to position [969, 0]
click at [1338, 659] on textarea "Message…" at bounding box center [1405, 658] width 263 height 24
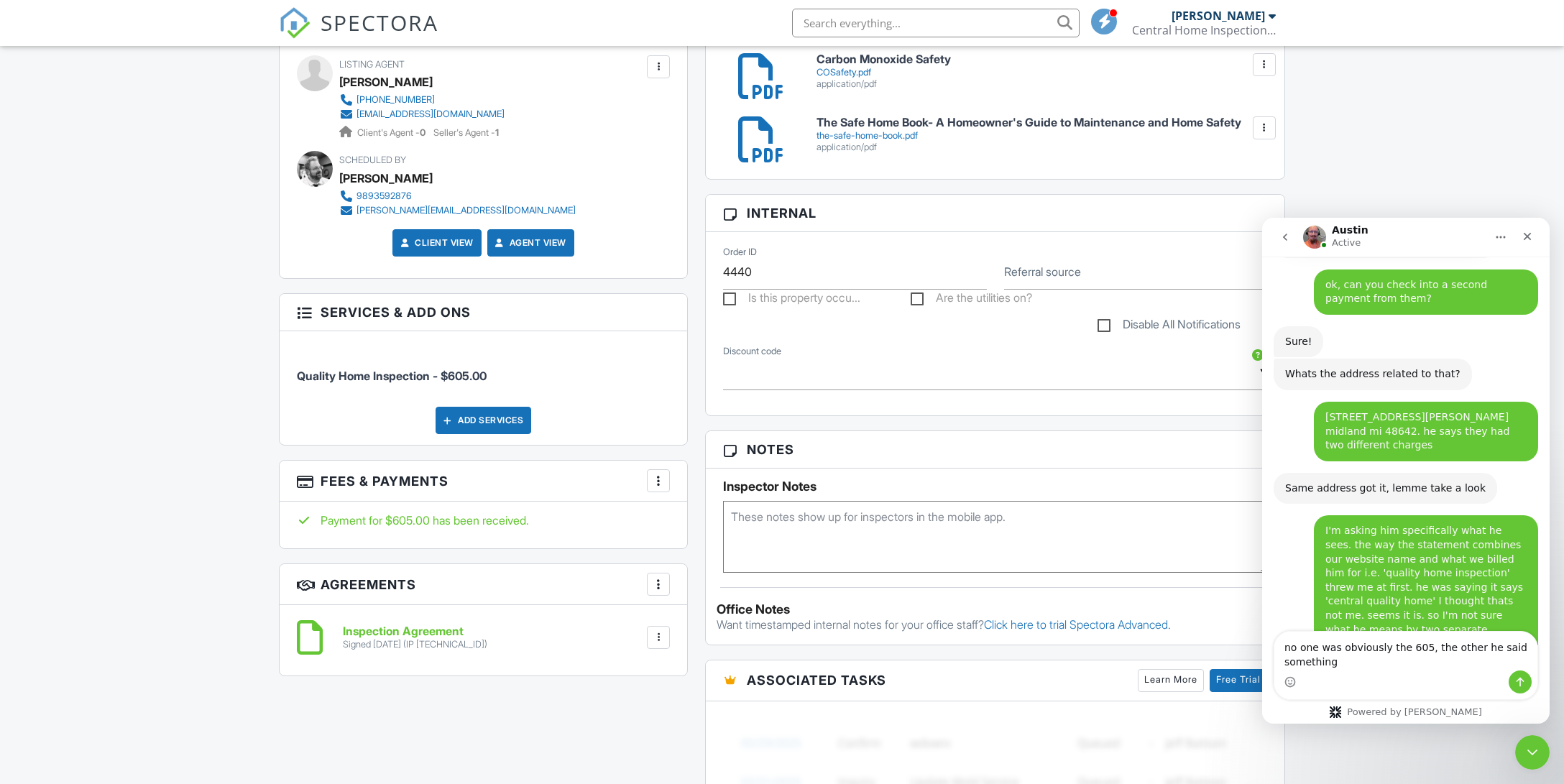
scroll to position [984, 0]
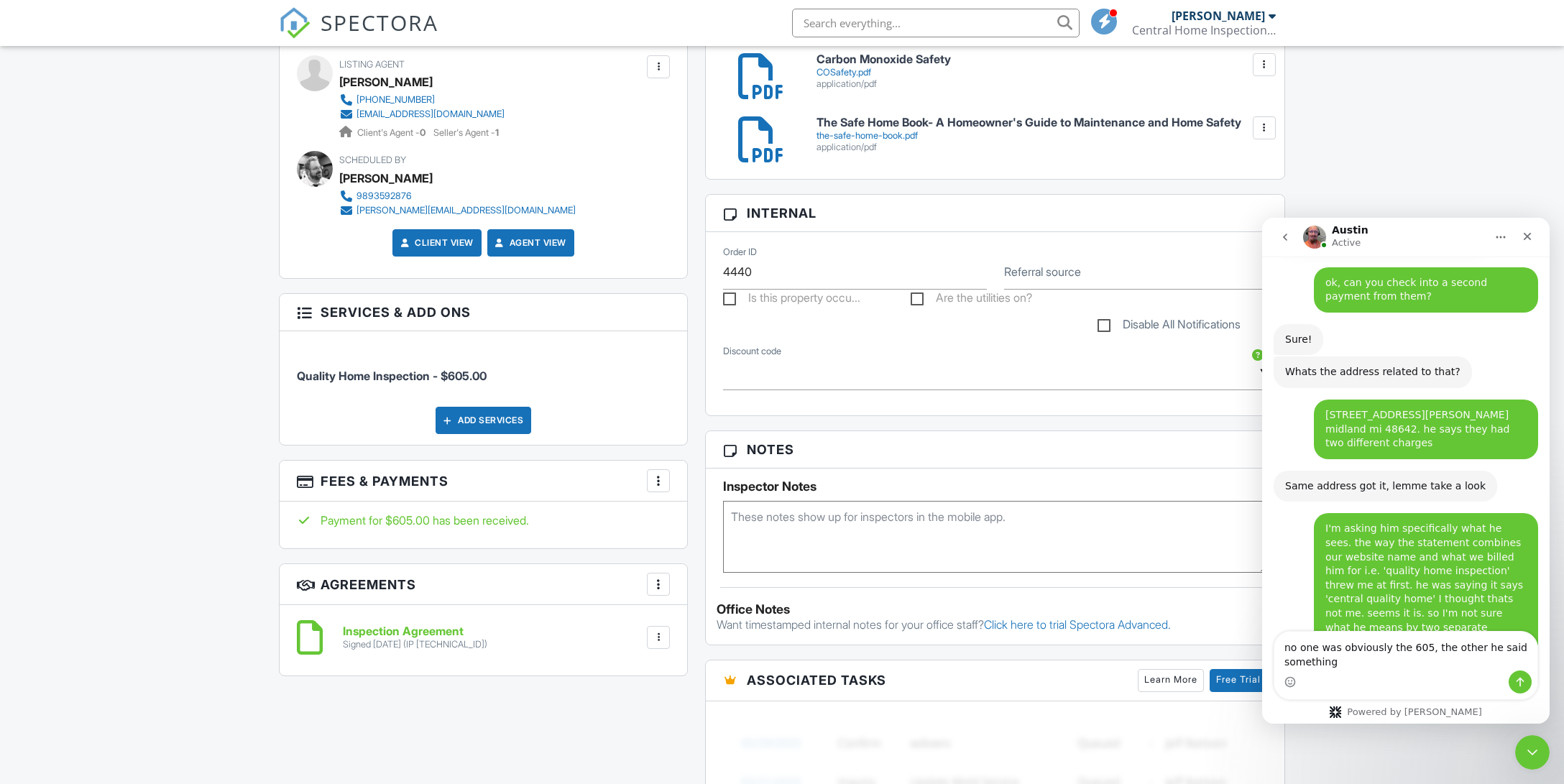
click at [1507, 645] on textarea "no one was obviously the 605, the other he said something" at bounding box center [1405, 650] width 263 height 39
click at [1355, 663] on textarea "no one was obviously the 605, the other he said 300 something" at bounding box center [1405, 650] width 263 height 39
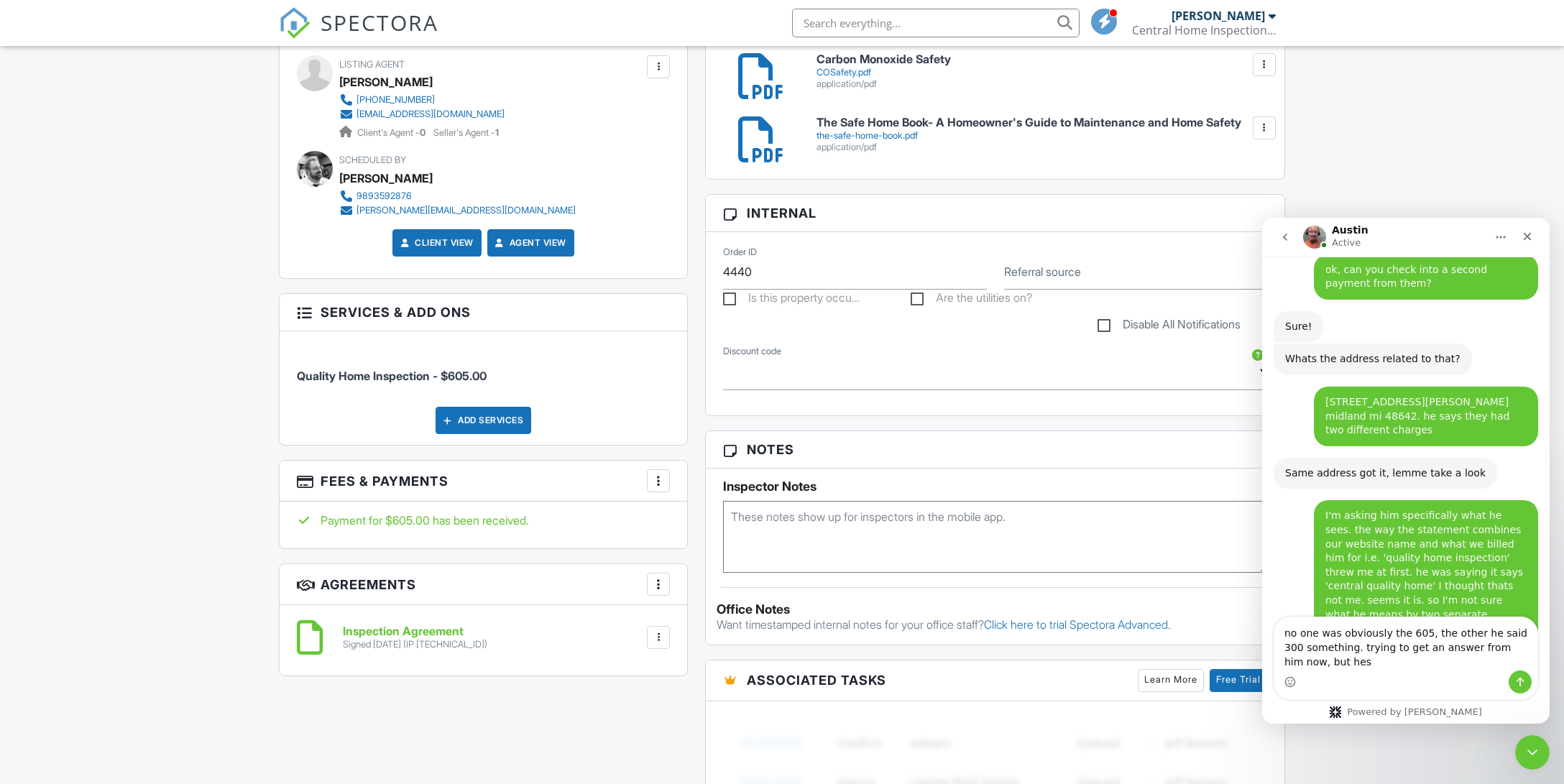
scroll to position [999, 0]
type textarea "no one was obviously the 605, the other he said 300 something. trying to get an…"
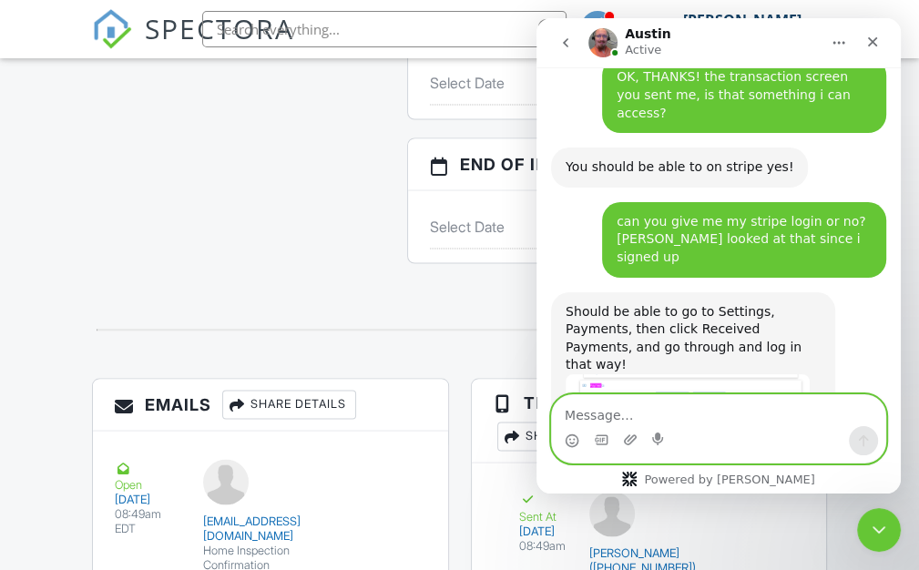
scroll to position [2033, 0]
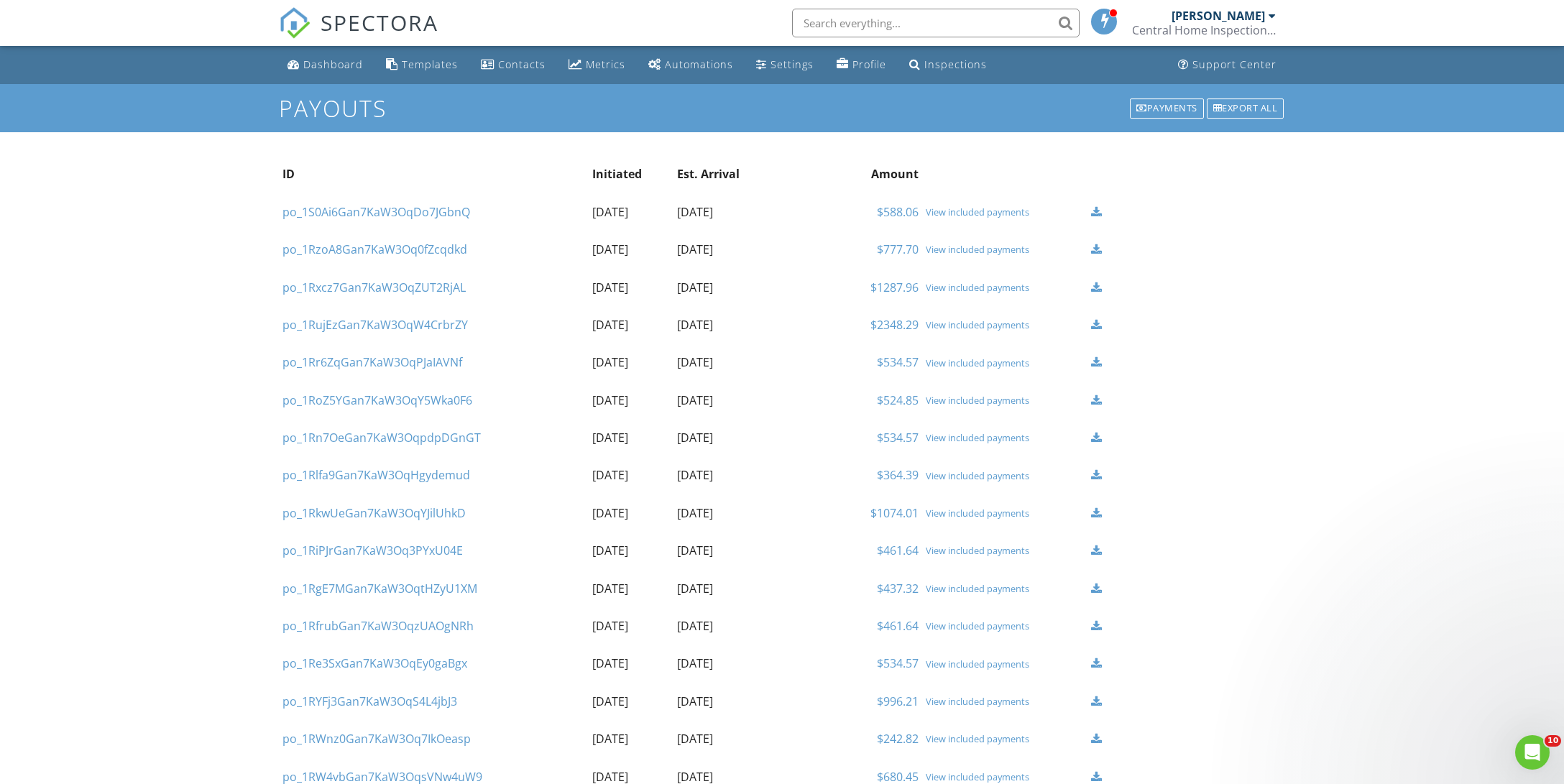
click at [1019, 211] on div "View included payments" at bounding box center [1005, 211] width 159 height 12
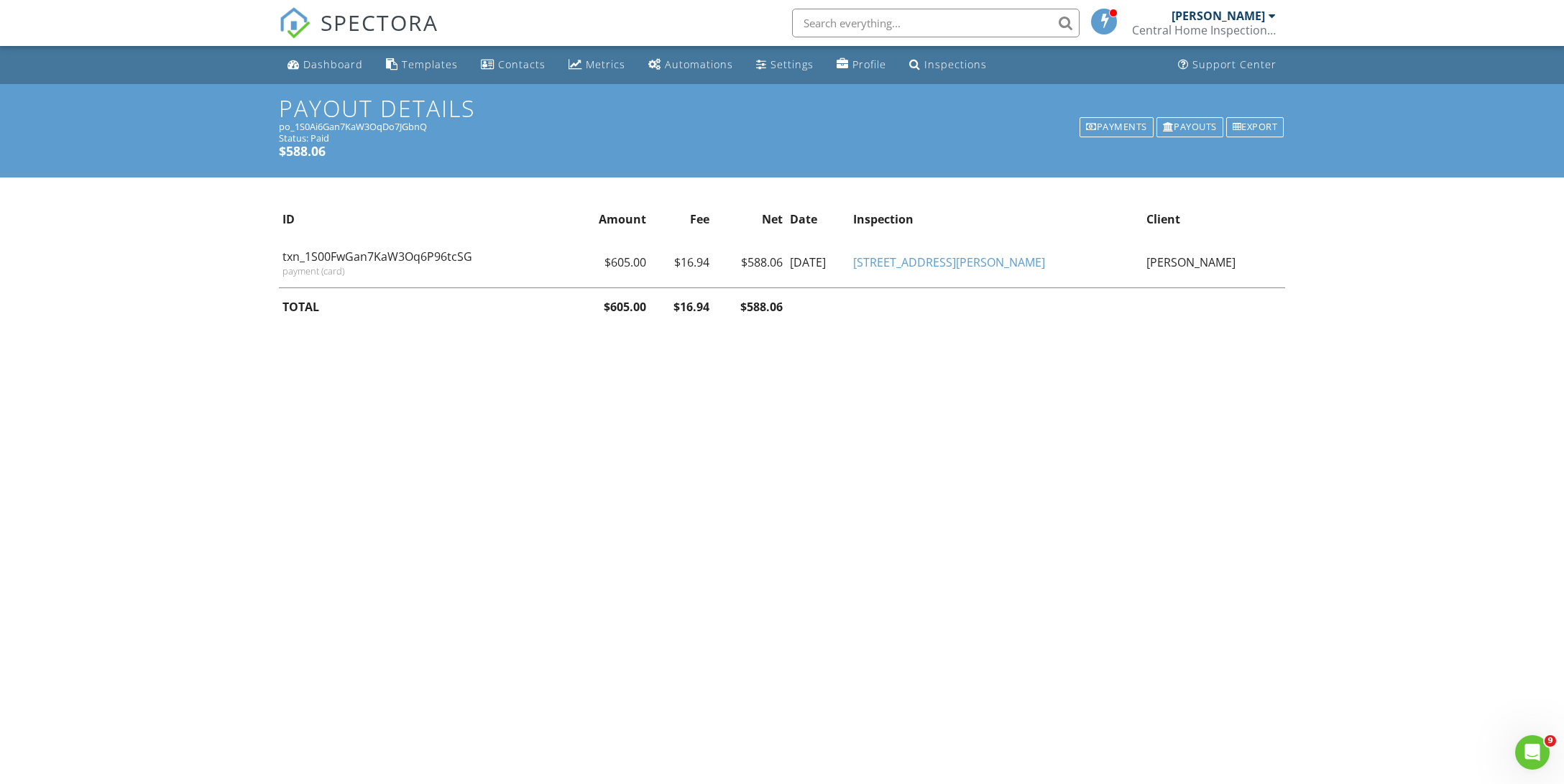
click at [1033, 264] on link "[STREET_ADDRESS][PERSON_NAME]" at bounding box center [949, 262] width 192 height 16
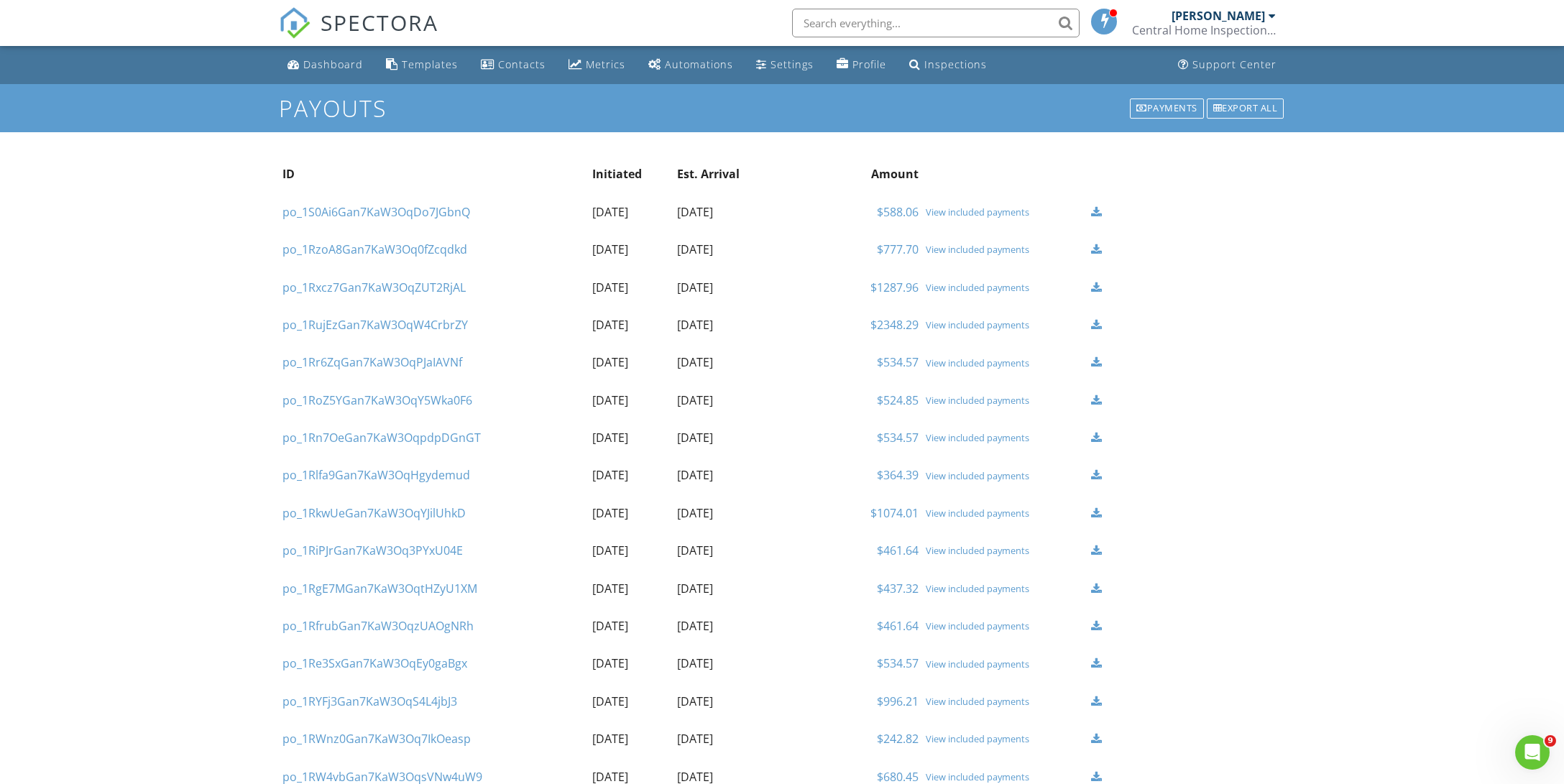
click at [1098, 212] on div at bounding box center [1096, 211] width 11 height 12
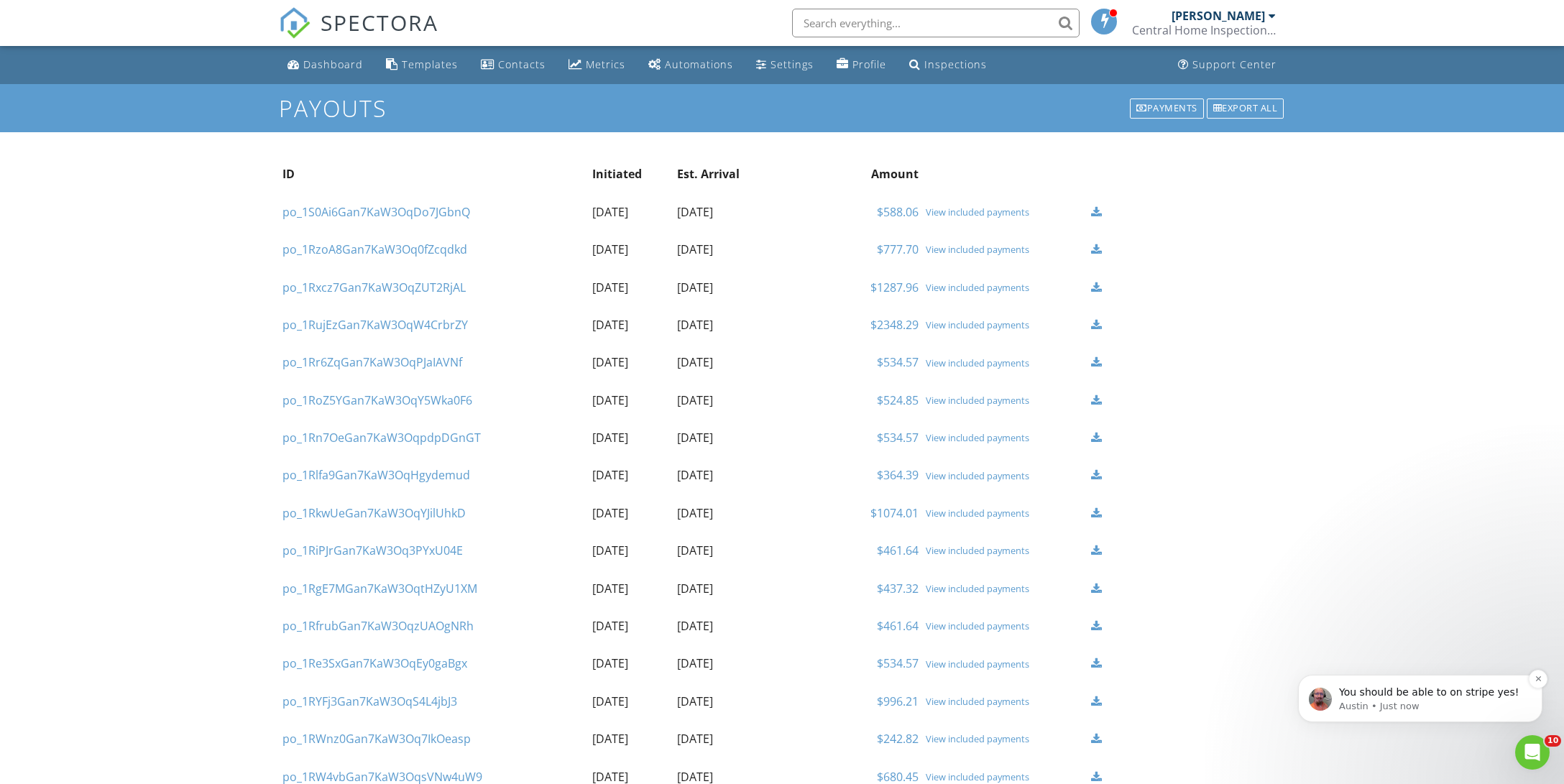
click at [1436, 696] on p "You should be able to on stripe yes!" at bounding box center [1431, 693] width 185 height 14
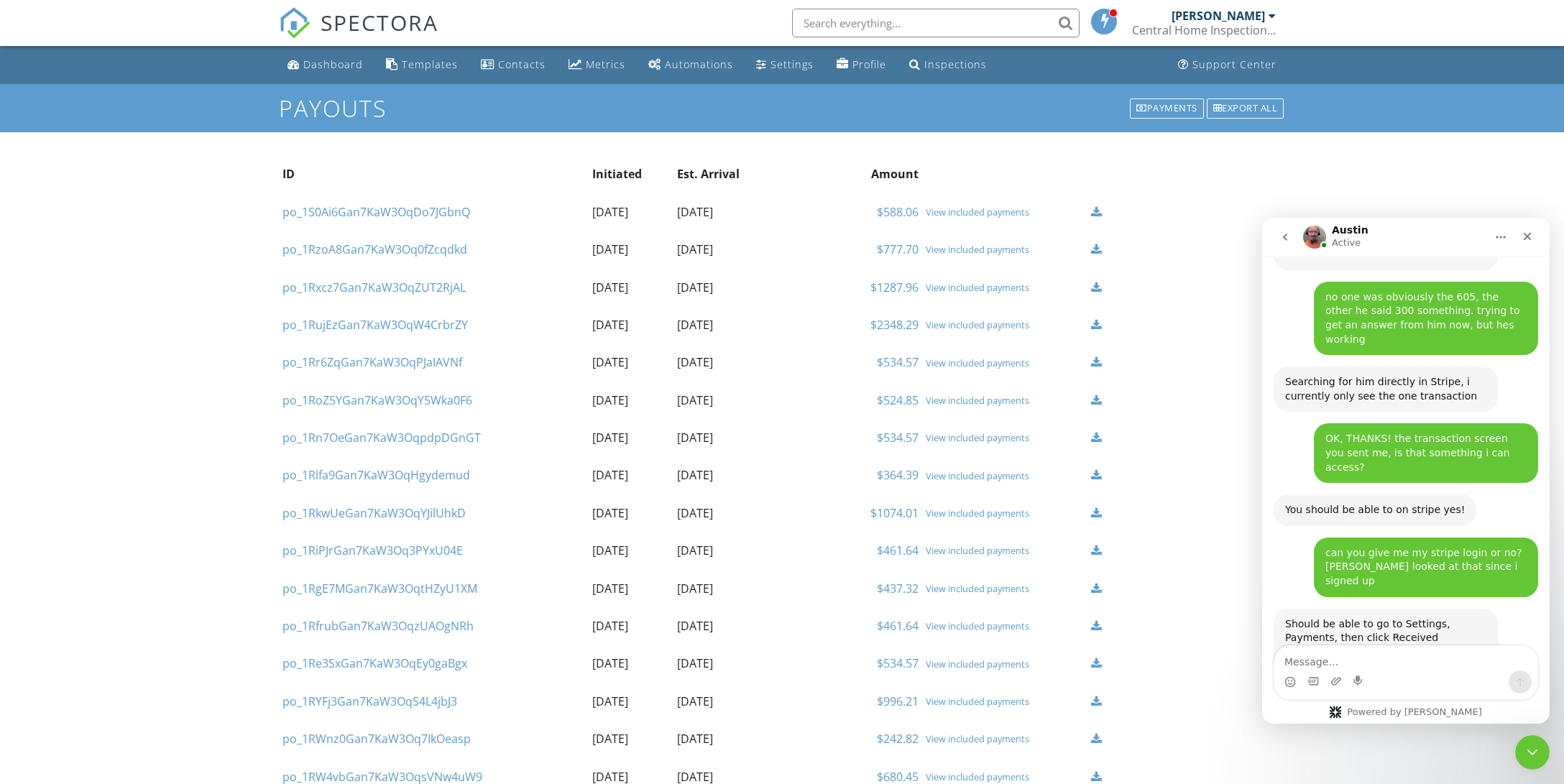
scroll to position [1428, 0]
click at [1337, 672] on img "Austin says…" at bounding box center [1381, 692] width 193 height 40
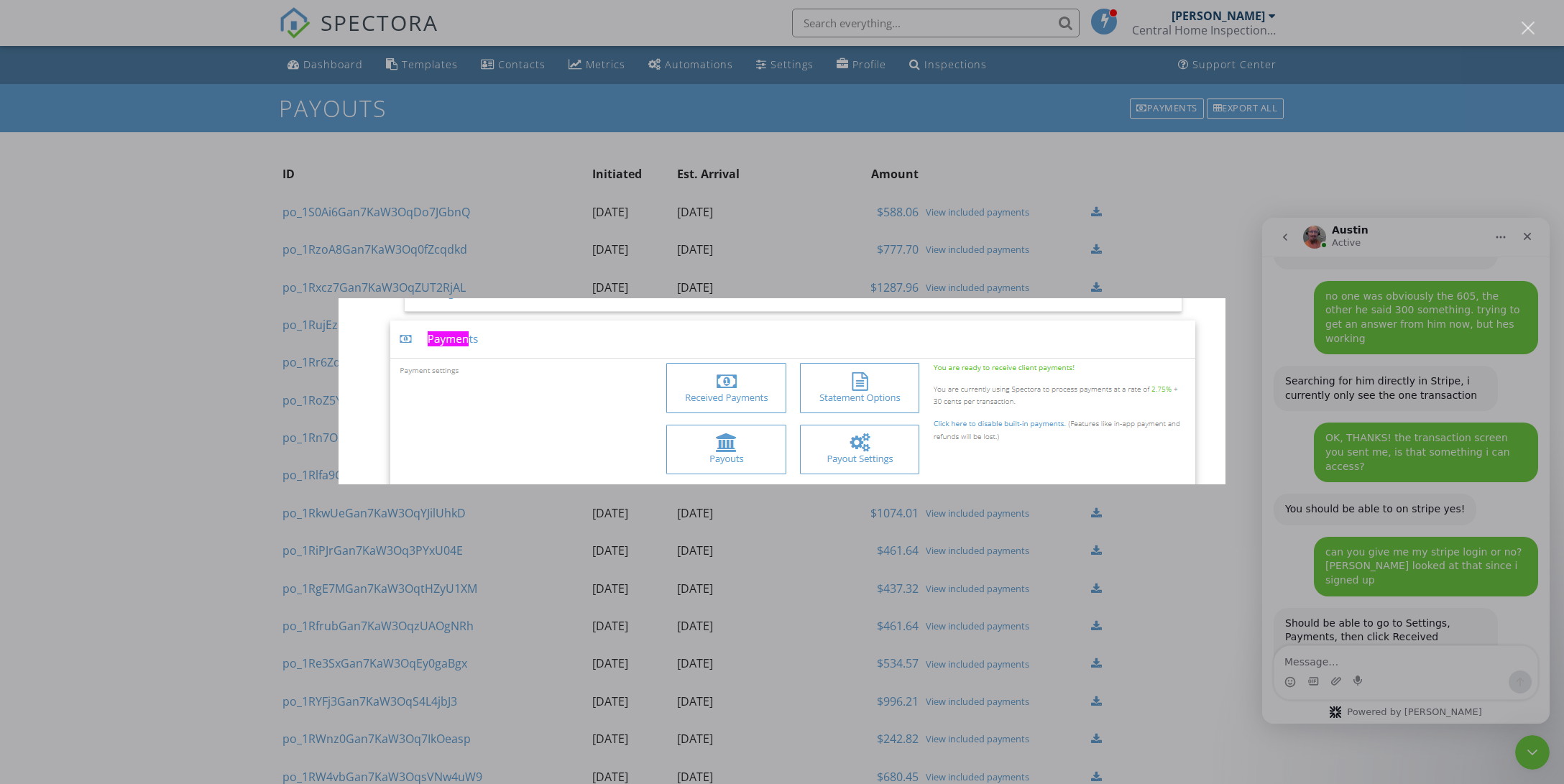
drag, startPoint x: 1371, startPoint y: 604, endPoint x: 1347, endPoint y: 666, distance: 66.5
click at [1347, 666] on div "Intercom messenger" at bounding box center [782, 392] width 1564 height 784
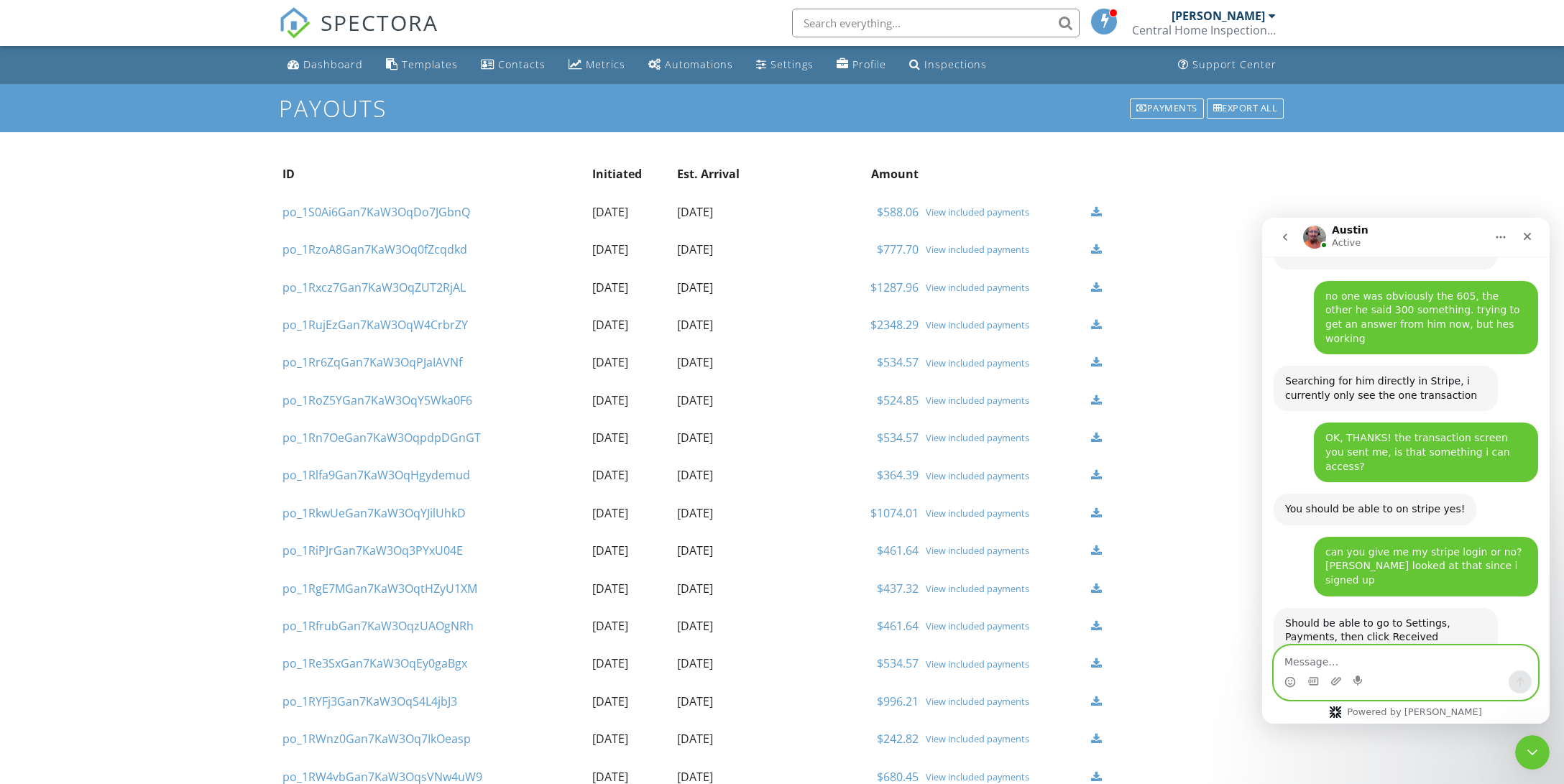
click at [1346, 661] on textarea "Message…" at bounding box center [1405, 658] width 263 height 24
type textarea "ok thank [PERSON_NAME]"
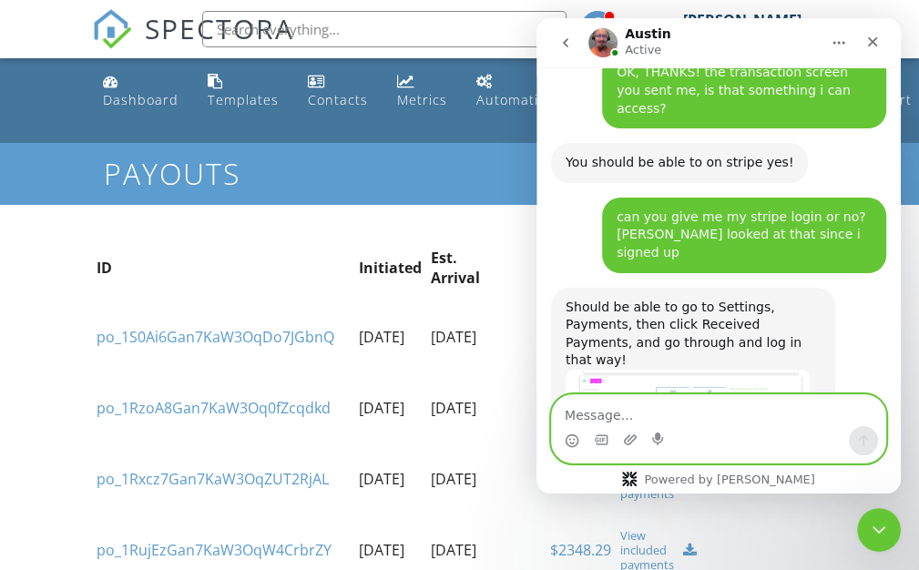
scroll to position [2033, 0]
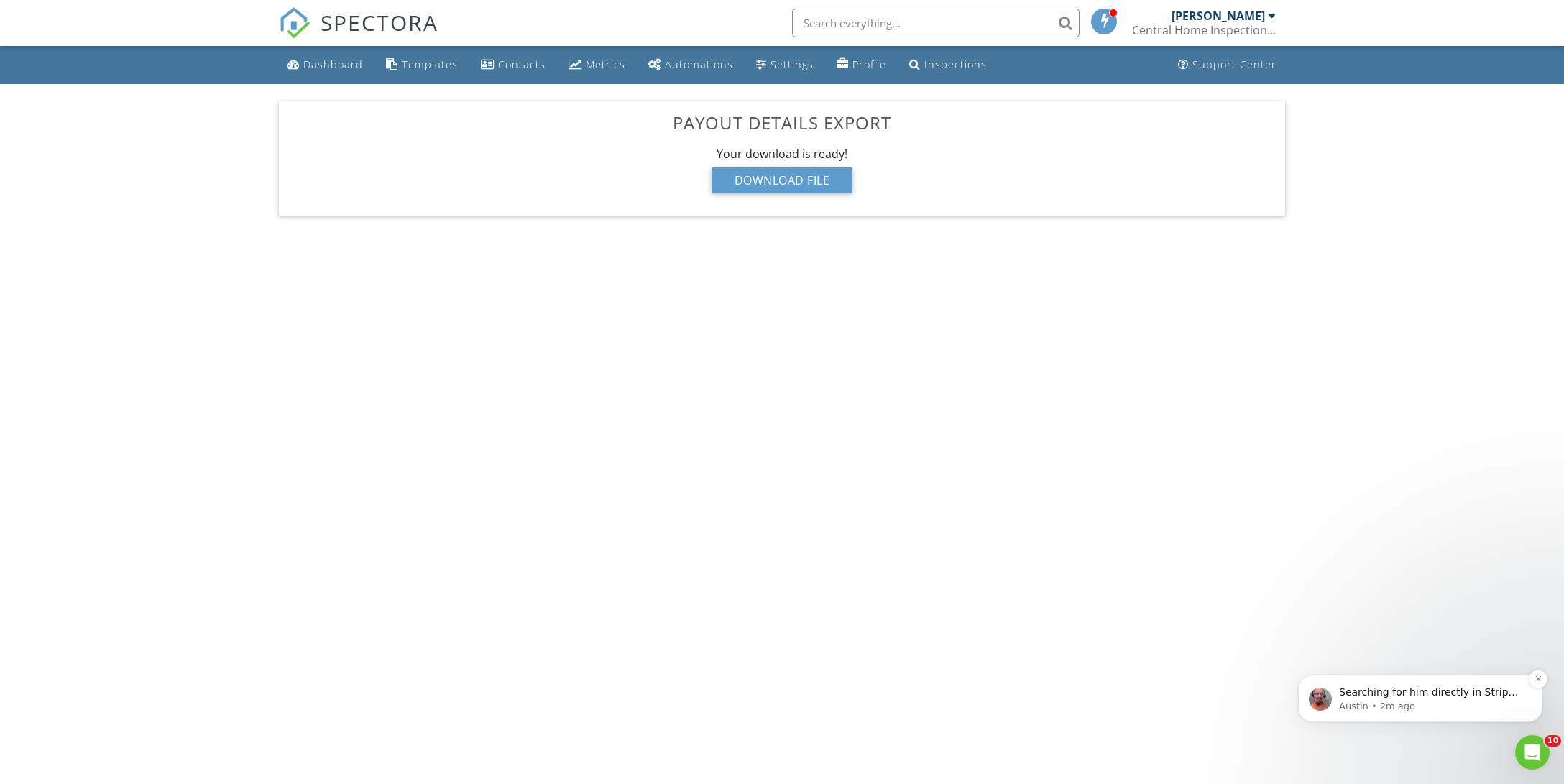
click at [1435, 692] on p "Searching for him directly in Stripe, i currently only see the one transaction" at bounding box center [1431, 693] width 185 height 14
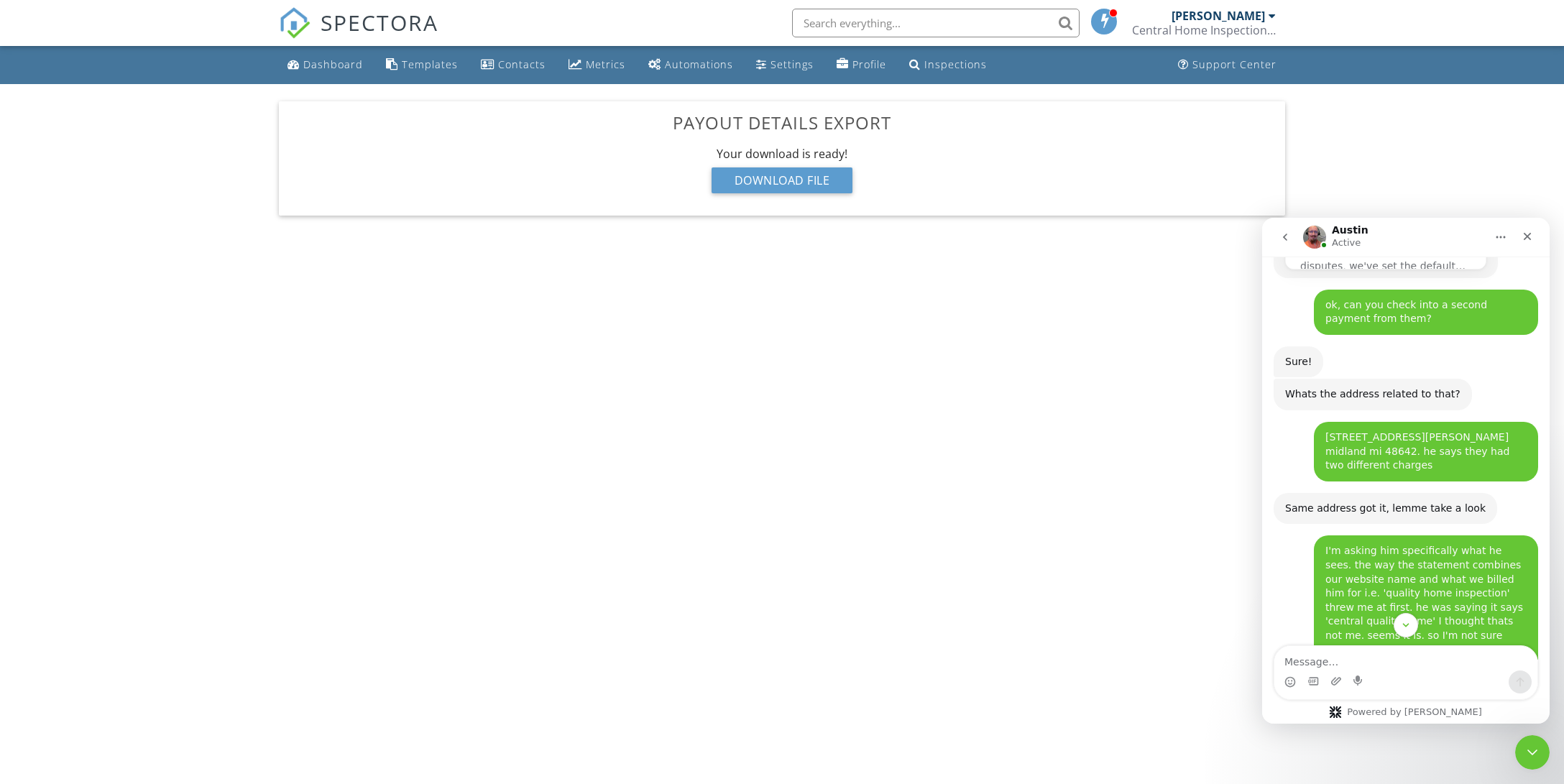
scroll to position [1097, 0]
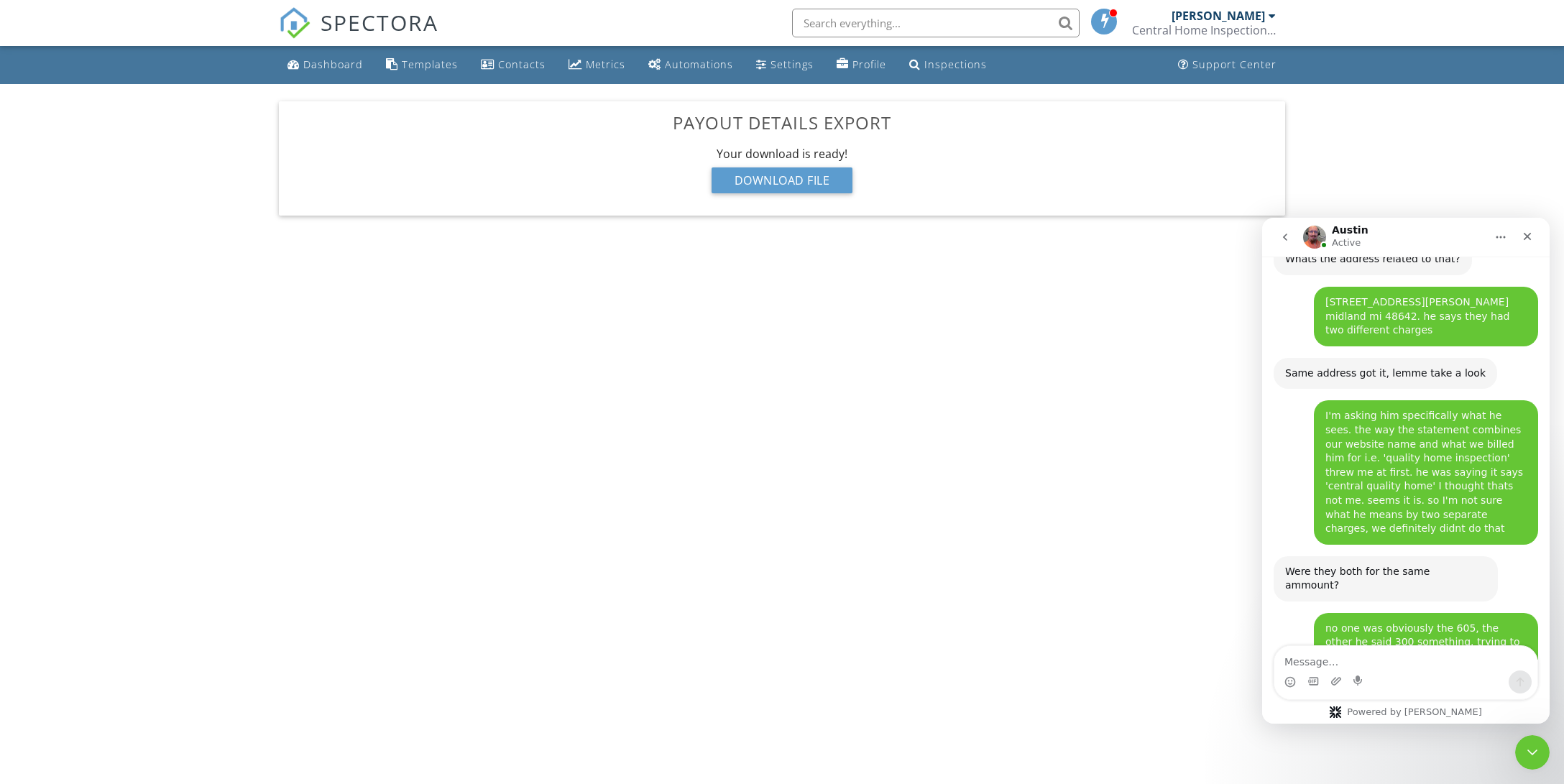
click at [1371, 655] on textarea "Message…" at bounding box center [1405, 658] width 263 height 24
click at [790, 178] on div "Download File" at bounding box center [782, 180] width 141 height 26
click at [1360, 661] on textarea "OK, THANKS" at bounding box center [1405, 658] width 263 height 24
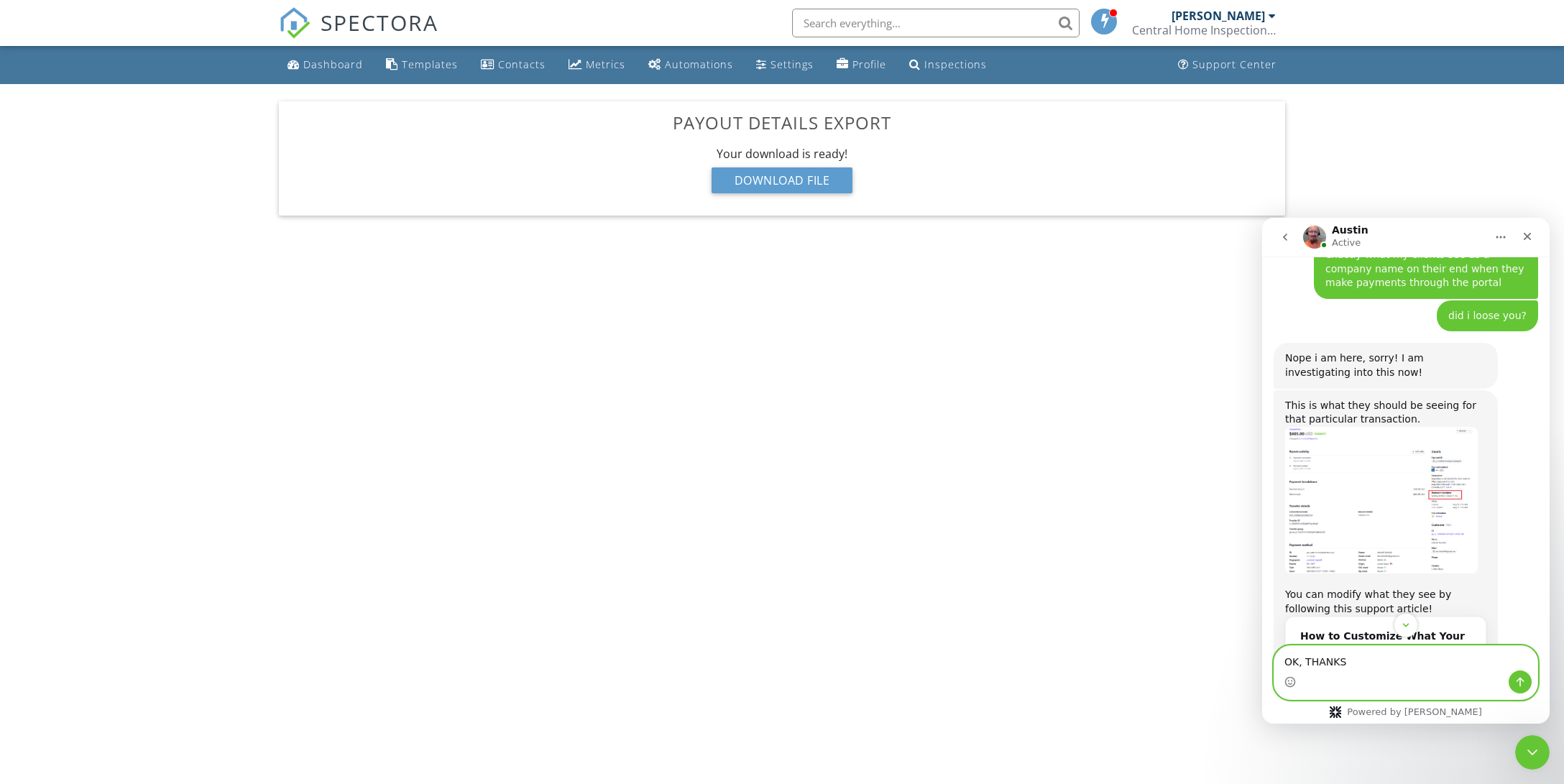
scroll to position [465, 0]
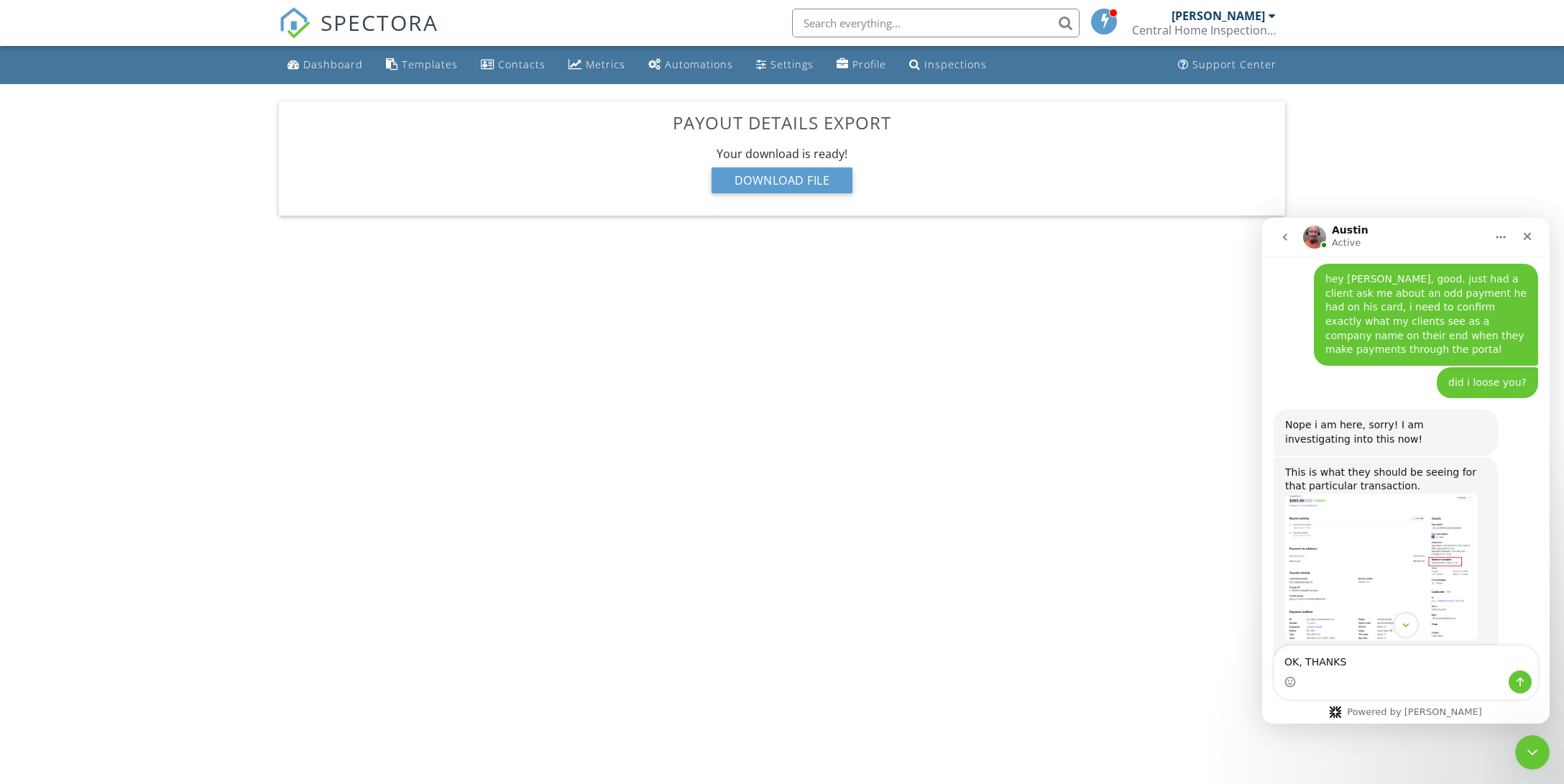
click at [1420, 494] on img "Austin says…" at bounding box center [1381, 567] width 193 height 147
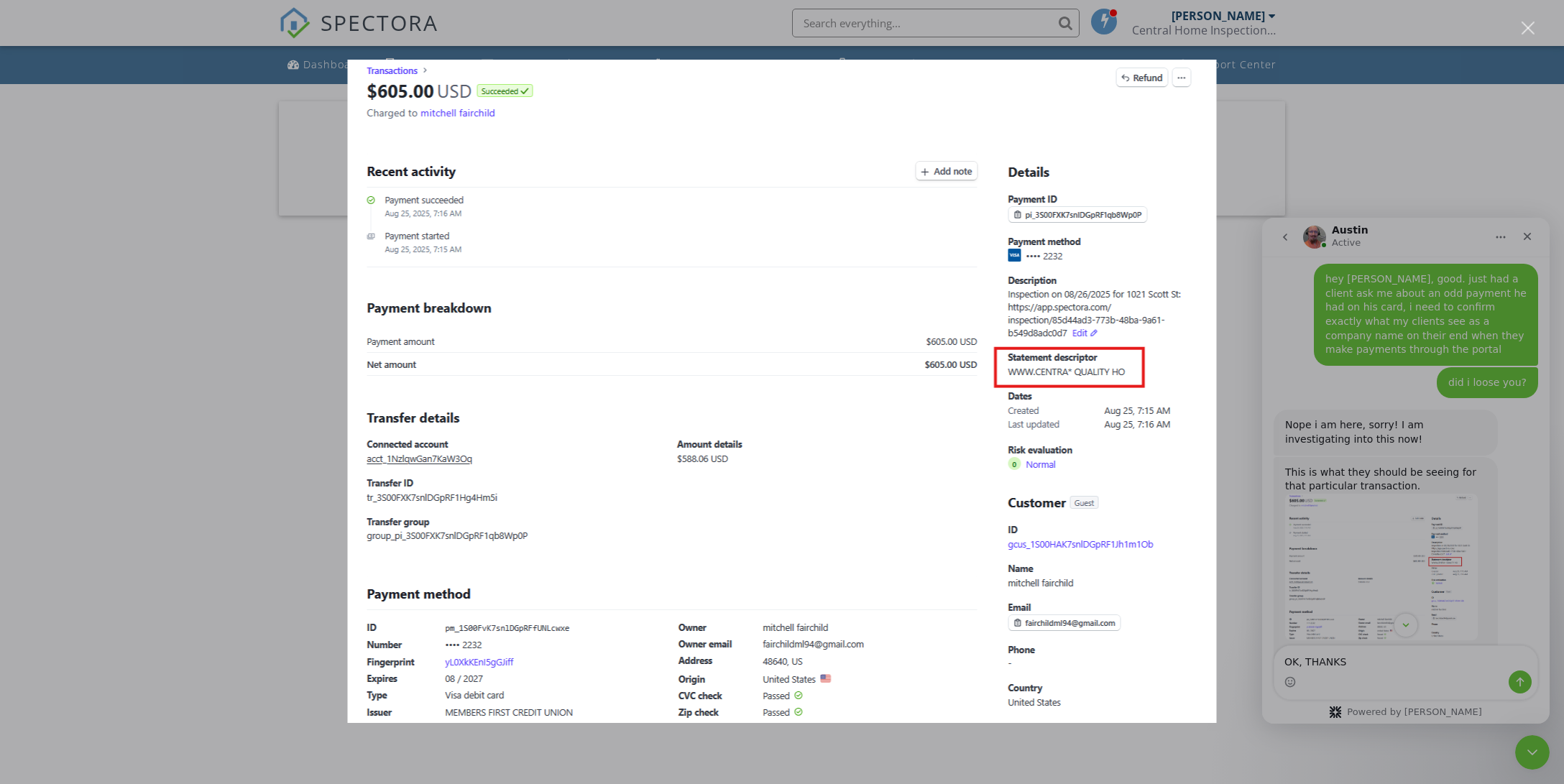
scroll to position [0, 0]
click at [1375, 661] on div "Intercom messenger" at bounding box center [782, 392] width 1564 height 784
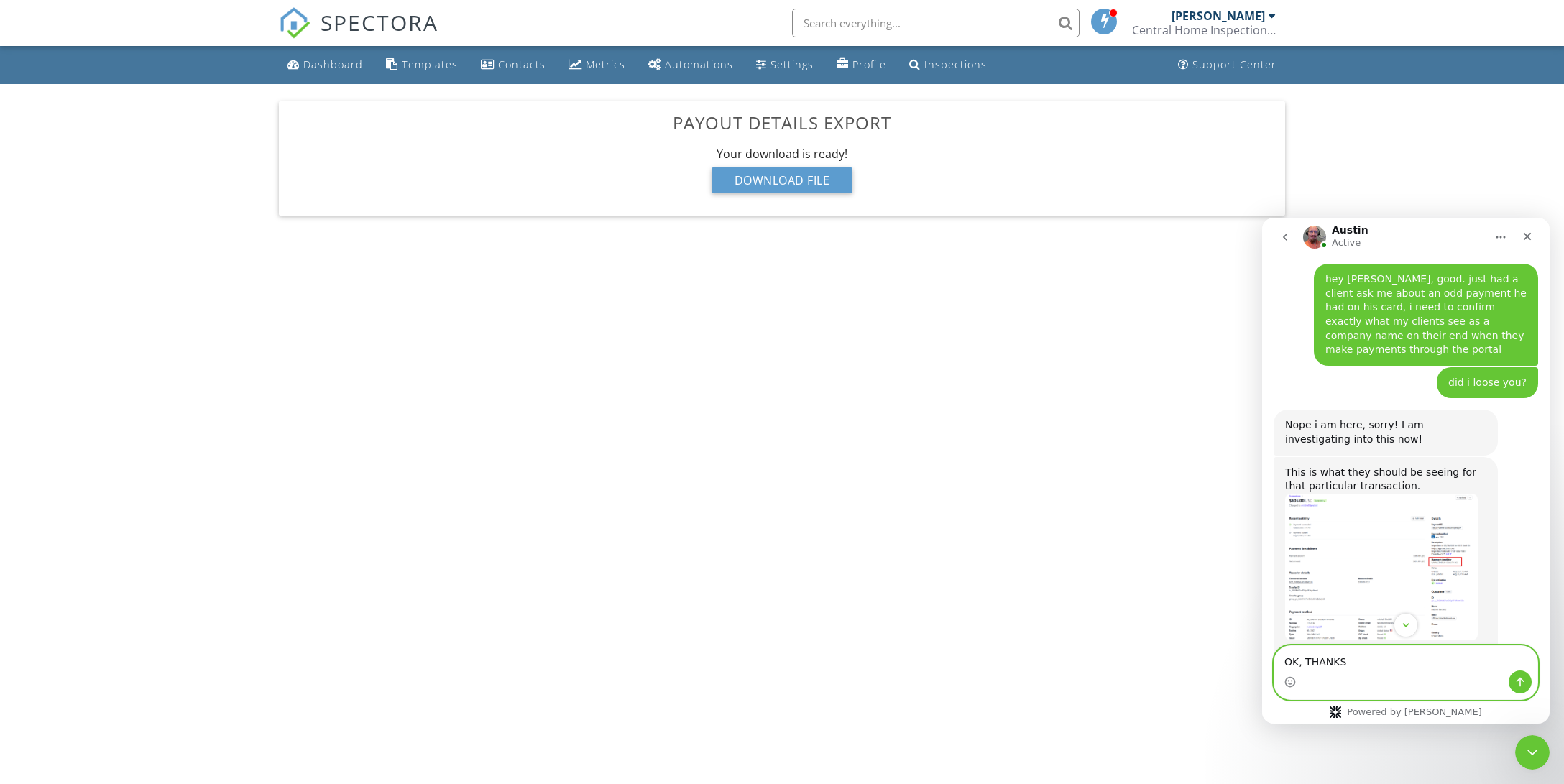
click at [1365, 663] on textarea "OK, THANKS" at bounding box center [1405, 658] width 263 height 24
type textarea "OK, THANKS! the transaction screen you sent me, is that something i can access?"
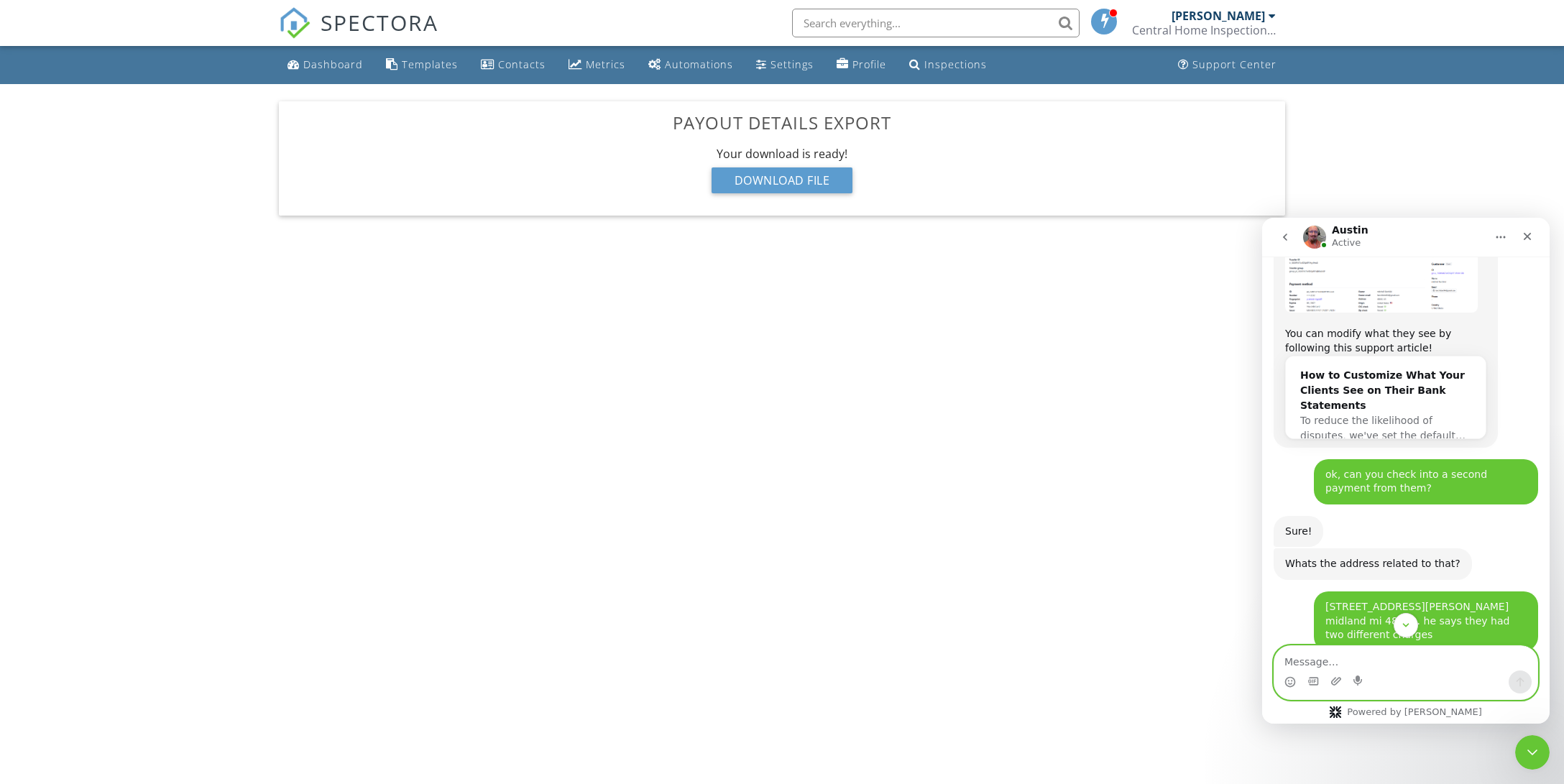
scroll to position [431, 0]
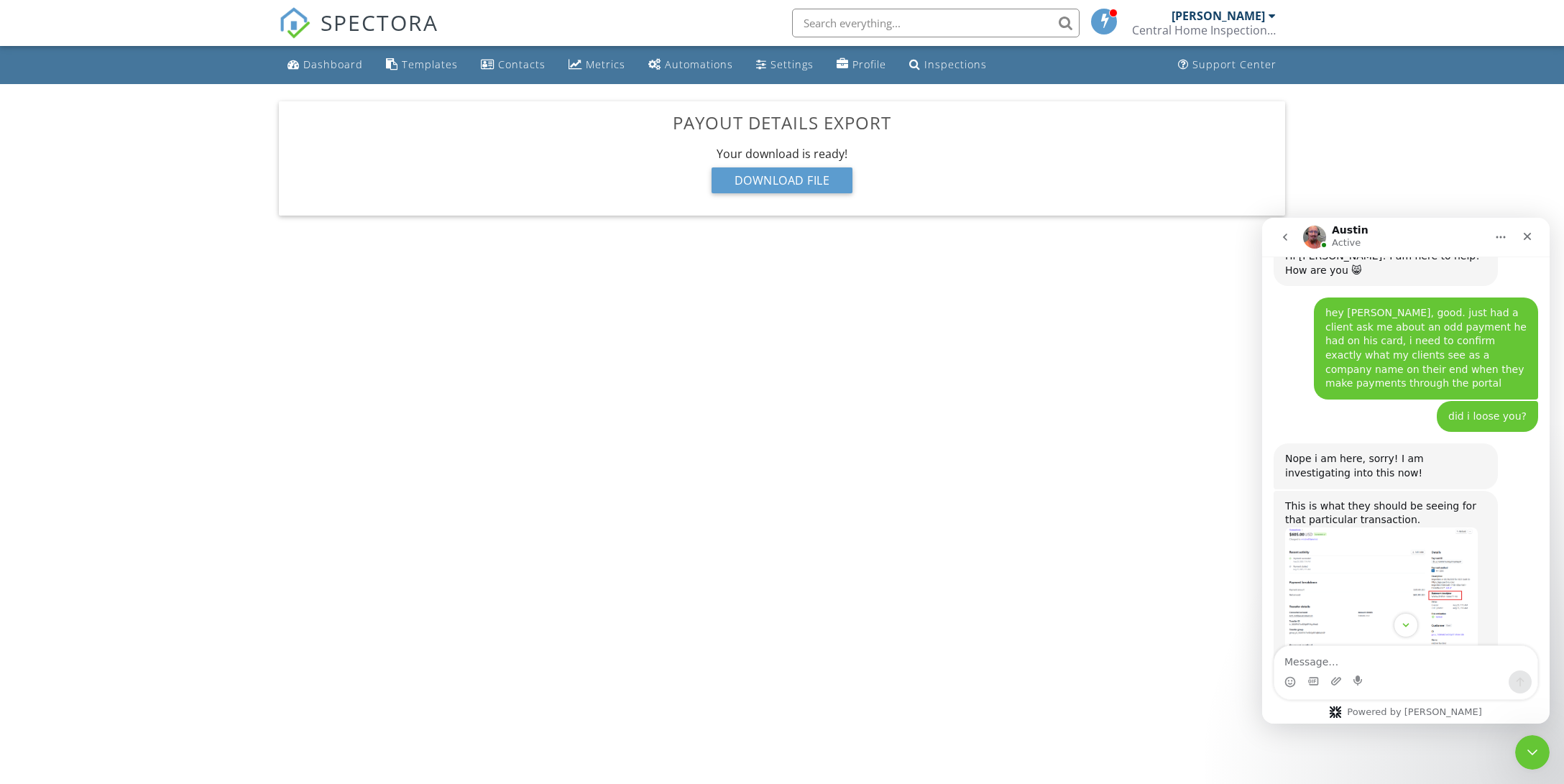
click at [1388, 527] on img "Austin says…" at bounding box center [1381, 600] width 193 height 147
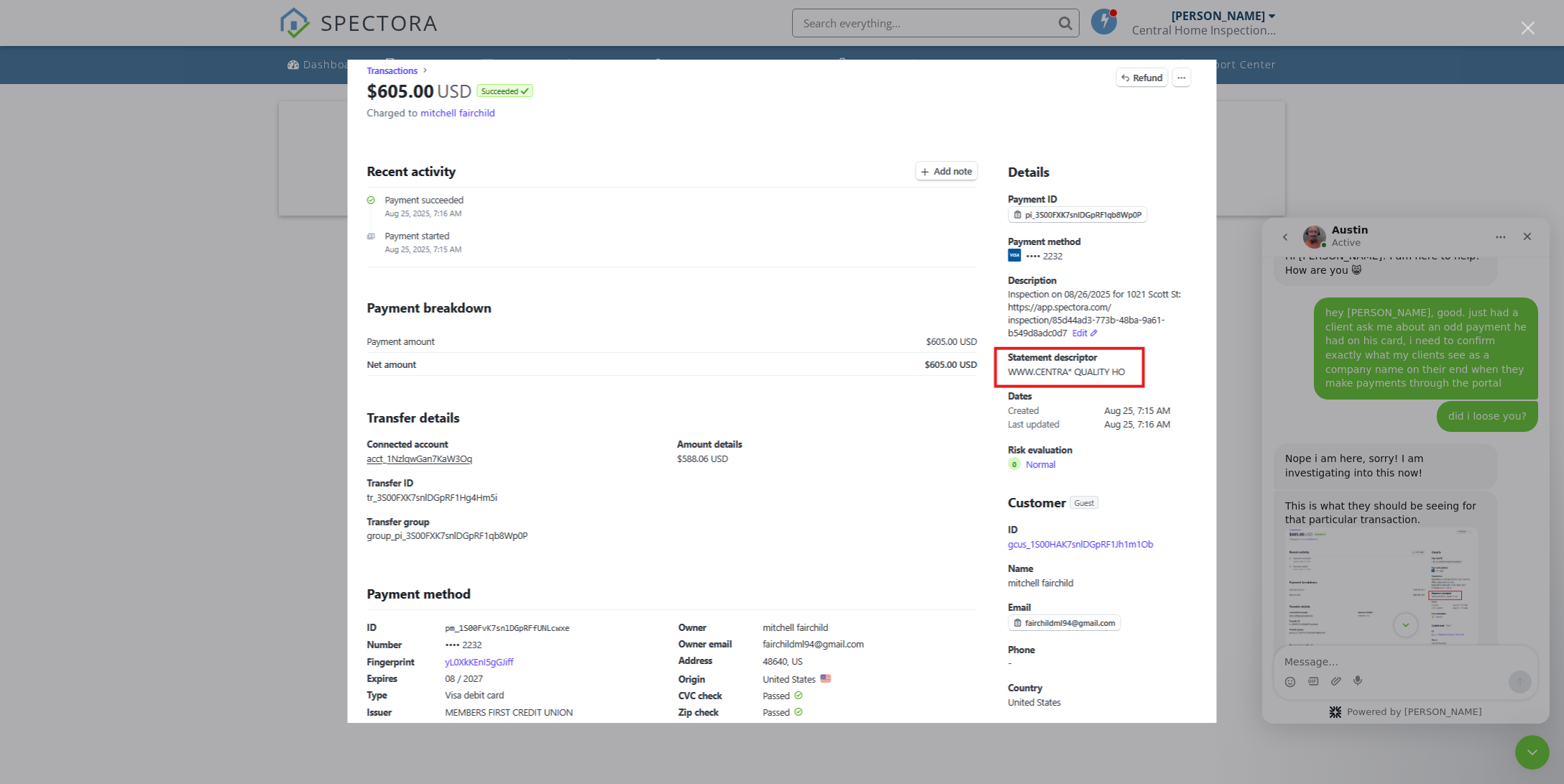
scroll to position [0, 0]
click at [1435, 614] on div "Intercom messenger" at bounding box center [782, 392] width 1564 height 784
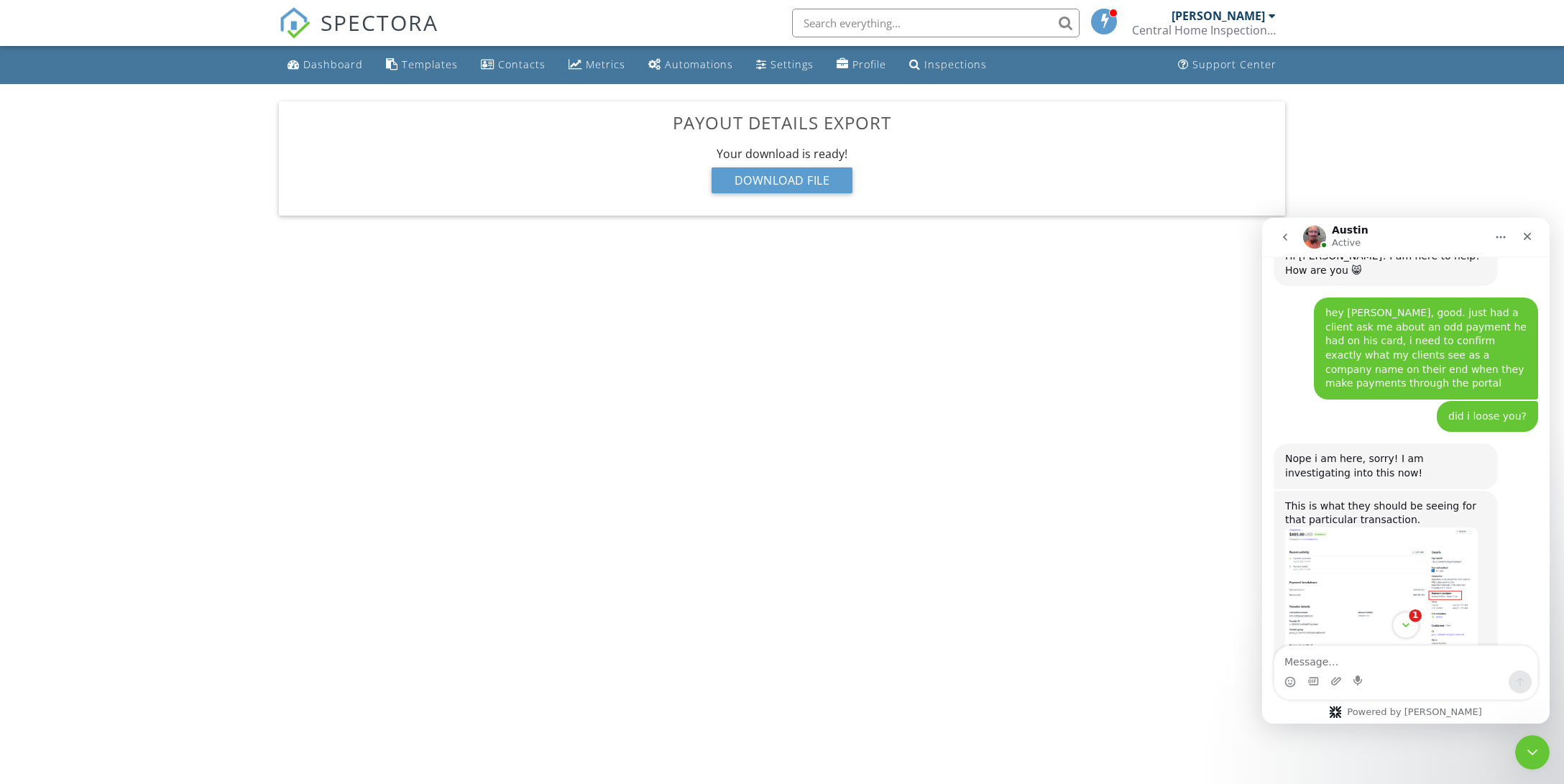
click at [1411, 627] on icon "Scroll to bottom" at bounding box center [1405, 625] width 13 height 13
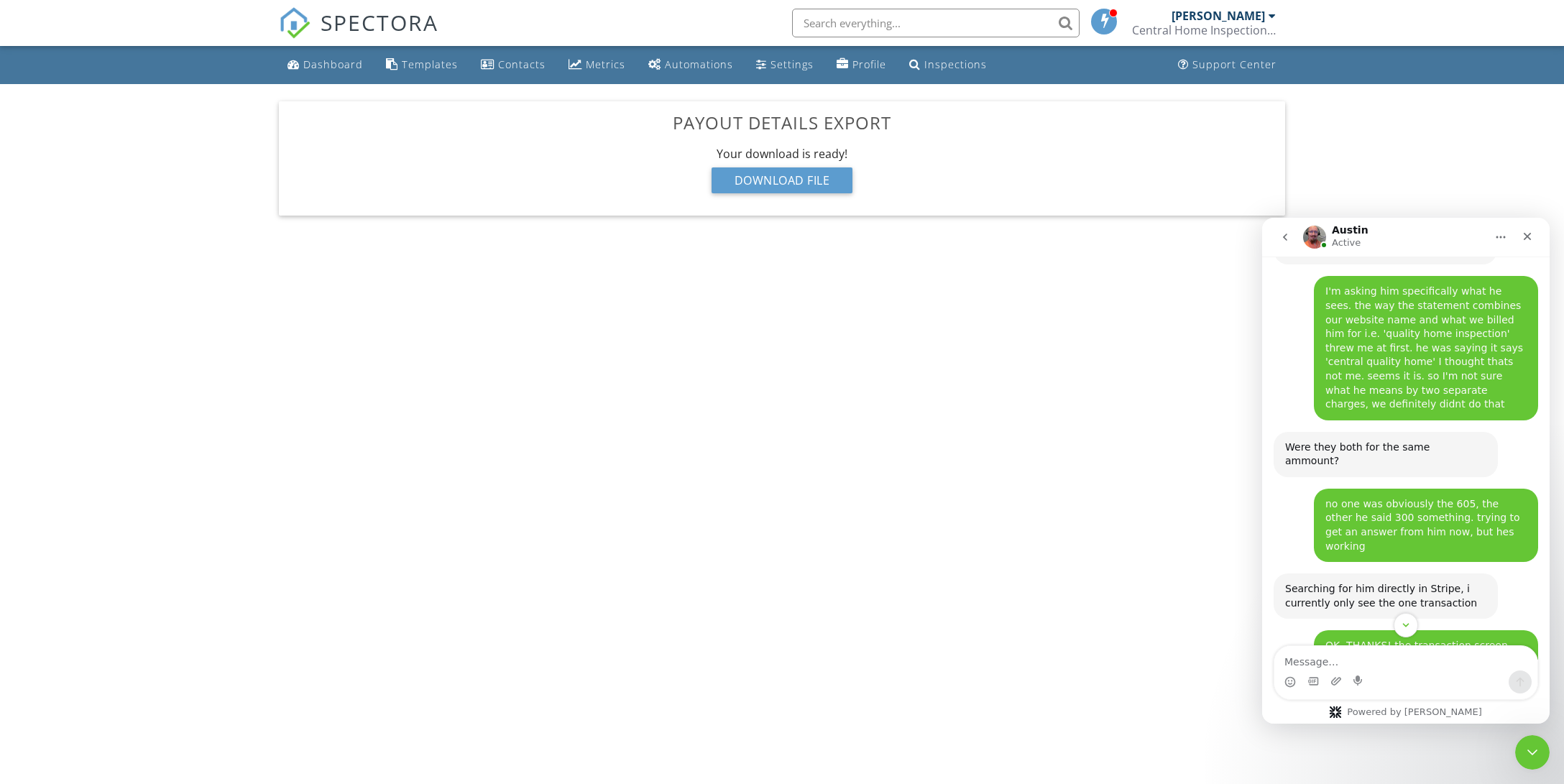
scroll to position [1220, 0]
click at [1382, 660] on textarea "Message…" at bounding box center [1405, 658] width 263 height 24
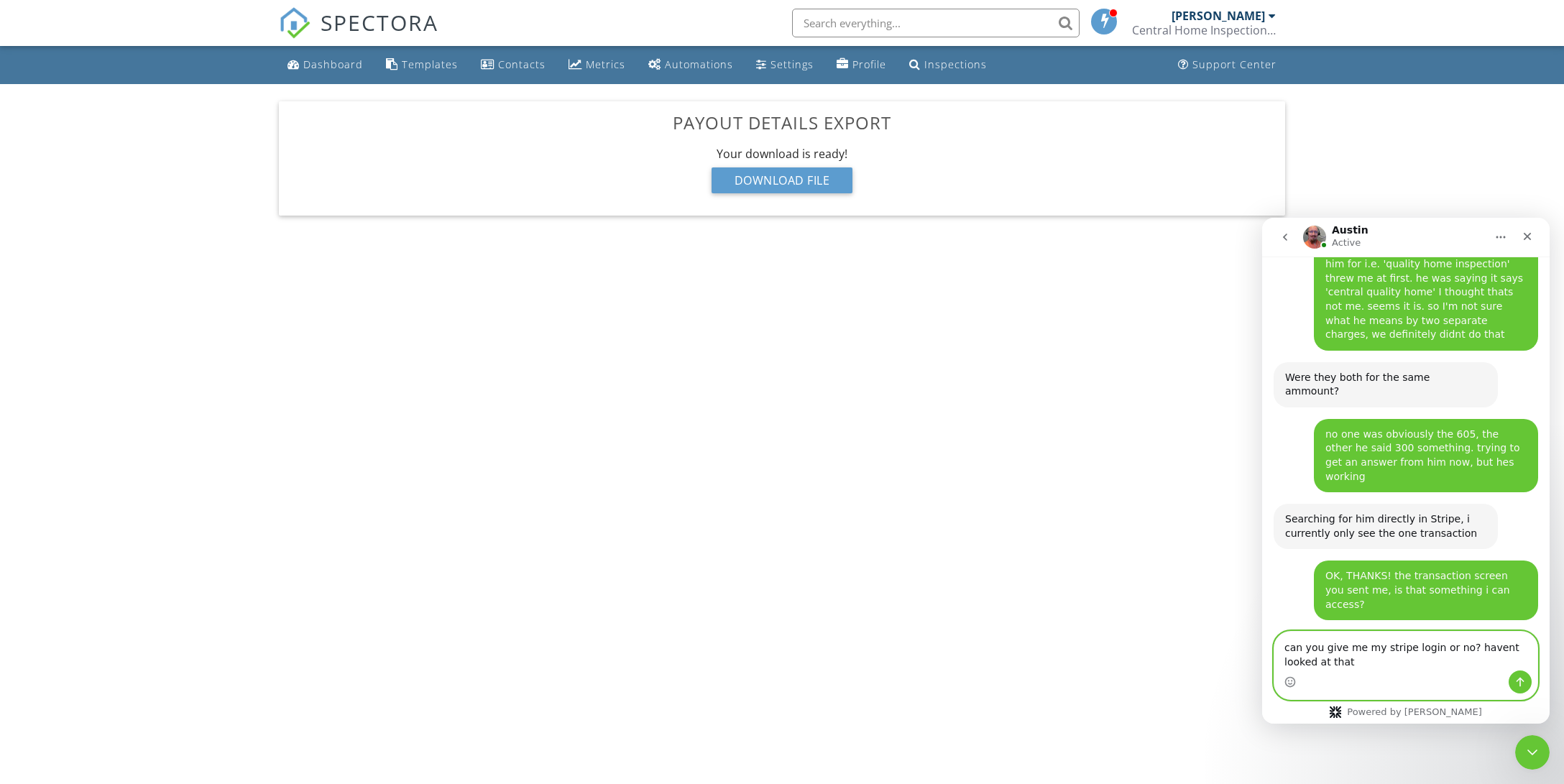
scroll to position [1290, 0]
type textarea "can you give me my stripe login or no? [PERSON_NAME] looked at that since i sig…"
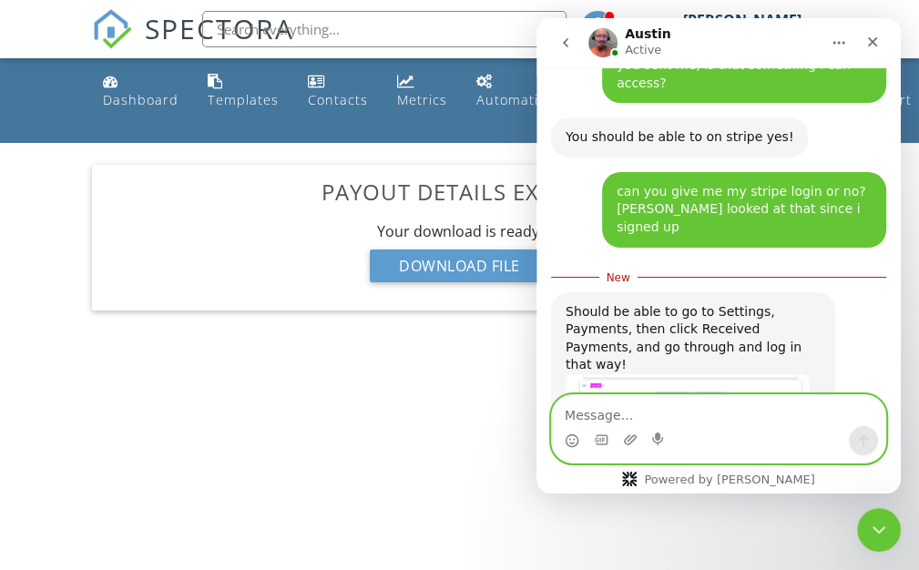
scroll to position [2062, 0]
